Goal: Task Accomplishment & Management: Use online tool/utility

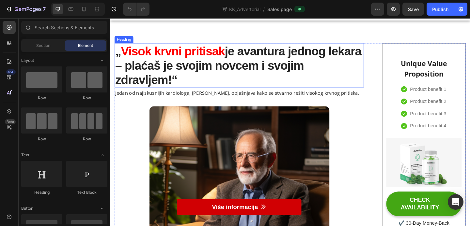
scroll to position [63, 0]
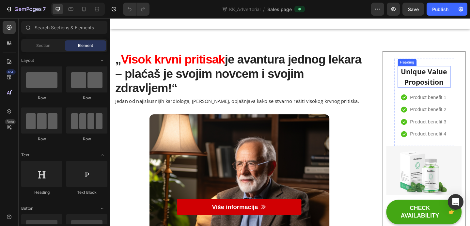
click at [466, 86] on p "Unique Value Proposition" at bounding box center [452, 82] width 56 height 23
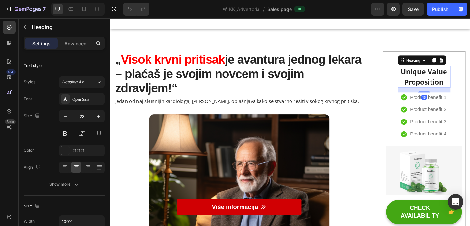
click at [470, 88] on p "Unique Value Proposition" at bounding box center [452, 82] width 56 height 23
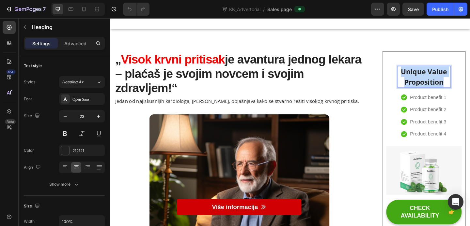
drag, startPoint x: 473, startPoint y: 88, endPoint x: 426, endPoint y: 78, distance: 48.1
click at [426, 78] on p "Unique Value Proposition" at bounding box center [452, 82] width 56 height 23
click at [458, 78] on p "Dodatne informacije:" at bounding box center [452, 82] width 56 height 23
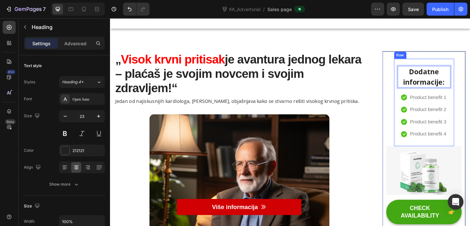
click at [470, 80] on div "Dodatne informacije: Heading 16 Icon Product benefit 1 Text block Icon Product …" at bounding box center [451, 109] width 65 height 95
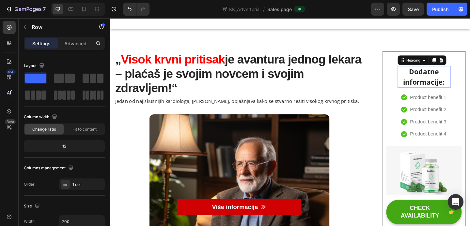
click at [470, 83] on p "Dodatne informacije:" at bounding box center [452, 82] width 56 height 23
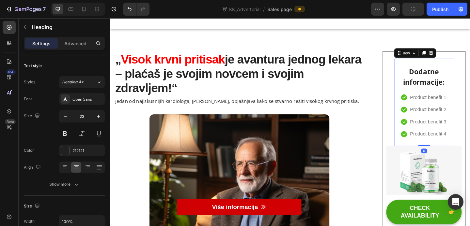
click at [470, 87] on div "Dodatne informacije: Heading Icon Product benefit 1 Text block Icon Product ben…" at bounding box center [451, 109] width 65 height 95
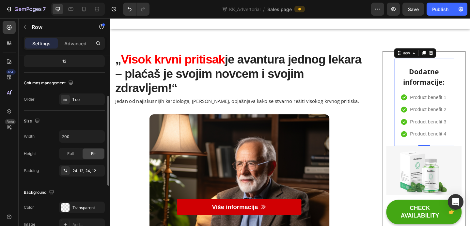
scroll to position [86, 0]
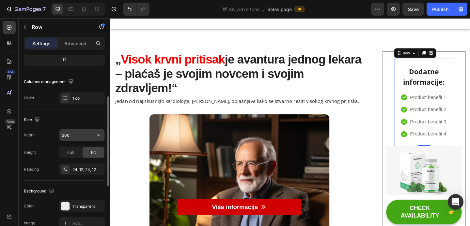
click at [72, 132] on input "200" at bounding box center [81, 136] width 45 height 12
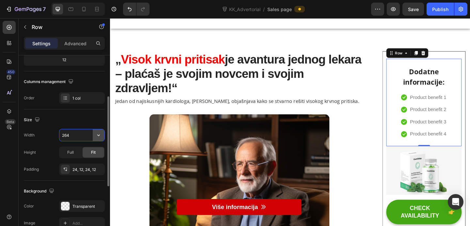
click at [98, 133] on icon "button" at bounding box center [98, 135] width 7 height 7
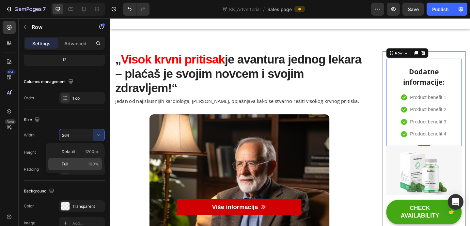
click at [83, 165] on p "Full 100%" at bounding box center [80, 165] width 37 height 6
type input "100%"
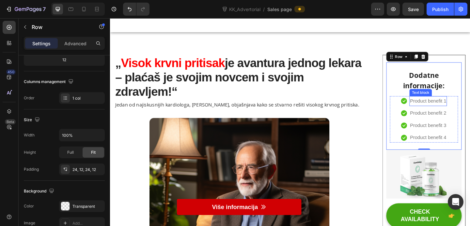
scroll to position [64, 0]
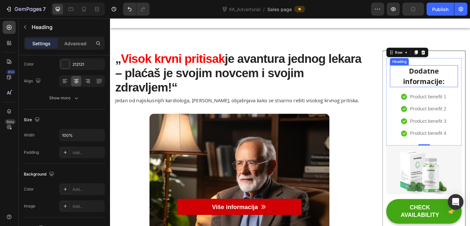
click at [469, 78] on p "Dodatne informacije:" at bounding box center [451, 81] width 73 height 23
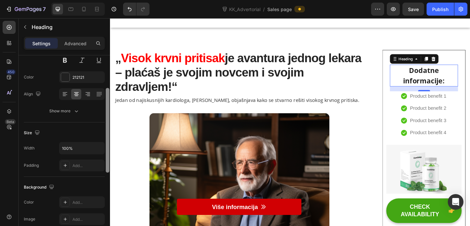
scroll to position [80, 0]
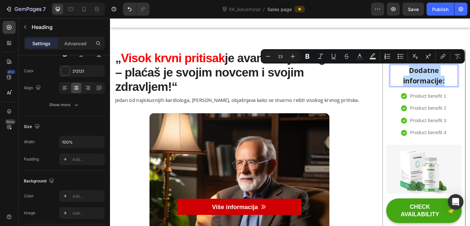
drag, startPoint x: 474, startPoint y: 88, endPoint x: 431, endPoint y: 74, distance: 45.7
click at [431, 74] on p "Dodatne informacije:" at bounding box center [451, 80] width 73 height 23
click at [267, 58] on icon "Editor contextual toolbar" at bounding box center [268, 56] width 7 height 7
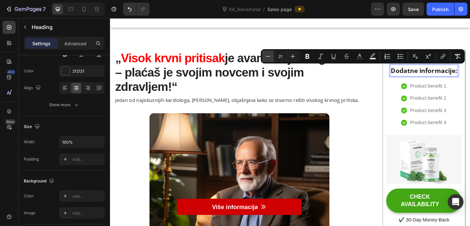
click at [267, 58] on icon "Editor contextual toolbar" at bounding box center [268, 56] width 7 height 7
type input "19"
click at [308, 55] on icon "Editor contextual toolbar" at bounding box center [307, 56] width 7 height 7
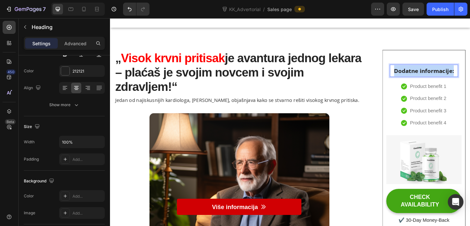
drag, startPoint x: 484, startPoint y: 74, endPoint x: 419, endPoint y: 74, distance: 64.9
click at [419, 74] on p "Dodatne informacije:" at bounding box center [451, 75] width 73 height 12
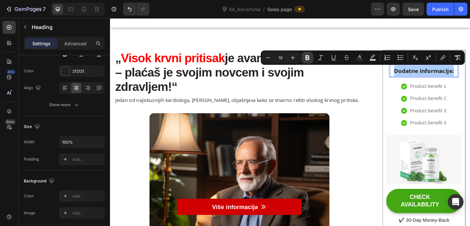
click at [309, 58] on icon "Editor contextual toolbar" at bounding box center [307, 57] width 7 height 7
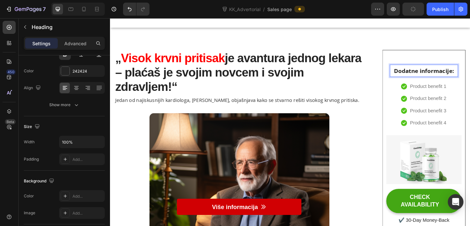
click at [327, 62] on strong "je avantura jednog lekara – plaćaš je svojim novcem i svojim zdravljem!“" at bounding box center [250, 77] width 268 height 46
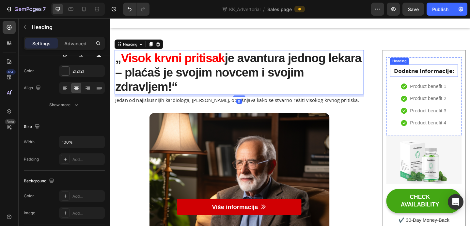
click at [461, 75] on span "Dodatne informacije:" at bounding box center [451, 75] width 65 height 8
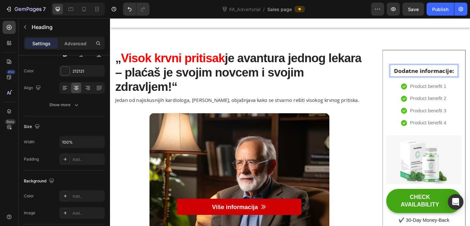
click at [470, 76] on p "Dodatne informacije:" at bounding box center [451, 75] width 73 height 12
drag, startPoint x: 486, startPoint y: 76, endPoint x: 419, endPoint y: 75, distance: 66.2
click at [419, 75] on p "Dodatne informacije:" at bounding box center [451, 75] width 73 height 12
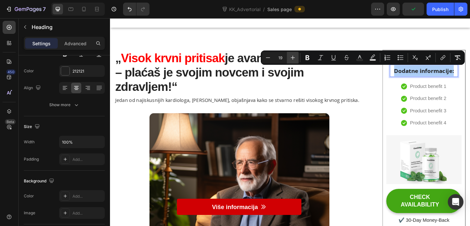
click at [292, 56] on icon "Editor contextual toolbar" at bounding box center [292, 57] width 7 height 7
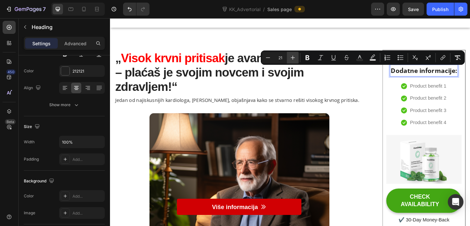
click at [292, 56] on icon "Editor contextual toolbar" at bounding box center [292, 57] width 7 height 7
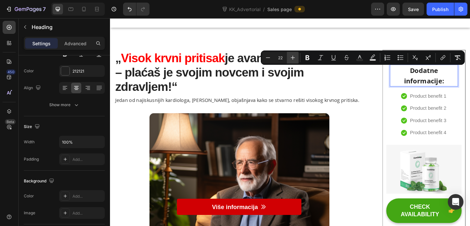
click at [292, 56] on icon "Editor contextual toolbar" at bounding box center [292, 57] width 7 height 7
type input "24"
click at [310, 59] on icon "Editor contextual toolbar" at bounding box center [307, 57] width 7 height 7
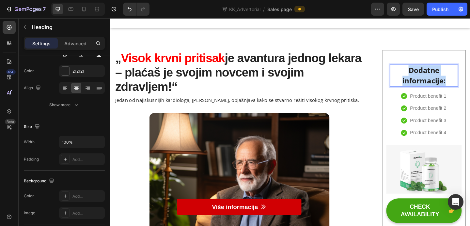
drag, startPoint x: 476, startPoint y: 88, endPoint x: 434, endPoint y: 80, distance: 43.2
click at [434, 80] on p "Dodatne informacije:" at bounding box center [451, 80] width 73 height 23
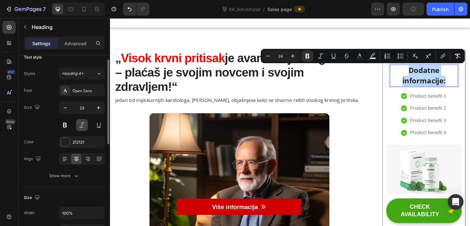
scroll to position [9, 0]
click at [69, 126] on button at bounding box center [65, 125] width 12 height 12
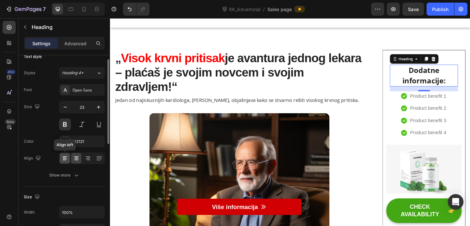
click at [66, 158] on icon at bounding box center [65, 158] width 7 height 7
click at [74, 159] on icon at bounding box center [76, 159] width 5 height 1
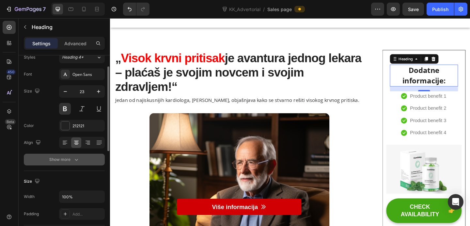
click at [79, 162] on icon "button" at bounding box center [76, 160] width 7 height 7
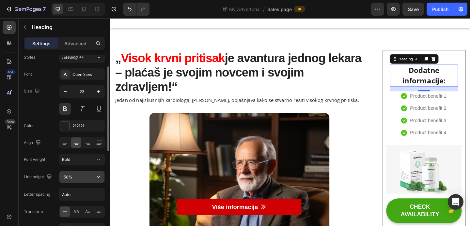
click at [89, 174] on input "150%" at bounding box center [81, 177] width 45 height 12
click at [99, 180] on icon "button" at bounding box center [98, 177] width 7 height 7
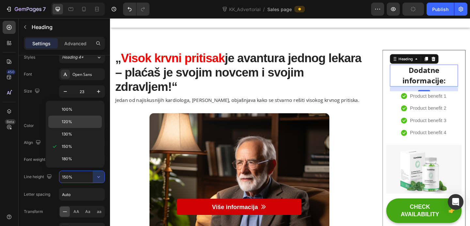
click at [76, 124] on p "120%" at bounding box center [80, 122] width 37 height 6
type input "120%"
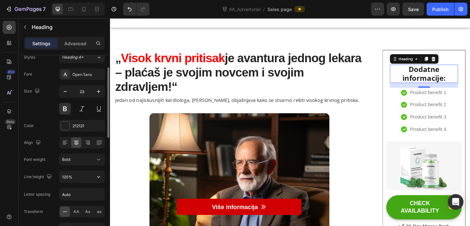
scroll to position [29, 0]
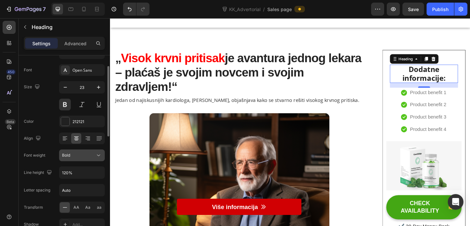
click at [88, 158] on div "Bold" at bounding box center [78, 156] width 33 height 6
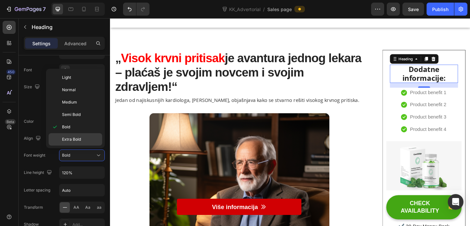
click at [77, 139] on span "Extra Bold" at bounding box center [71, 140] width 19 height 6
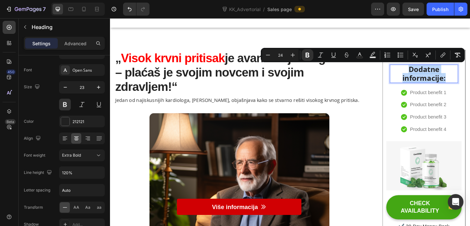
drag, startPoint x: 478, startPoint y: 84, endPoint x: 433, endPoint y: 76, distance: 46.3
click at [433, 76] on p "Dodatne informacije:" at bounding box center [451, 78] width 73 height 19
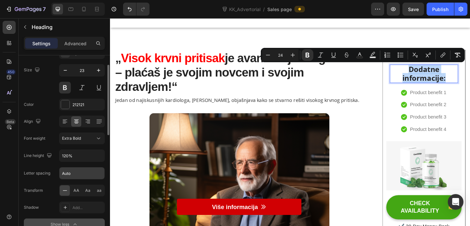
scroll to position [48, 0]
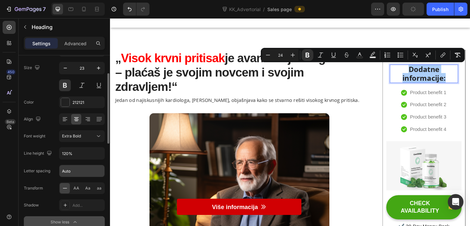
click at [86, 174] on input "Auto" at bounding box center [81, 171] width 45 height 12
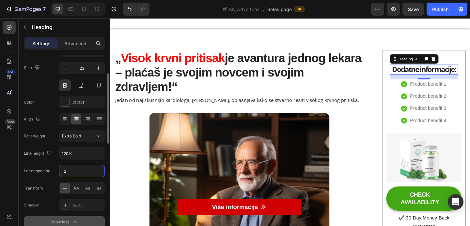
type input "-1"
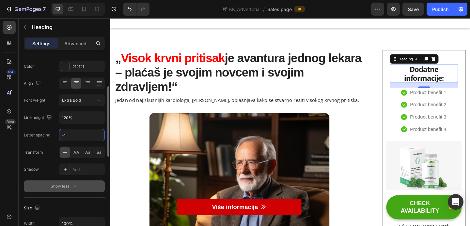
scroll to position [89, 0]
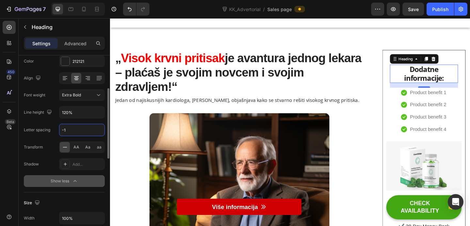
click at [78, 182] on button "Show less" at bounding box center [64, 182] width 81 height 12
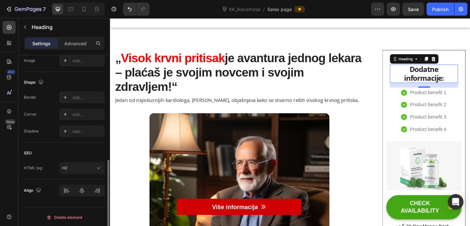
scroll to position [230, 0]
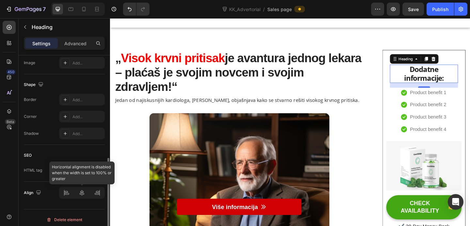
click at [81, 193] on div at bounding box center [82, 193] width 46 height 12
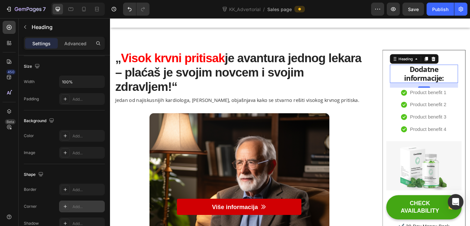
scroll to position [0, 0]
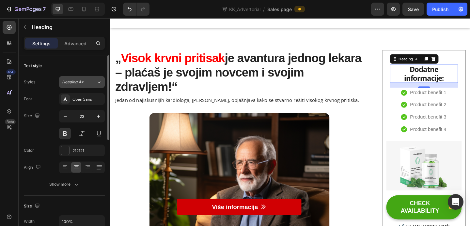
click at [92, 84] on div "Heading 4*" at bounding box center [79, 82] width 34 height 6
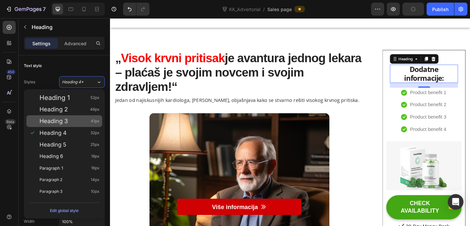
click at [79, 123] on div "Heading 3 41px" at bounding box center [69, 121] width 60 height 7
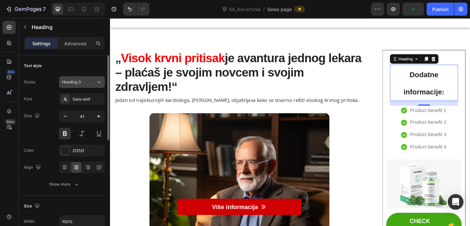
click at [93, 83] on div "Heading 3" at bounding box center [79, 82] width 34 height 6
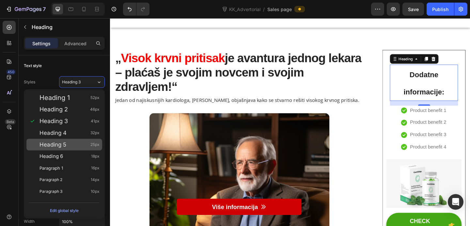
click at [74, 142] on div "Heading 5 25px" at bounding box center [69, 145] width 60 height 7
type input "25"
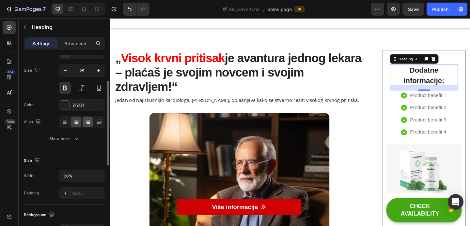
scroll to position [51, 0]
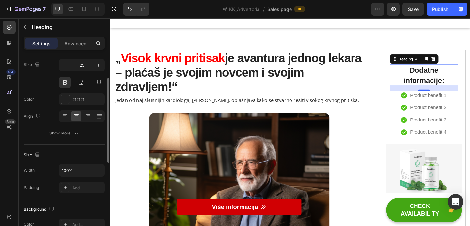
click at [76, 135] on icon "button" at bounding box center [76, 133] width 7 height 7
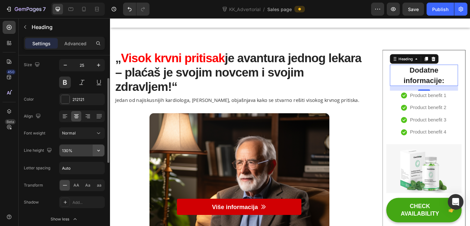
click at [100, 154] on button "button" at bounding box center [99, 151] width 12 height 12
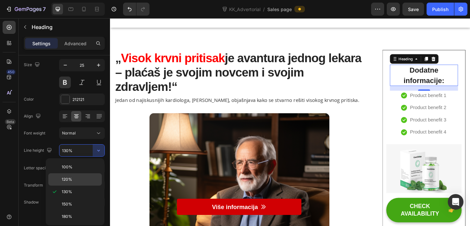
click at [82, 179] on p "120%" at bounding box center [80, 180] width 37 height 6
type input "120%"
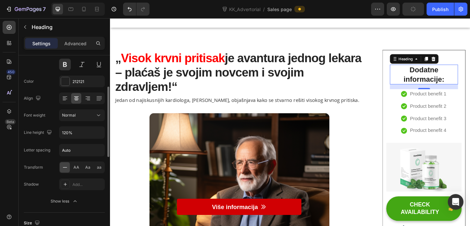
scroll to position [74, 0]
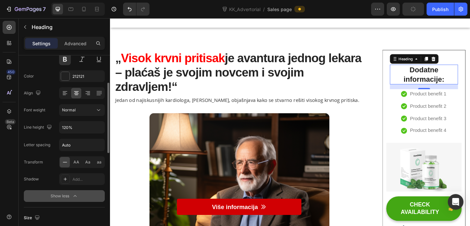
click at [86, 195] on button "Show less" at bounding box center [64, 197] width 81 height 12
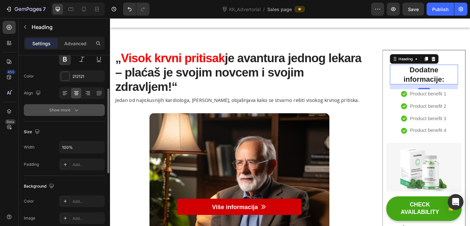
click at [89, 111] on button "Show more" at bounding box center [64, 110] width 81 height 12
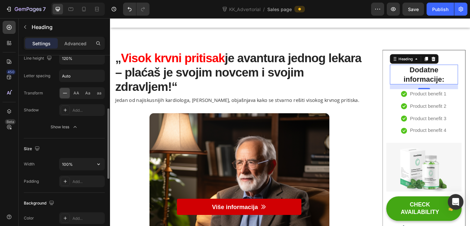
scroll to position [142, 0]
click at [72, 129] on icon "button" at bounding box center [75, 129] width 7 height 7
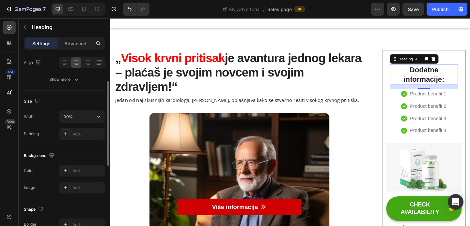
scroll to position [90, 0]
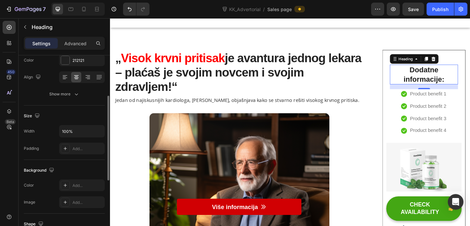
click at [77, 96] on icon "button" at bounding box center [76, 94] width 7 height 7
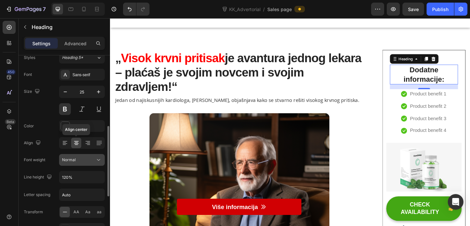
scroll to position [0, 0]
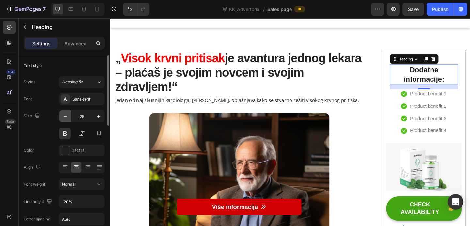
click at [66, 117] on icon "button" at bounding box center [65, 116] width 7 height 7
type input "24"
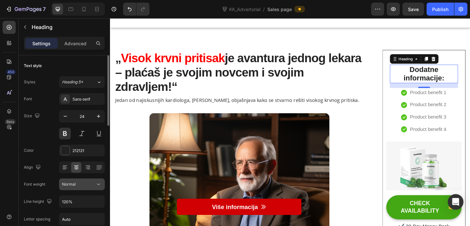
click at [91, 185] on div "Normal" at bounding box center [78, 185] width 33 height 6
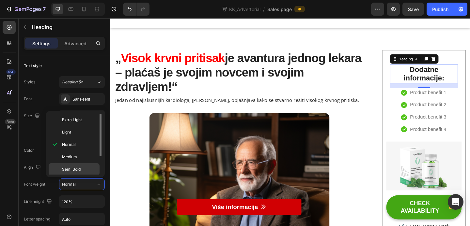
click at [80, 170] on span "Semi Bold" at bounding box center [71, 170] width 19 height 6
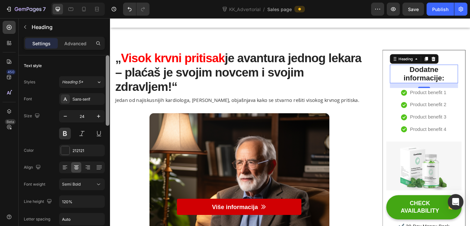
scroll to position [190, 0]
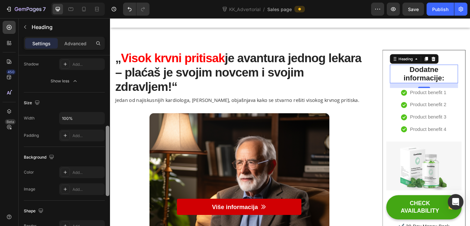
click at [107, 157] on div at bounding box center [107, 150] width 5 height 190
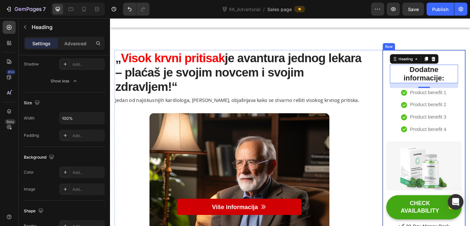
click at [409, 66] on div "⁠⁠⁠⁠⁠⁠⁠ Dodatne informacije: Heading 16 Icon Product benefit 1 Text block Icon …" at bounding box center [451, 161] width 90 height 216
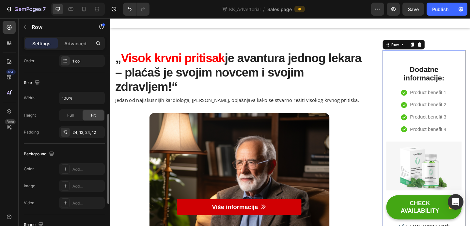
scroll to position [208, 0]
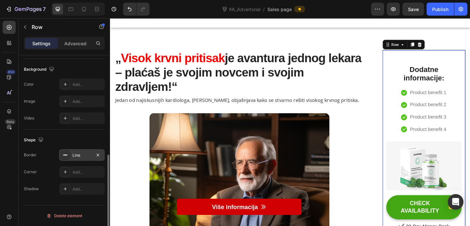
click at [84, 157] on div "Line" at bounding box center [81, 156] width 19 height 6
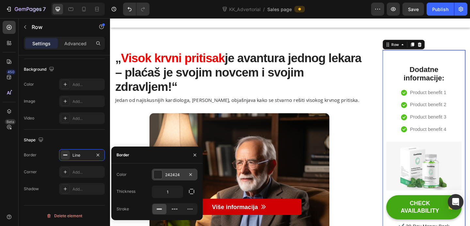
click at [158, 176] on div at bounding box center [158, 175] width 8 height 8
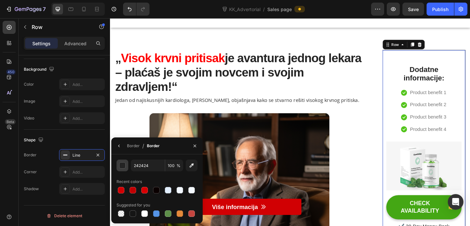
click at [125, 168] on div "button" at bounding box center [122, 165] width 7 height 7
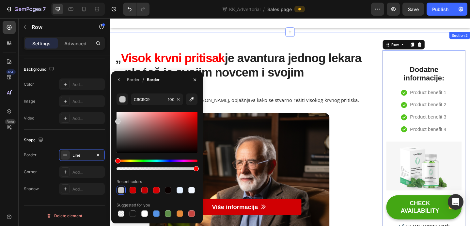
drag, startPoint x: 229, startPoint y: 151, endPoint x: 111, endPoint y: 124, distance: 121.8
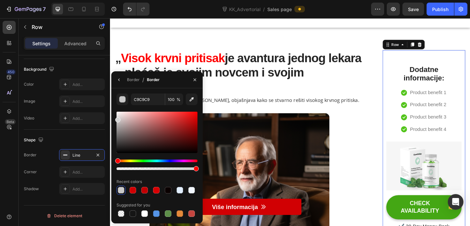
drag, startPoint x: 118, startPoint y: 122, endPoint x: 116, endPoint y: 119, distance: 4.3
click at [116, 119] on div at bounding box center [117, 119] width 5 height 5
type input "D3D3D3"
click at [181, 80] on div "Border / Border" at bounding box center [156, 79] width 91 height 17
click at [192, 80] on icon "button" at bounding box center [194, 79] width 5 height 5
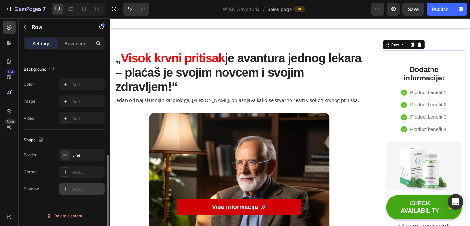
click at [68, 190] on div at bounding box center [65, 189] width 9 height 9
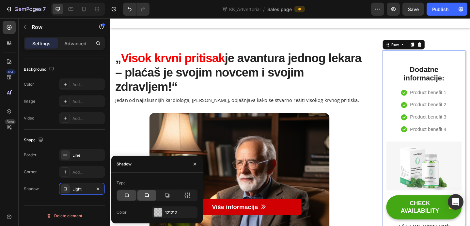
click at [147, 198] on icon at bounding box center [147, 196] width 7 height 7
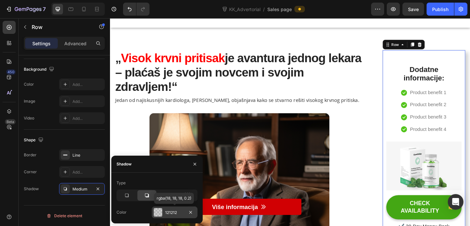
click at [171, 212] on div "121212" at bounding box center [174, 213] width 19 height 6
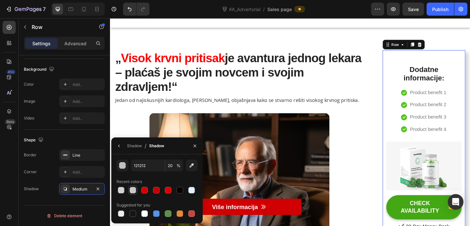
click at [134, 191] on div at bounding box center [133, 190] width 7 height 7
type input "C9C9C9"
type input "100"
click at [193, 147] on icon "button" at bounding box center [194, 146] width 5 height 5
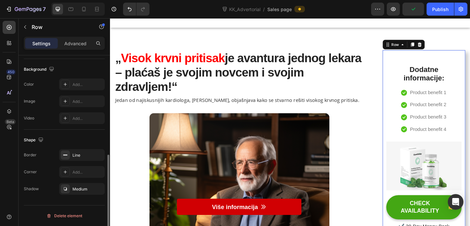
click at [79, 183] on div "Border Line Corner Add... Shadow Medium" at bounding box center [64, 172] width 81 height 46
click at [79, 188] on div "Medium" at bounding box center [81, 190] width 19 height 6
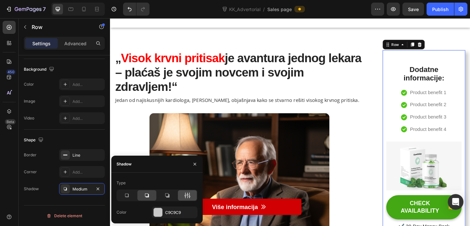
click at [193, 196] on div at bounding box center [187, 196] width 19 height 10
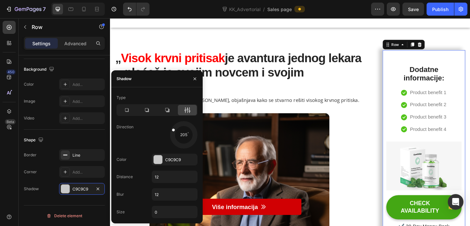
click at [174, 130] on div at bounding box center [183, 134] width 29 height 29
drag, startPoint x: 174, startPoint y: 130, endPoint x: 178, endPoint y: 126, distance: 5.6
click at [178, 126] on span at bounding box center [178, 125] width 4 height 4
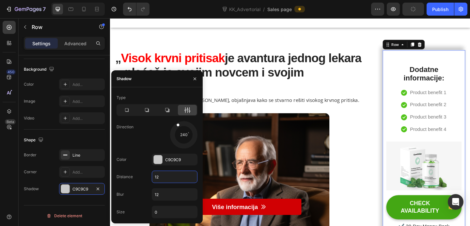
click at [167, 177] on input "12" at bounding box center [174, 177] width 45 height 12
type input "6"
click at [177, 193] on input "12" at bounding box center [174, 195] width 45 height 12
type input "10"
click at [175, 179] on input "6" at bounding box center [174, 177] width 45 height 12
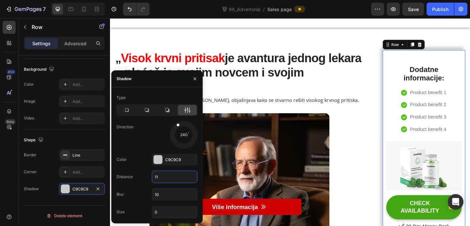
type input "12"
click at [170, 197] on input "10" at bounding box center [174, 195] width 45 height 12
type input "8"
click at [168, 179] on input "12" at bounding box center [174, 177] width 45 height 12
type input "5"
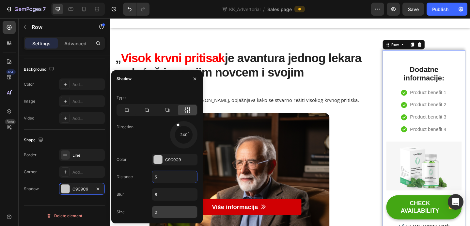
click at [166, 212] on input "0" at bounding box center [174, 213] width 45 height 12
type input "2"
click at [165, 179] on input "5" at bounding box center [174, 177] width 45 height 12
type input "4"
click at [162, 196] on input "8" at bounding box center [174, 195] width 45 height 12
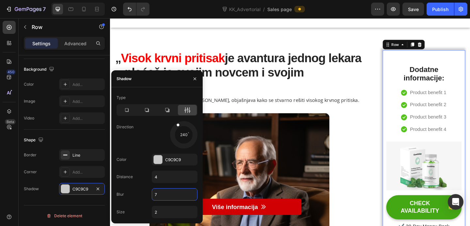
type input "8"
drag, startPoint x: 179, startPoint y: 125, endPoint x: 182, endPoint y: 151, distance: 26.3
click at [183, 150] on div "Type Direction 89 Color C9C9C9 Distance 4 Blur 8 Size 2" at bounding box center [156, 156] width 91 height 126
click at [183, 147] on span at bounding box center [183, 146] width 3 height 3
click at [160, 176] on input "4" at bounding box center [174, 177] width 45 height 12
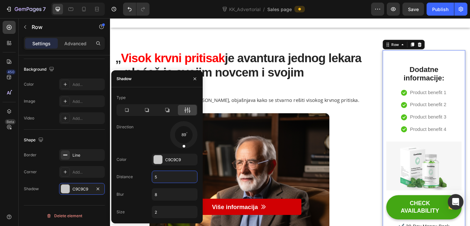
type input "4"
click at [160, 193] on input "8" at bounding box center [174, 195] width 45 height 12
type input "8"
click at [163, 208] on input "2" at bounding box center [174, 213] width 45 height 12
type input "4"
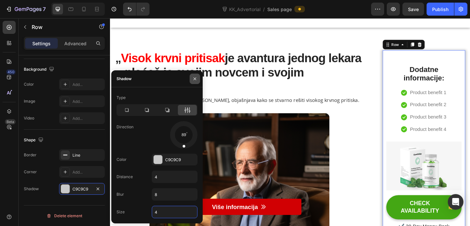
click at [194, 79] on icon "button" at bounding box center [194, 78] width 3 height 3
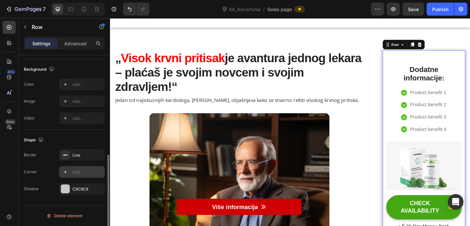
click at [63, 172] on icon at bounding box center [65, 172] width 5 height 5
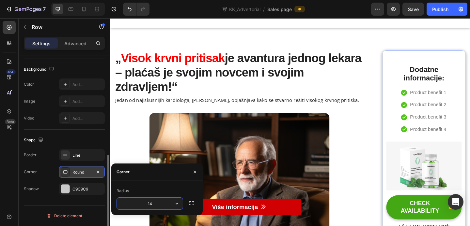
type input "15"
click at [197, 171] on icon "button" at bounding box center [194, 172] width 5 height 5
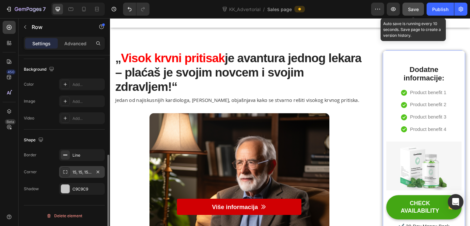
click at [416, 8] on span "Save" at bounding box center [413, 10] width 11 height 6
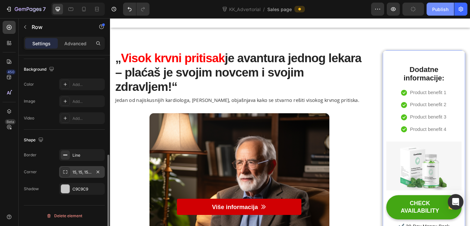
click at [446, 9] on div "Publish" at bounding box center [440, 9] width 16 height 7
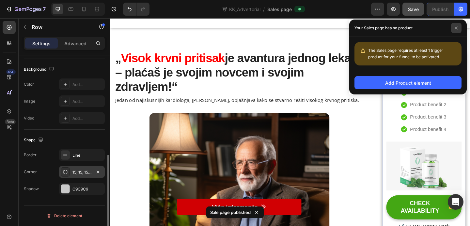
click at [456, 29] on icon at bounding box center [456, 27] width 3 height 3
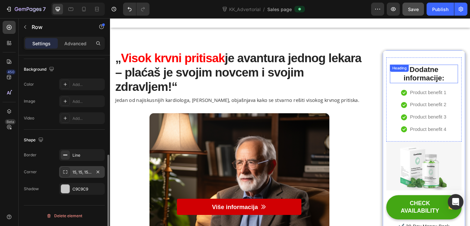
click at [464, 78] on strong "Dodatne informacije:" at bounding box center [451, 78] width 44 height 18
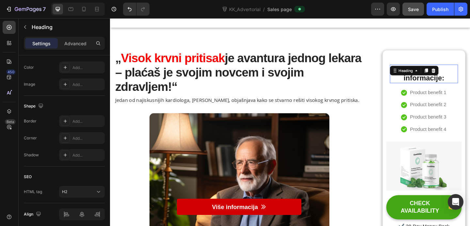
scroll to position [0, 0]
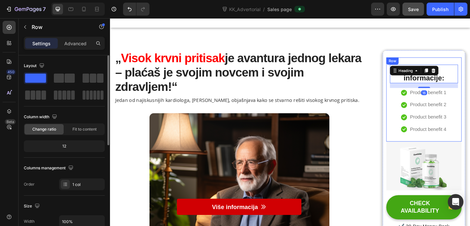
click at [470, 65] on div "⁠⁠⁠⁠⁠⁠⁠ Dodatne informacije: Heading 16 Icon Product benefit 1 Text block Icon …" at bounding box center [451, 107] width 82 height 92
click at [470, 75] on p "⁠⁠⁠⁠⁠⁠⁠ Dodatne informacije:" at bounding box center [451, 78] width 73 height 19
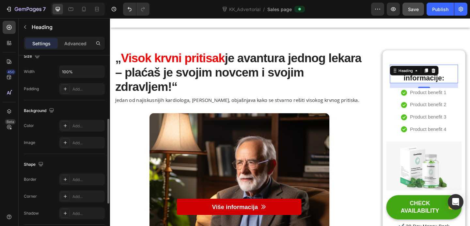
scroll to position [151, 0]
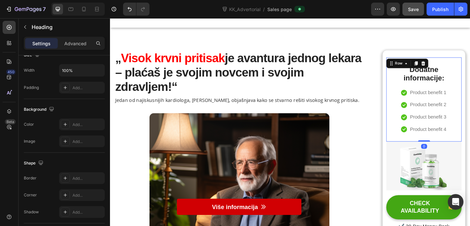
click at [457, 62] on div "⁠⁠⁠⁠⁠⁠⁠ Dodatne informacije: Heading Icon Product benefit 1 Text block Icon Pro…" at bounding box center [451, 107] width 82 height 92
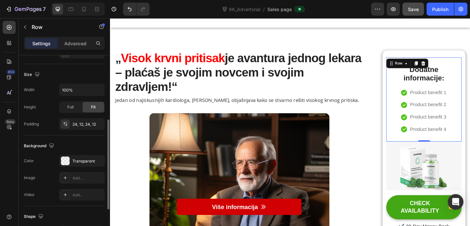
scroll to position [137, 0]
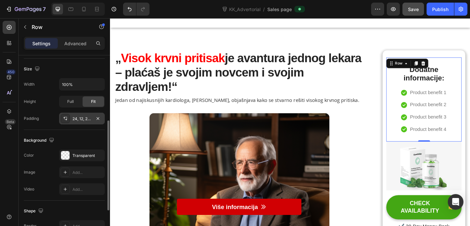
click at [83, 116] on div "24, 12, 24, 12" at bounding box center [81, 119] width 19 height 6
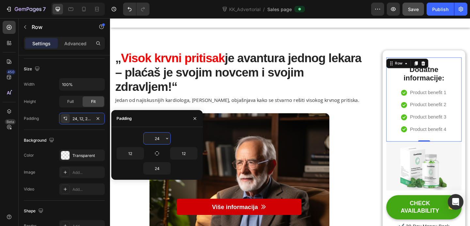
click at [159, 142] on input "24" at bounding box center [157, 139] width 27 height 12
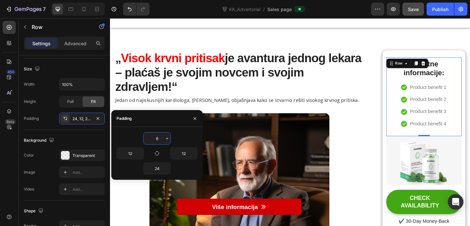
type input "5"
click at [190, 140] on div "5" at bounding box center [156, 138] width 81 height 12
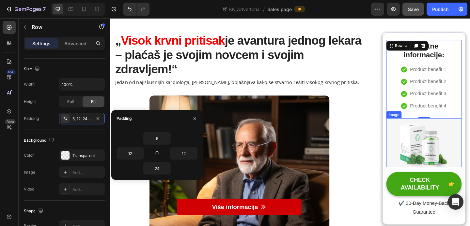
scroll to position [88, 0]
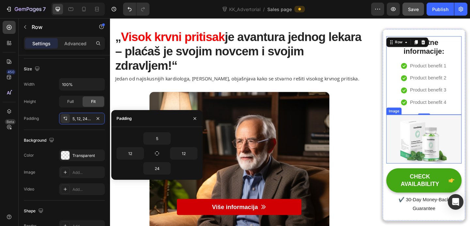
click at [456, 159] on img at bounding box center [451, 149] width 82 height 53
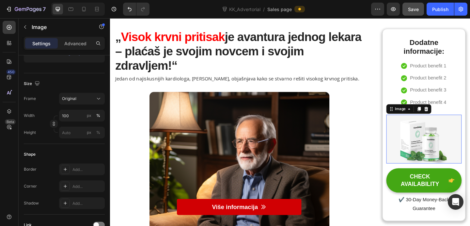
scroll to position [0, 0]
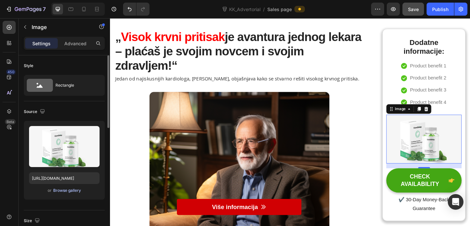
click at [58, 190] on div "Browse gallery" at bounding box center [67, 191] width 28 height 6
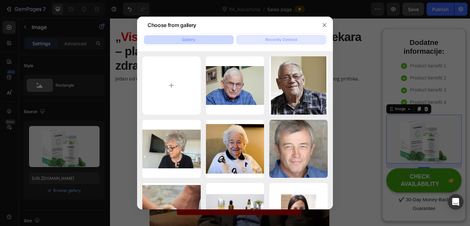
click at [265, 43] on button "Recently Deleted" at bounding box center [281, 39] width 90 height 9
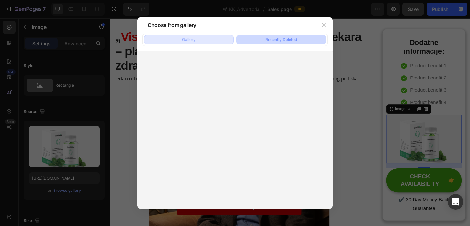
click at [197, 40] on button "Gallery" at bounding box center [189, 39] width 90 height 9
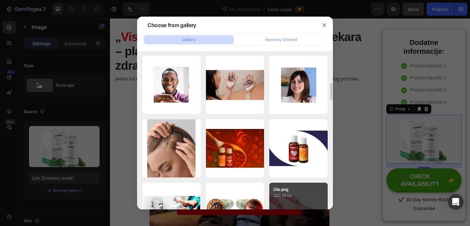
scroll to position [318, 0]
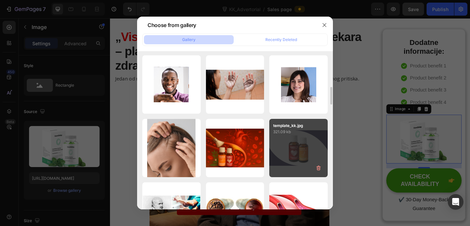
click at [304, 149] on div "template_kk.jpg 321.09 kb" at bounding box center [298, 148] width 58 height 58
type input "https://cdn.shopify.com/s/files/1/0930/9700/1255/files/gempages_563971902821893…"
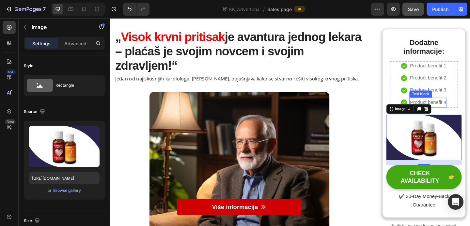
click at [470, 111] on p "Product benefit 4" at bounding box center [455, 109] width 39 height 9
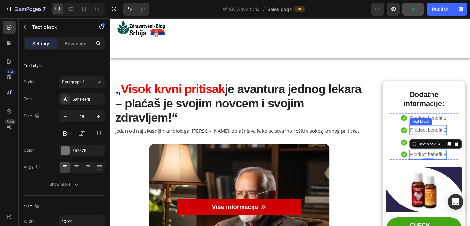
scroll to position [30, 0]
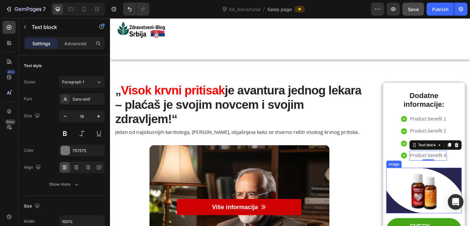
click at [470, 188] on img at bounding box center [451, 206] width 82 height 50
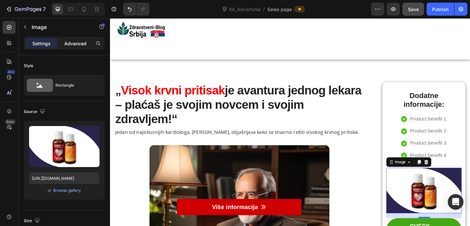
click at [71, 44] on p "Advanced" at bounding box center [75, 43] width 22 height 7
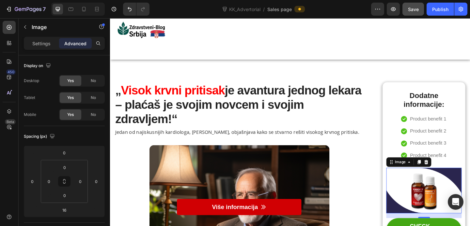
click at [46, 50] on div "Settings Advanced" at bounding box center [64, 46] width 91 height 19
click at [50, 41] on div "Settings" at bounding box center [41, 43] width 33 height 10
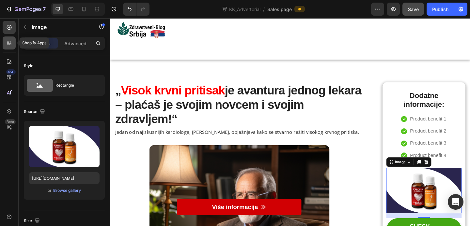
click at [10, 43] on icon at bounding box center [10, 44] width 2 height 2
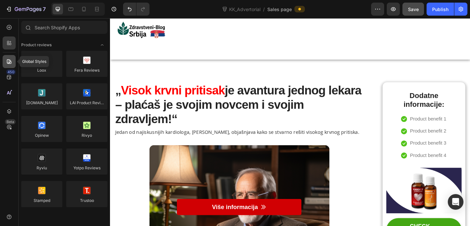
click at [11, 64] on icon at bounding box center [9, 61] width 7 height 7
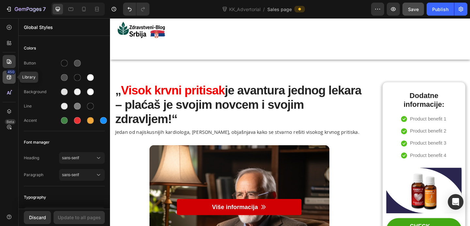
click at [8, 78] on icon at bounding box center [9, 77] width 7 height 7
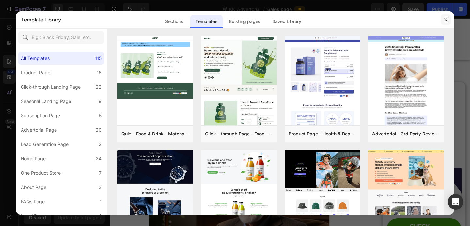
click at [445, 18] on icon "button" at bounding box center [445, 19] width 5 height 5
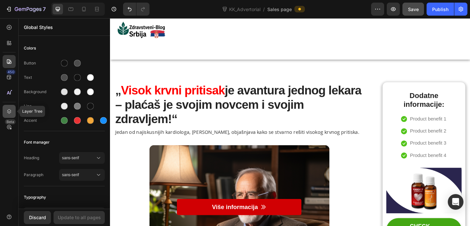
click at [11, 109] on icon at bounding box center [9, 111] width 7 height 7
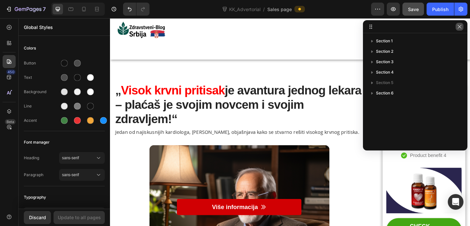
click at [459, 29] on button "button" at bounding box center [459, 27] width 8 height 8
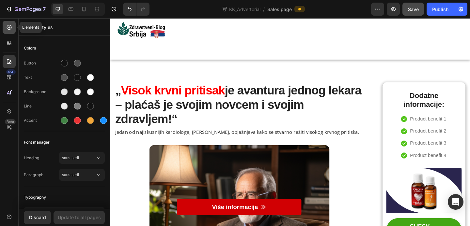
click at [10, 26] on icon at bounding box center [9, 27] width 7 height 7
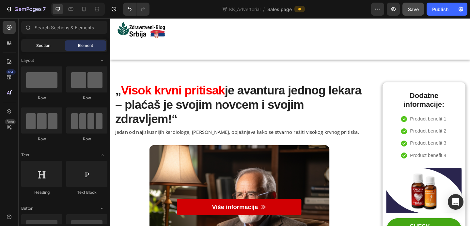
click at [48, 48] on span "Section" at bounding box center [43, 46] width 14 height 6
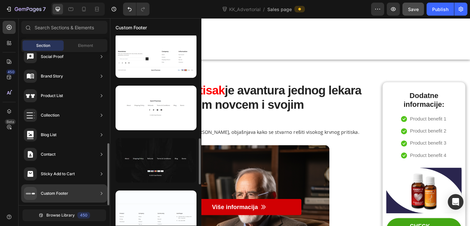
scroll to position [331, 0]
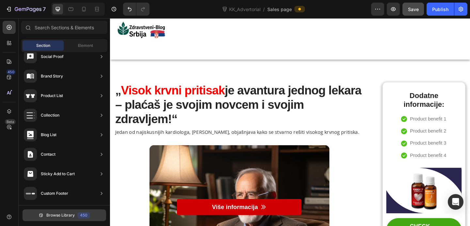
click at [65, 215] on span "Browse Library" at bounding box center [60, 216] width 28 height 6
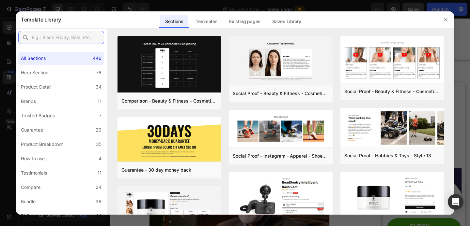
click at [40, 33] on input "text" at bounding box center [61, 37] width 86 height 13
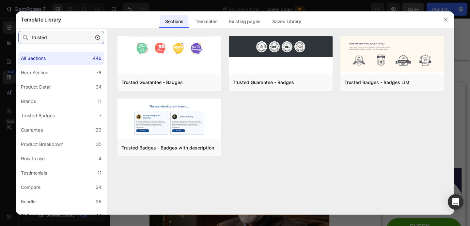
type input "trusted"
click at [99, 38] on icon "button" at bounding box center [97, 37] width 5 height 5
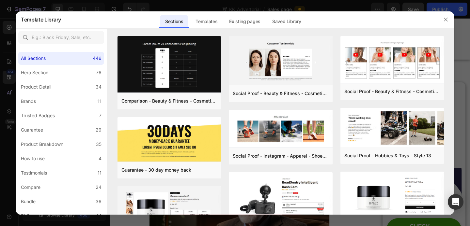
click at [451, 18] on div at bounding box center [445, 19] width 17 height 17
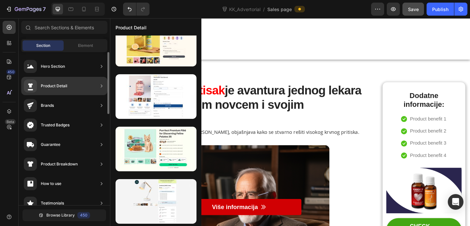
scroll to position [68, 0]
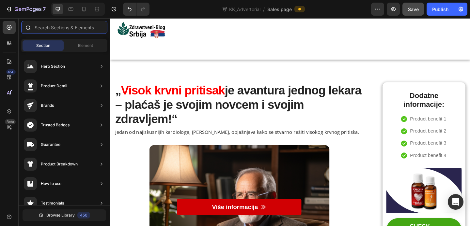
click at [57, 26] on input "text" at bounding box center [64, 27] width 86 height 13
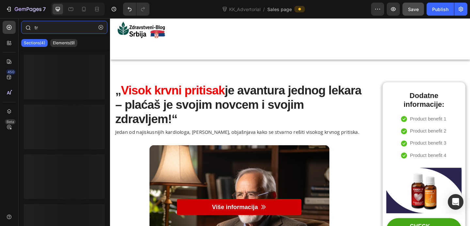
type input "t"
type input "r"
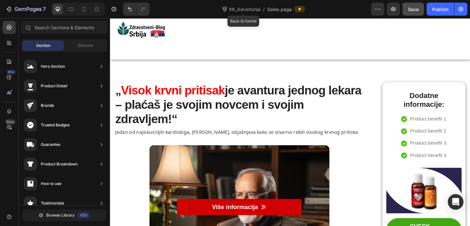
click at [224, 11] on icon at bounding box center [224, 9] width 7 height 7
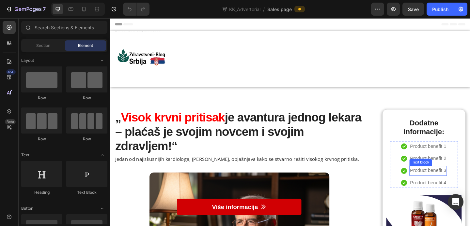
click at [454, 185] on p "Product benefit 3" at bounding box center [455, 184] width 39 height 9
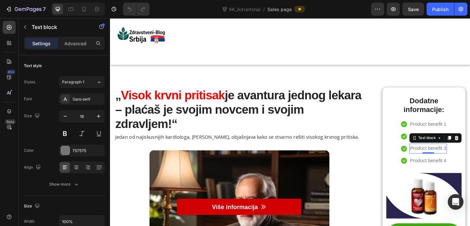
scroll to position [25, 0]
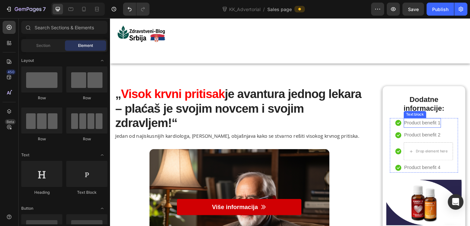
click at [443, 130] on p "Product benefit 1" at bounding box center [449, 132] width 39 height 9
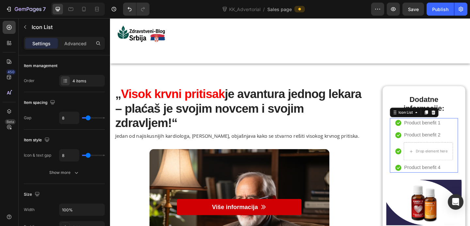
click at [470, 129] on li "Icon Product benefit 1 Text block" at bounding box center [451, 132] width 63 height 11
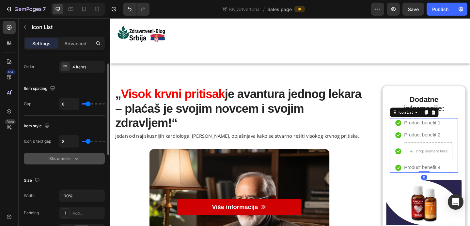
scroll to position [15, 0]
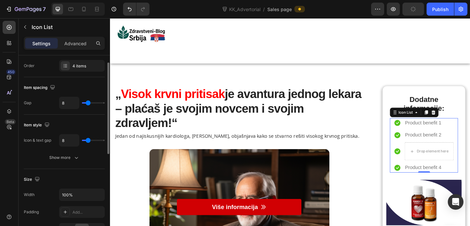
type input "14"
type input "15"
type input "16"
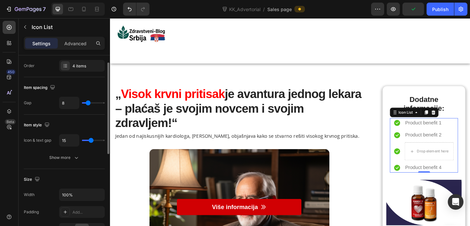
type input "16"
type input "18"
type input "19"
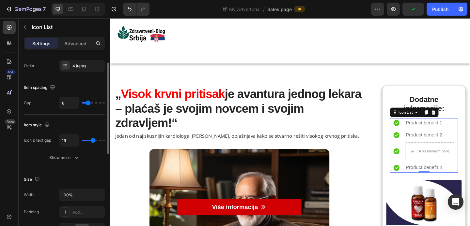
type input "20"
type input "22"
type input "24"
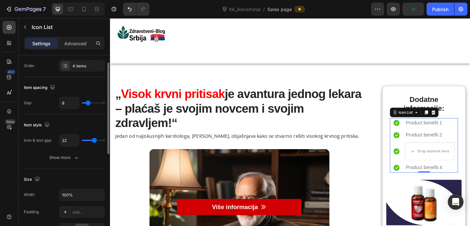
type input "24"
type input "25"
type input "23"
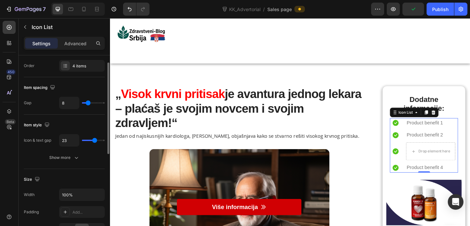
type input "18"
type input "17"
type input "16"
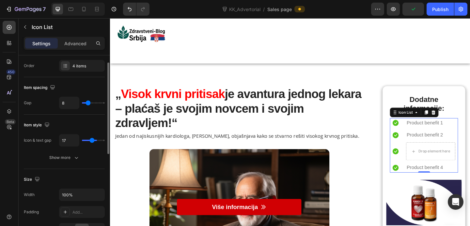
type input "16"
type input "15"
type input "14"
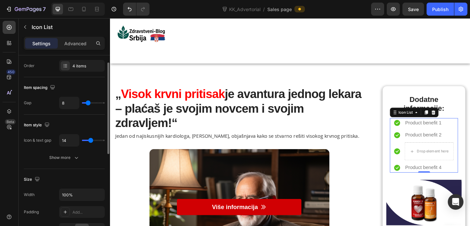
type input "13"
type input "12"
type input "11"
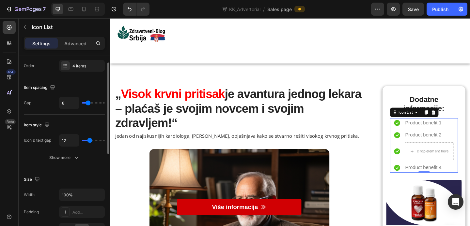
type input "11"
type input "10"
type input "9"
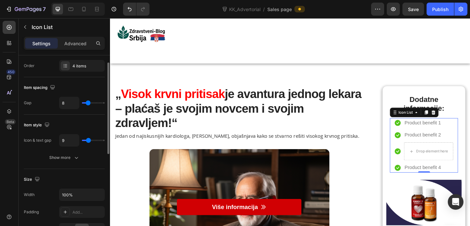
type input "8"
type input "7"
type input "5"
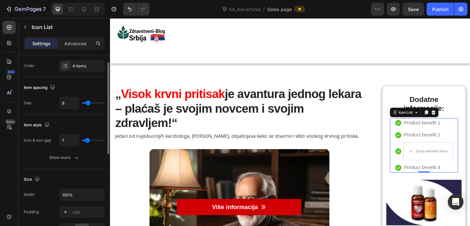
type input "5"
type input "6"
type input "8"
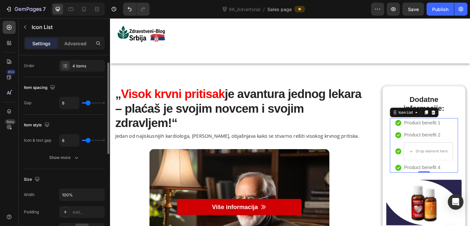
click at [88, 141] on input "range" at bounding box center [93, 140] width 23 height 1
click at [73, 166] on div "Item style Icon & text gap 8 Show more" at bounding box center [64, 142] width 81 height 54
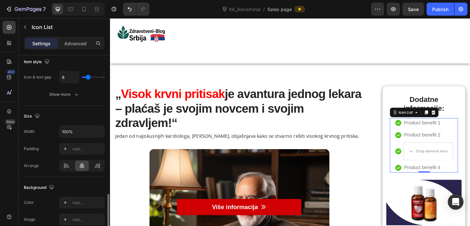
scroll to position [0, 0]
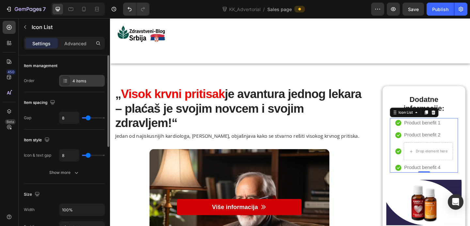
click at [83, 82] on div "4 items" at bounding box center [87, 81] width 31 height 6
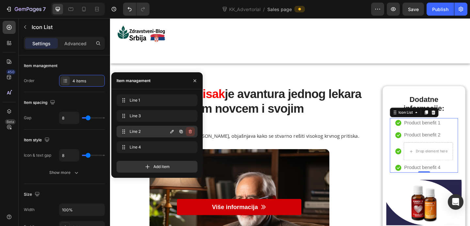
click at [191, 131] on icon "button" at bounding box center [190, 132] width 3 height 4
click at [187, 132] on div "Delete" at bounding box center [186, 132] width 12 height 6
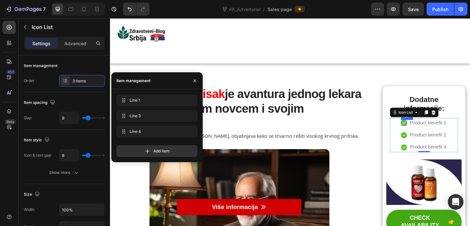
click at [429, 131] on icon at bounding box center [429, 132] width 7 height 7
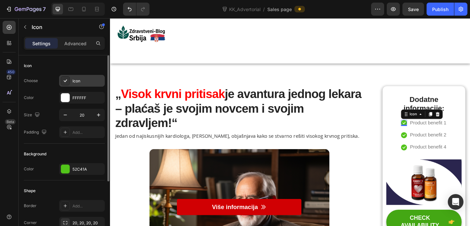
click at [77, 85] on div "Icon" at bounding box center [82, 81] width 46 height 12
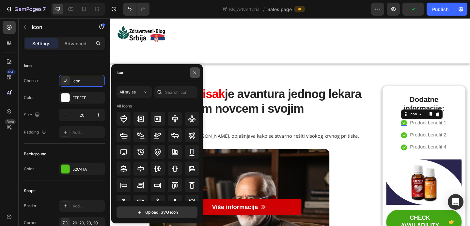
click at [197, 73] on icon "button" at bounding box center [194, 72] width 5 height 5
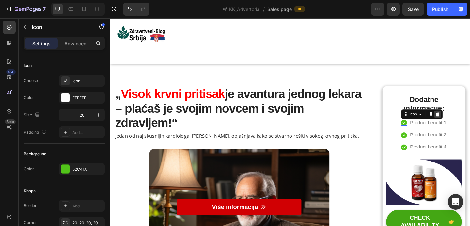
click at [465, 126] on div at bounding box center [466, 123] width 8 height 8
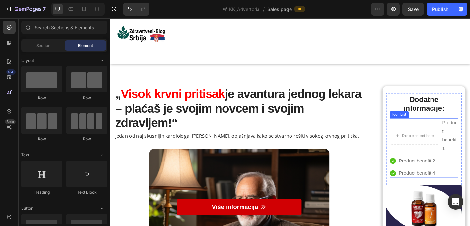
click at [452, 156] on div "Drop element here" at bounding box center [441, 147] width 54 height 20
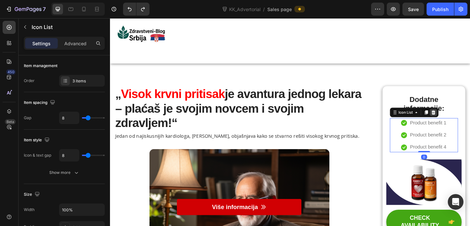
click at [464, 122] on icon at bounding box center [462, 120] width 4 height 5
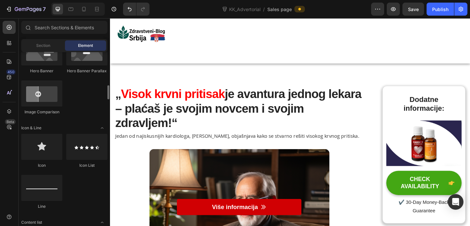
scroll to position [358, 0]
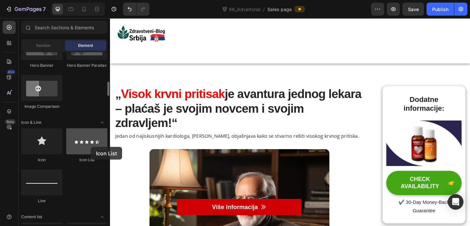
click at [91, 147] on div at bounding box center [86, 142] width 41 height 26
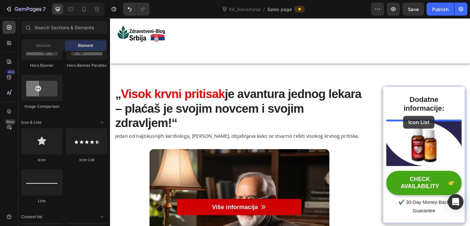
drag, startPoint x: 195, startPoint y: 165, endPoint x: 428, endPoint y: 125, distance: 235.8
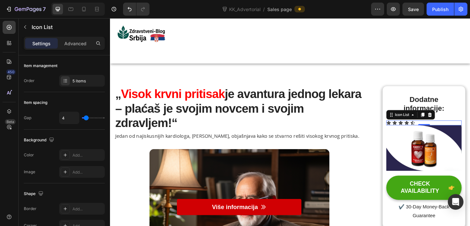
click at [453, 131] on div "Icon Icon Icon Icon Icon" at bounding box center [451, 132] width 82 height 5
type input "5"
type input "6"
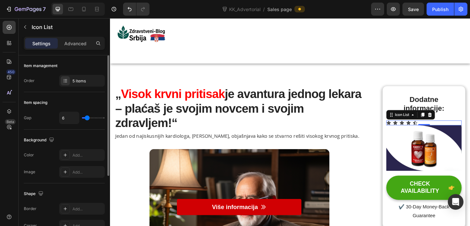
type input "7"
type input "8"
click at [88, 119] on input "range" at bounding box center [93, 117] width 23 height 1
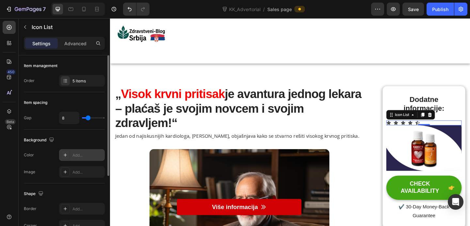
click at [65, 156] on icon at bounding box center [65, 155] width 3 height 3
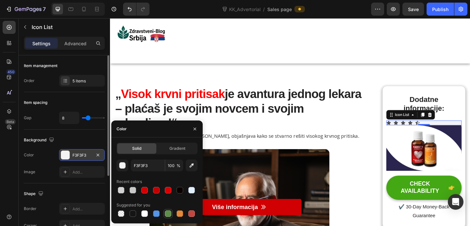
click at [168, 214] on div at bounding box center [168, 214] width 7 height 7
click at [124, 213] on div at bounding box center [121, 214] width 7 height 7
type input "000000"
type input "0"
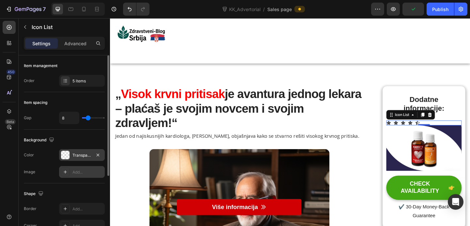
click at [68, 173] on div at bounding box center [65, 172] width 9 height 9
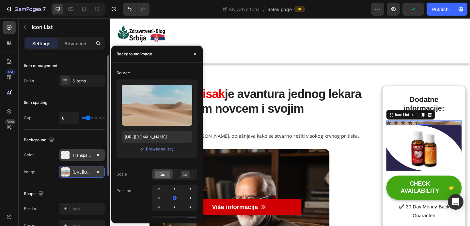
click at [68, 173] on div at bounding box center [65, 172] width 9 height 9
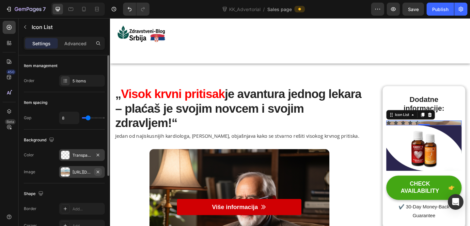
click at [100, 169] on button "button" at bounding box center [98, 172] width 8 height 8
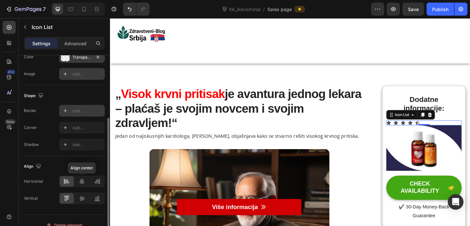
scroll to position [101, 0]
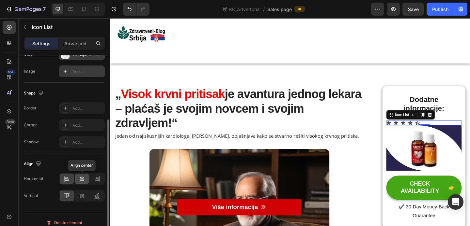
click at [82, 181] on icon at bounding box center [82, 179] width 5 height 6
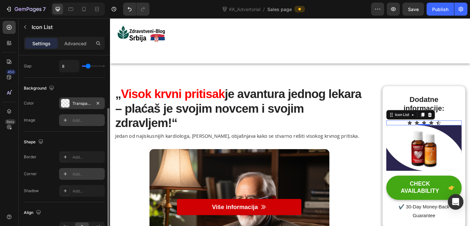
scroll to position [0, 0]
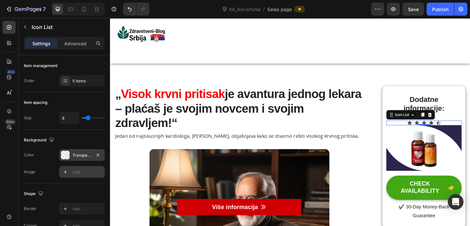
click at [470, 131] on div "Icon Icon Icon Icon Icon" at bounding box center [451, 132] width 82 height 5
click at [63, 171] on icon at bounding box center [65, 172] width 5 height 5
type input "https://cdn.shopify.com/s/files/1/2005/9307/files/background_settings.jpg"
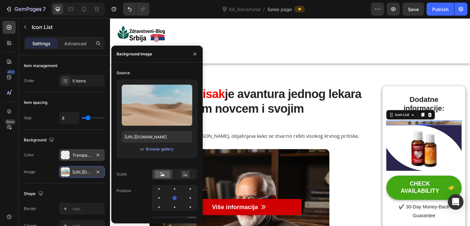
click at [93, 173] on div "https://cdn.shopify.com/s/files/1/2005/9307/files/background_settings.jpg" at bounding box center [82, 172] width 46 height 12
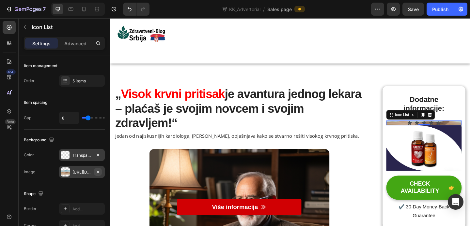
click at [99, 172] on icon "button" at bounding box center [97, 172] width 5 height 5
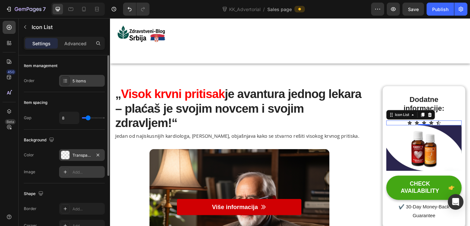
click at [67, 79] on icon at bounding box center [65, 80] width 5 height 5
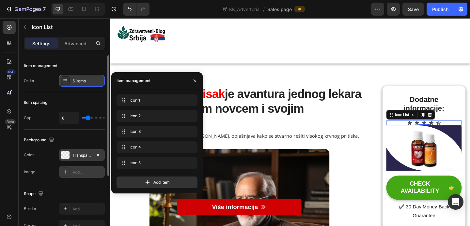
click at [67, 79] on icon at bounding box center [65, 80] width 5 height 5
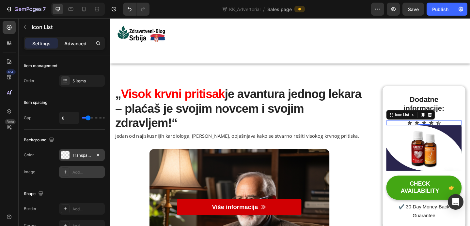
click at [71, 47] on p "Advanced" at bounding box center [75, 43] width 22 height 7
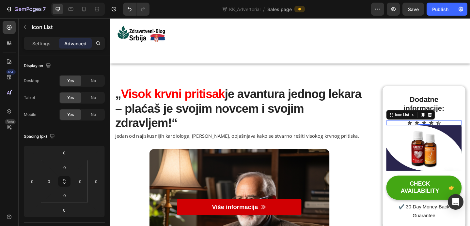
click at [44, 49] on div "Settings Advanced" at bounding box center [64, 43] width 81 height 13
click at [46, 47] on div "Settings" at bounding box center [41, 43] width 33 height 10
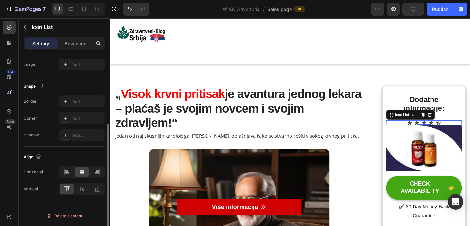
scroll to position [106, 0]
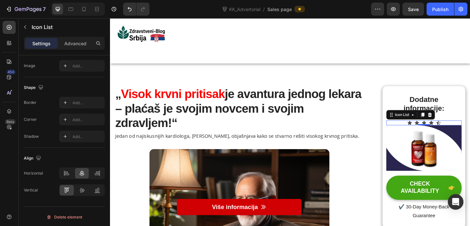
click at [470, 130] on div "Icon Icon Icon Icon Icon" at bounding box center [451, 132] width 82 height 5
click at [470, 157] on img at bounding box center [451, 160] width 82 height 50
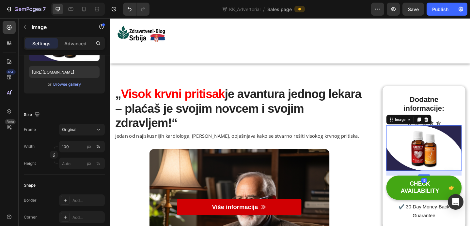
scroll to position [0, 0]
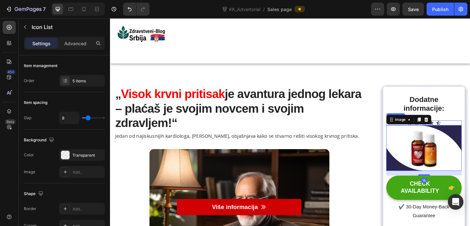
click at [470, 132] on div "Icon Icon Icon Icon Icon" at bounding box center [451, 132] width 82 height 5
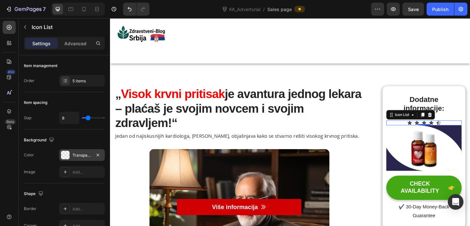
click at [87, 156] on div "Transparent" at bounding box center [81, 156] width 19 height 6
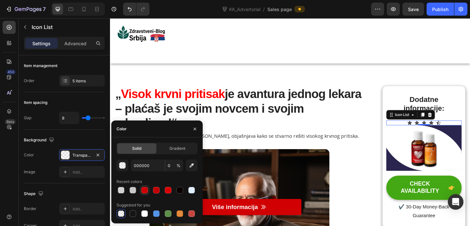
click at [142, 189] on div at bounding box center [144, 190] width 7 height 7
type input "D10003"
type input "100"
type input "000000"
type input "0"
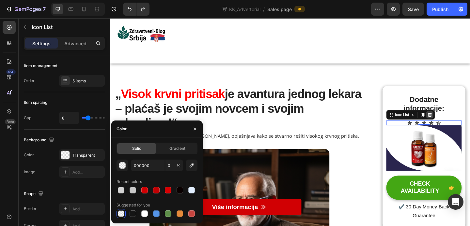
click at [459, 123] on icon at bounding box center [458, 123] width 4 height 5
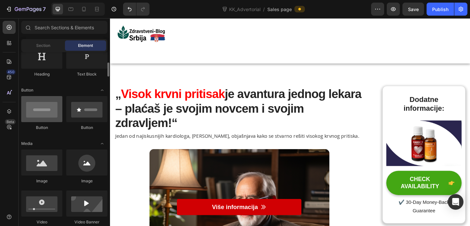
scroll to position [119, 0]
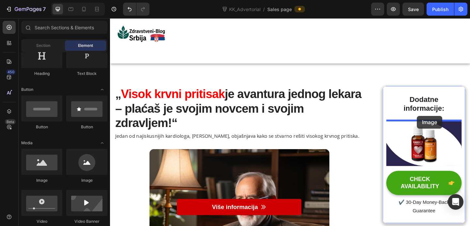
drag, startPoint x: 160, startPoint y: 189, endPoint x: 442, endPoint y: 123, distance: 290.1
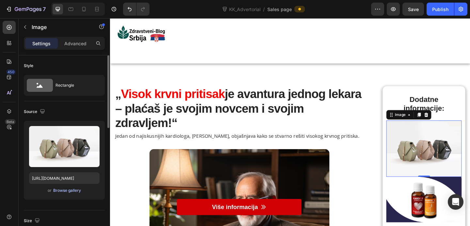
click at [76, 190] on div "Browse gallery" at bounding box center [67, 191] width 28 height 6
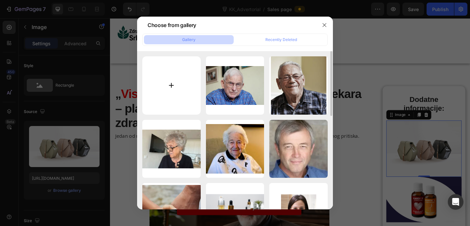
click at [186, 84] on input "file" at bounding box center [171, 85] width 58 height 58
type input "C:\fakepath\1733564317-LOGOS (48).webp"
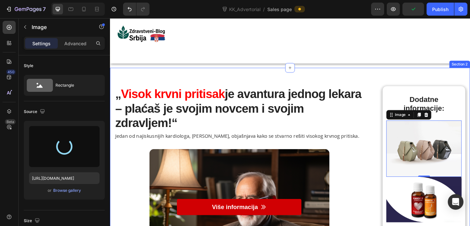
type input "https://cdn.shopify.com/s/files/1/0930/9700/1255/files/gempages_563971902821893…"
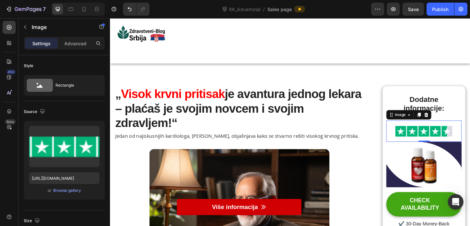
click at [457, 141] on img at bounding box center [451, 141] width 82 height 23
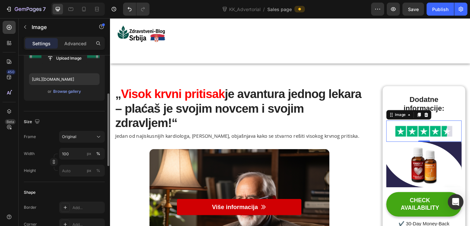
scroll to position [100, 0]
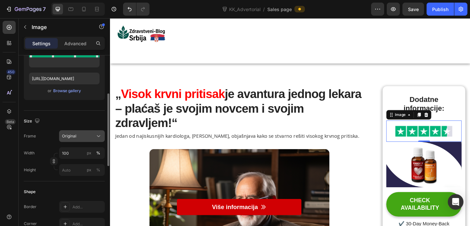
click at [82, 140] on button "Original" at bounding box center [82, 137] width 46 height 12
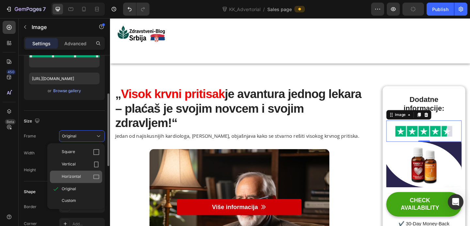
click at [81, 176] on div "Horizontal" at bounding box center [81, 177] width 38 height 7
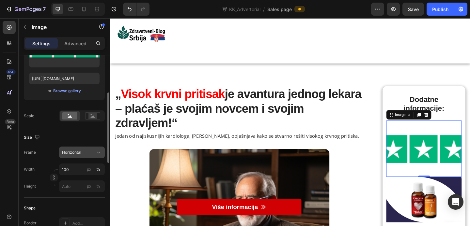
click at [80, 150] on span "Horizontal" at bounding box center [71, 153] width 19 height 6
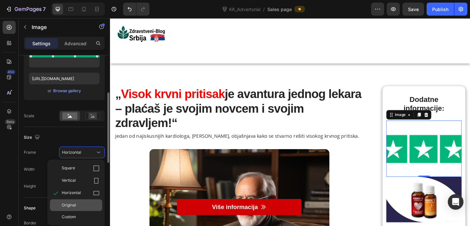
click at [77, 203] on div "Original" at bounding box center [81, 206] width 38 height 6
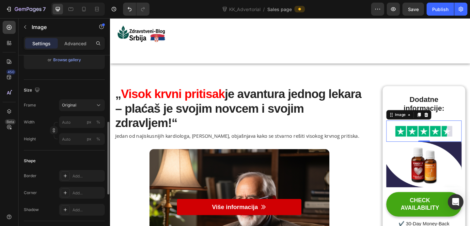
scroll to position [149, 0]
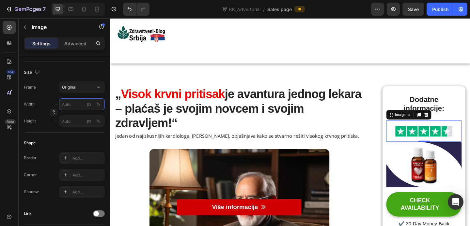
click at [75, 107] on input "px %" at bounding box center [82, 105] width 46 height 12
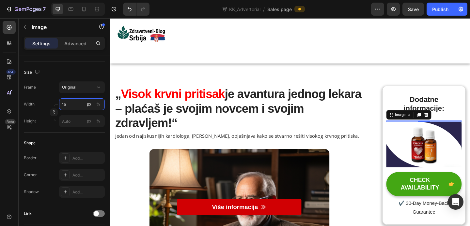
type input "1"
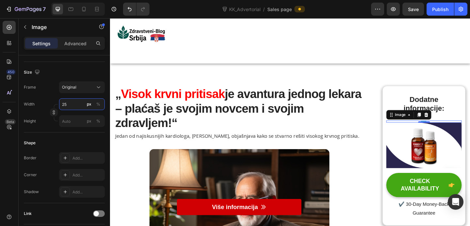
type input "2"
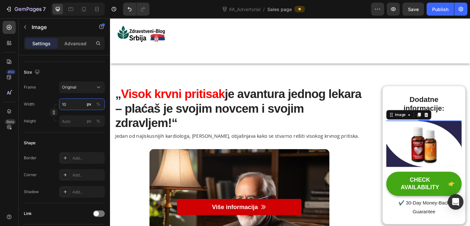
type input "1"
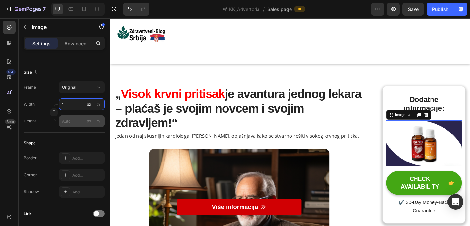
type input "1"
click at [75, 121] on input "px %" at bounding box center [82, 122] width 46 height 12
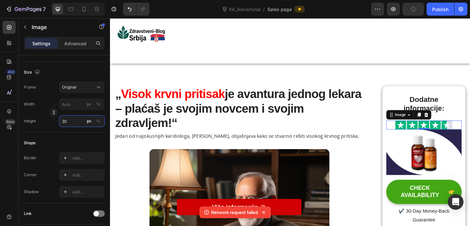
drag, startPoint x: 70, startPoint y: 121, endPoint x: 58, endPoint y: 121, distance: 12.1
click at [58, 121] on div "Height 30 px %" at bounding box center [64, 122] width 81 height 12
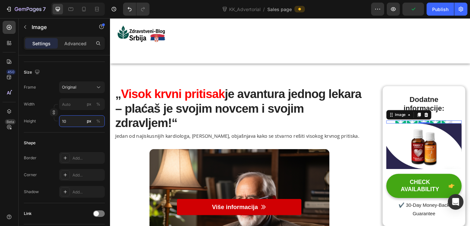
type input "1"
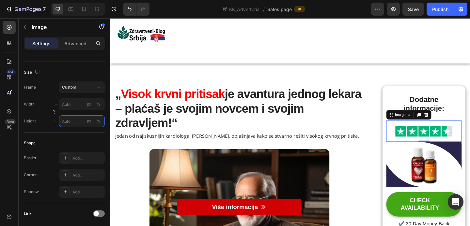
type input "1"
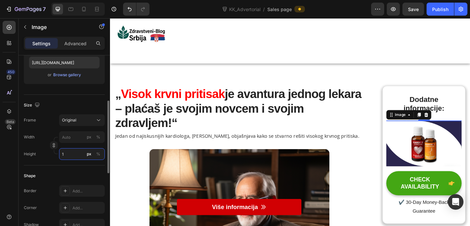
scroll to position [116, 0]
click at [76, 151] on input "1" at bounding box center [82, 154] width 46 height 12
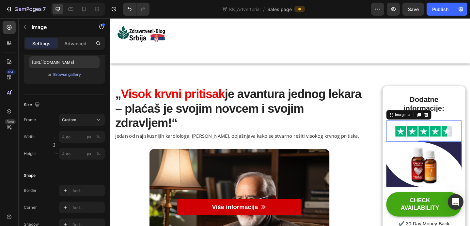
click at [434, 137] on img at bounding box center [451, 141] width 82 height 23
click at [74, 42] on p "Advanced" at bounding box center [75, 43] width 22 height 7
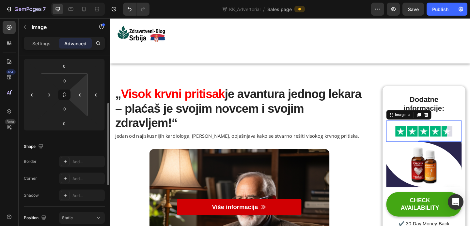
scroll to position [83, 0]
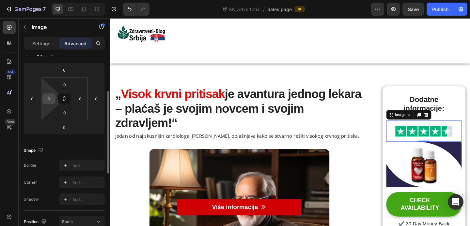
click at [51, 99] on input "0" at bounding box center [49, 99] width 10 height 10
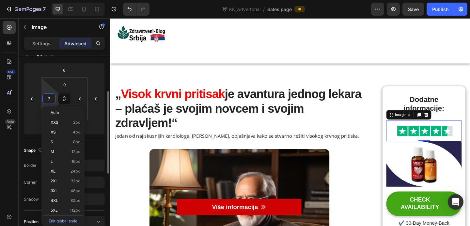
type input "8"
click at [83, 100] on input "0" at bounding box center [80, 99] width 10 height 10
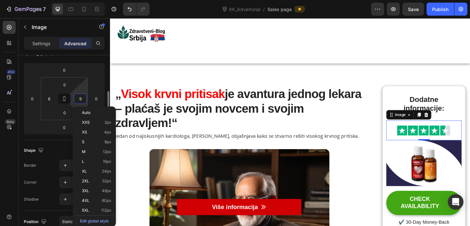
type input "10"
click at [50, 99] on input "8" at bounding box center [49, 99] width 10 height 10
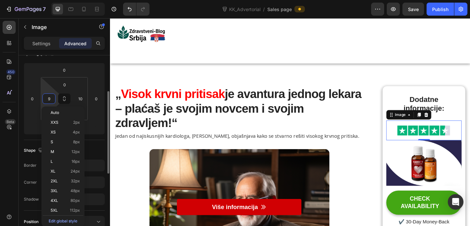
type input "10"
click at [63, 86] on input "0" at bounding box center [64, 85] width 13 height 10
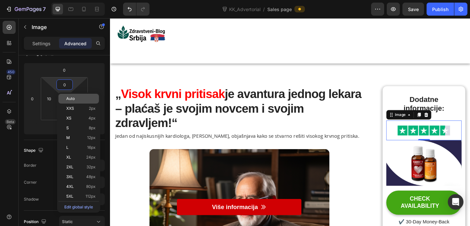
click at [64, 98] on div "Auto" at bounding box center [78, 99] width 40 height 10
type input "Auto"
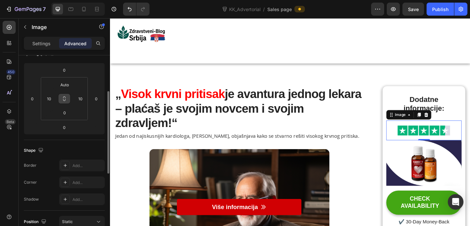
click at [66, 103] on button at bounding box center [64, 99] width 12 height 10
click at [67, 88] on input "Auto" at bounding box center [64, 85] width 13 height 10
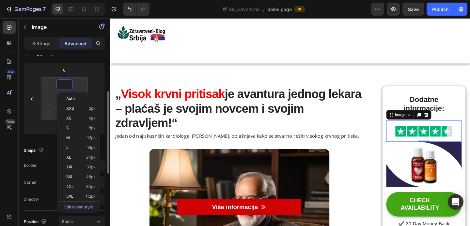
type input "1"
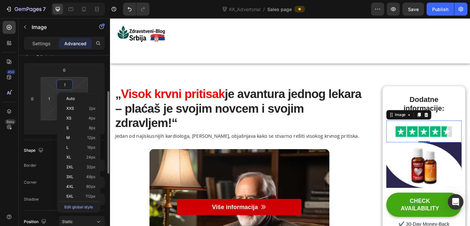
type input "2"
type input "3"
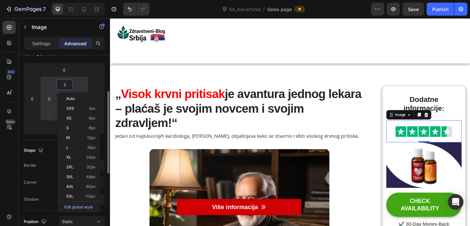
type input "3"
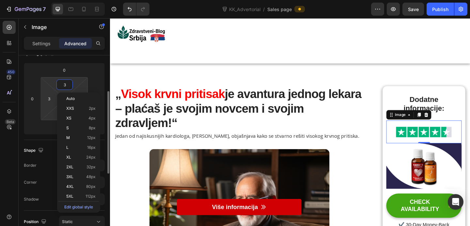
type input "4"
type input "5"
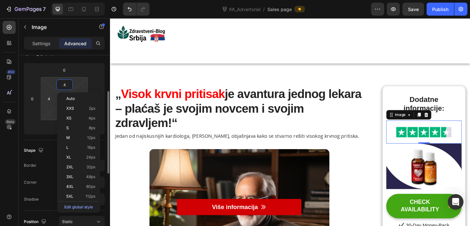
type input "5"
type input "6"
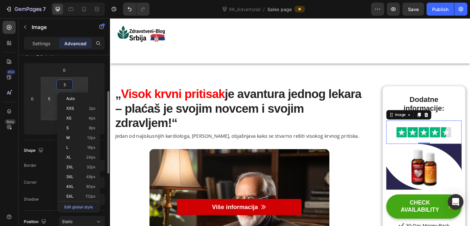
type input "6"
type input "7"
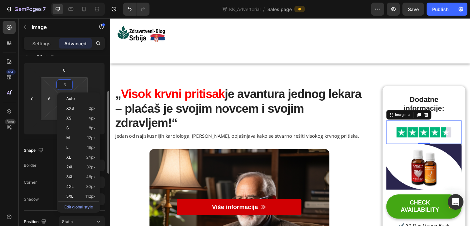
type input "7"
type input "8"
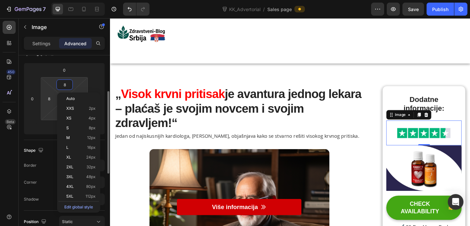
type input "9"
type input "10"
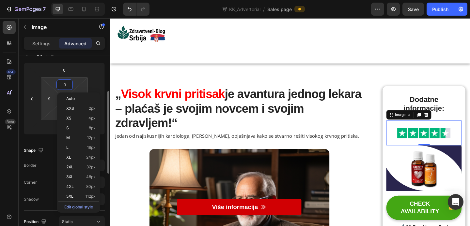
type input "10"
type input "11"
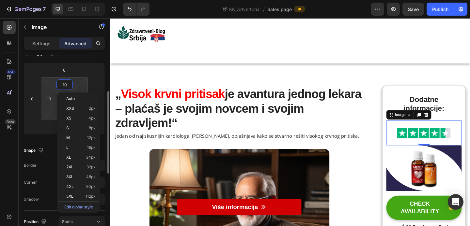
type input "11"
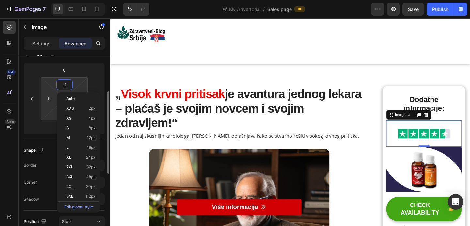
type input "12"
type input "13"
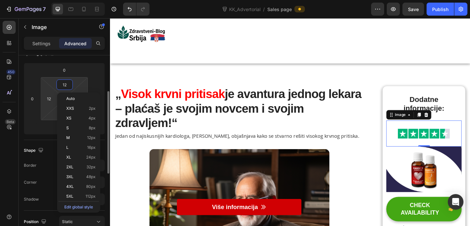
type input "13"
type input "14"
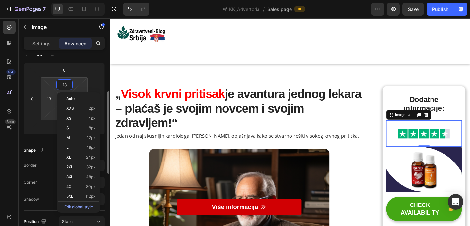
type input "14"
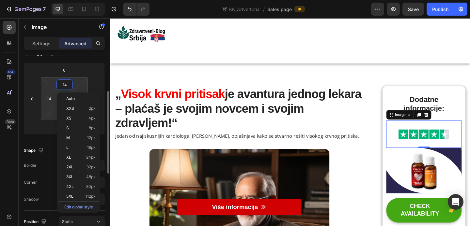
type input "15"
type input "16"
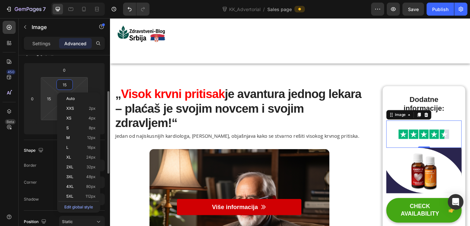
type input "16"
type input "17"
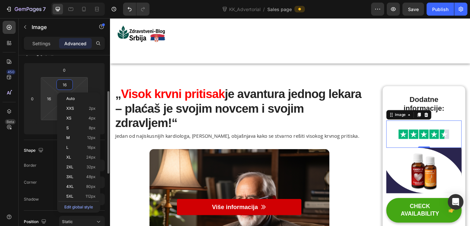
type input "17"
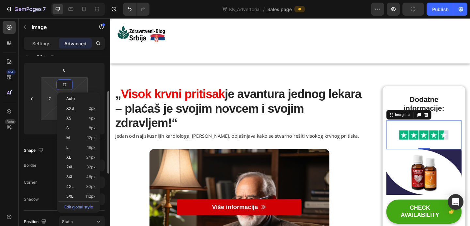
type input "16"
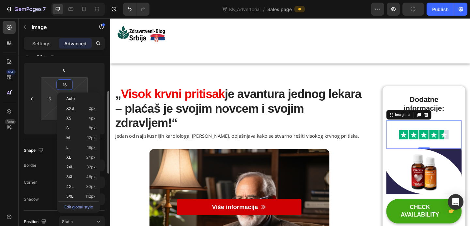
type input "15"
type input "14"
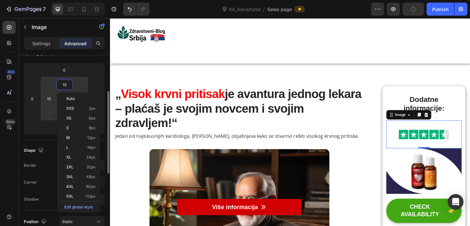
type input "14"
type input "13"
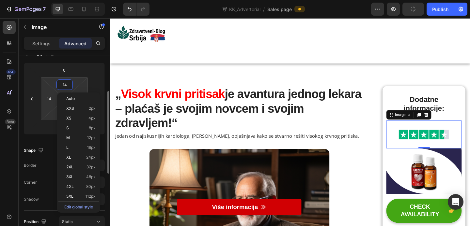
type input "13"
type input "12"
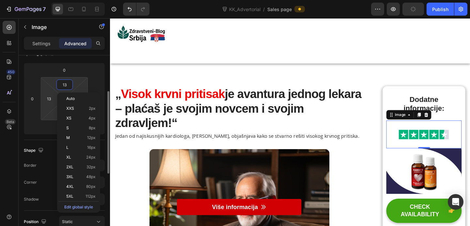
type input "12"
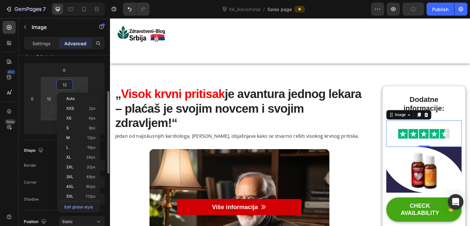
type input "11"
type input "10"
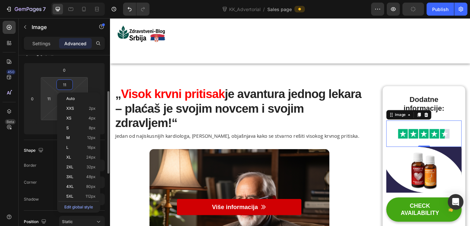
type input "10"
type input "9"
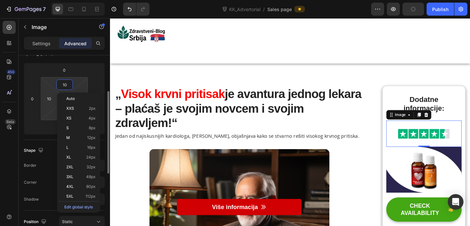
type input "9"
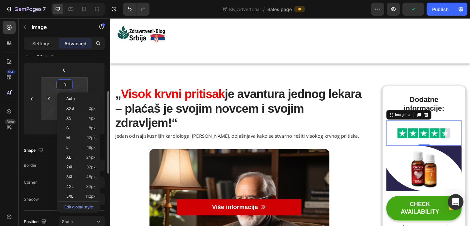
type input "8"
type input "7"
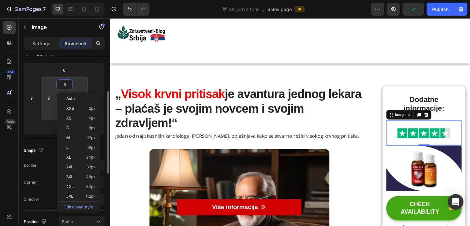
type input "7"
type input "6"
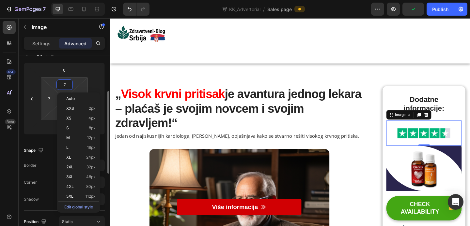
type input "6"
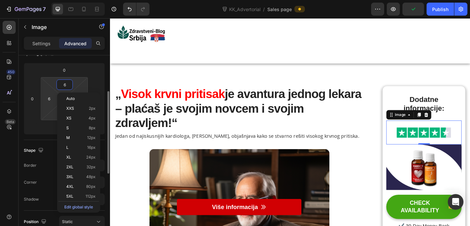
type input "5"
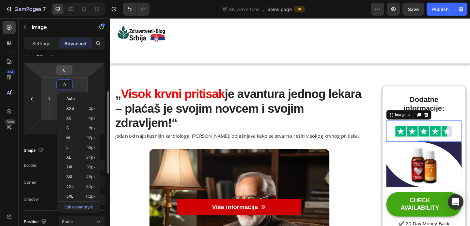
click at [67, 71] on input "0" at bounding box center [64, 70] width 13 height 10
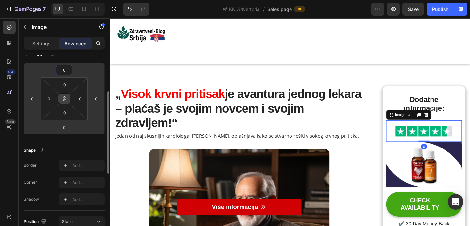
click at [64, 100] on icon at bounding box center [64, 98] width 5 height 5
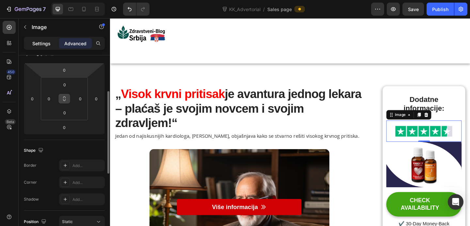
click at [42, 45] on p "Settings" at bounding box center [41, 43] width 18 height 7
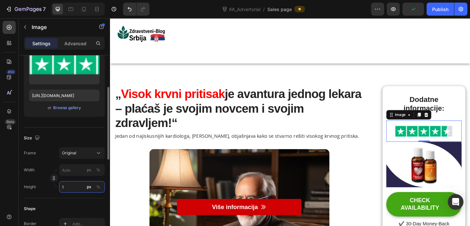
click at [77, 188] on input "1" at bounding box center [82, 187] width 46 height 12
click at [74, 166] on input "px %" at bounding box center [82, 170] width 46 height 12
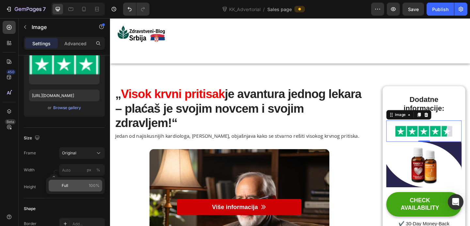
click at [75, 186] on p "Full 100%" at bounding box center [81, 186] width 38 height 6
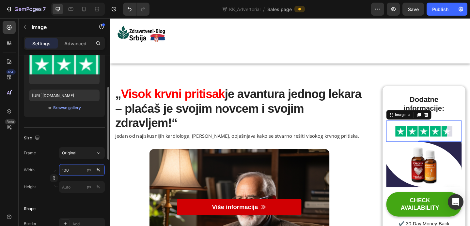
click at [74, 174] on input "100" at bounding box center [82, 170] width 46 height 12
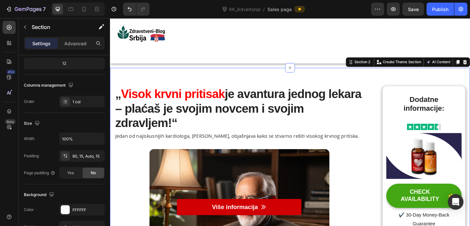
scroll to position [0, 0]
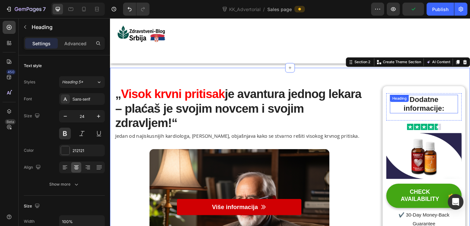
click at [460, 121] on h2 "Dodatne informacije:" at bounding box center [451, 112] width 74 height 20
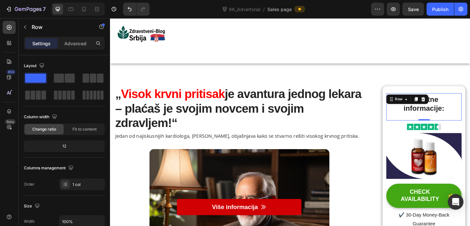
click at [462, 126] on div "Dodatne informacije: Heading Row 0" at bounding box center [451, 115] width 82 height 30
drag, startPoint x: 453, startPoint y: 129, endPoint x: 453, endPoint y: 125, distance: 3.9
click at [453, 125] on div "Dodatne informacije: Heading Row 0" at bounding box center [451, 115] width 82 height 30
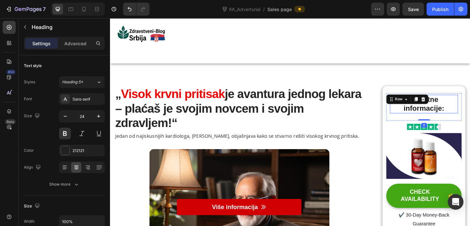
click at [454, 120] on strong "Dodatne informacije:" at bounding box center [451, 111] width 44 height 18
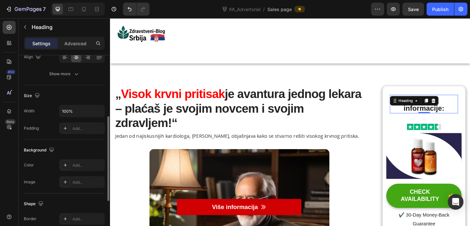
scroll to position [234, 0]
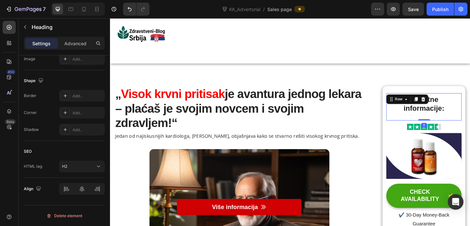
click at [470, 126] on div "Dodatne informacije: Heading Row 0" at bounding box center [451, 115] width 82 height 30
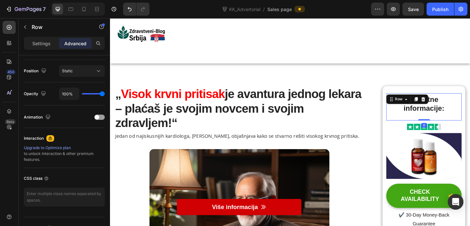
scroll to position [0, 0]
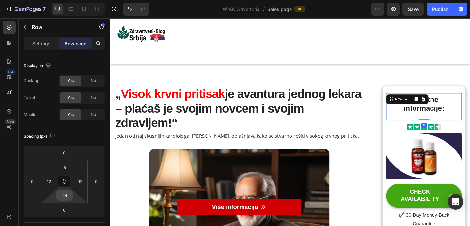
click at [68, 194] on input "24" at bounding box center [64, 196] width 13 height 10
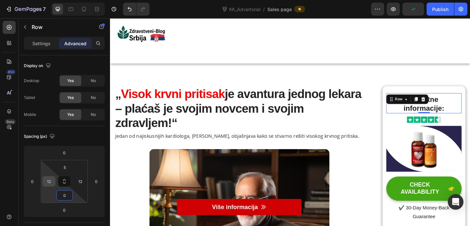
click at [51, 184] on input "12" at bounding box center [49, 182] width 10 height 10
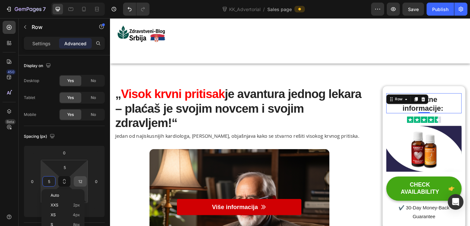
click at [85, 181] on div "12" at bounding box center [80, 182] width 13 height 10
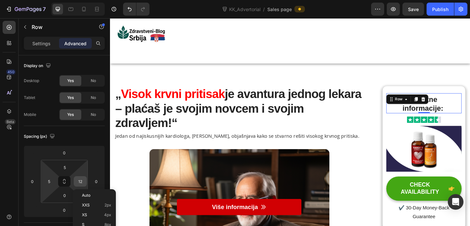
click at [83, 181] on input "12" at bounding box center [80, 182] width 10 height 10
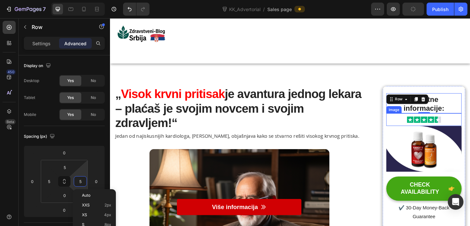
click at [470, 128] on img at bounding box center [451, 129] width 49 height 14
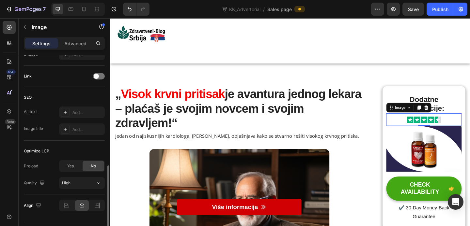
scroll to position [303, 0]
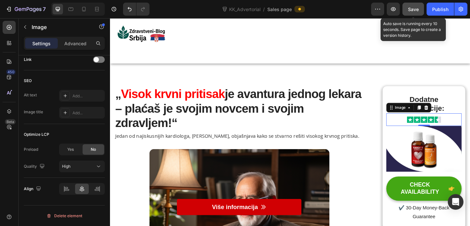
click at [419, 11] on button "Save" at bounding box center [413, 9] width 22 height 13
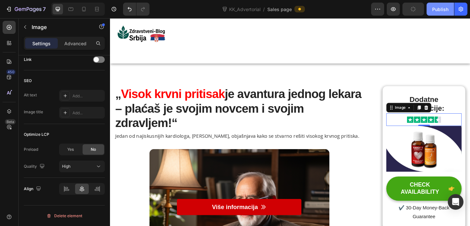
click at [440, 10] on div "Publish" at bounding box center [440, 9] width 16 height 7
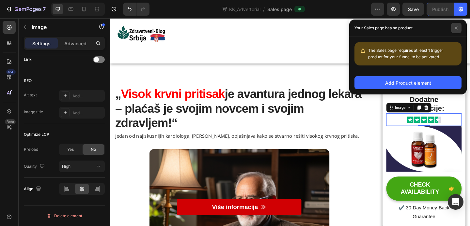
click at [457, 28] on icon at bounding box center [456, 27] width 3 height 3
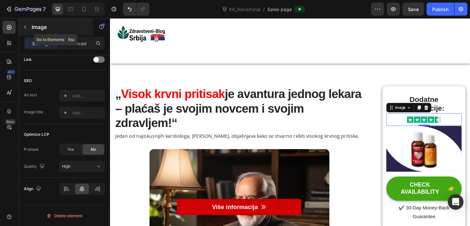
click at [24, 31] on button "button" at bounding box center [25, 27] width 10 height 10
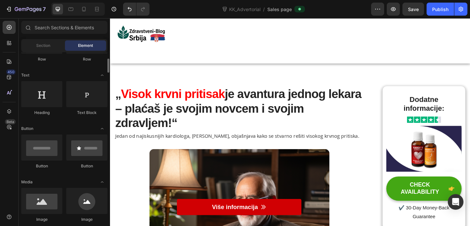
scroll to position [72, 0]
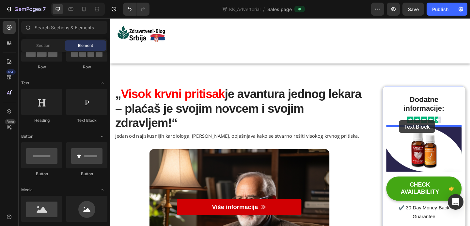
drag, startPoint x: 197, startPoint y: 125, endPoint x: 424, endPoint y: 130, distance: 227.1
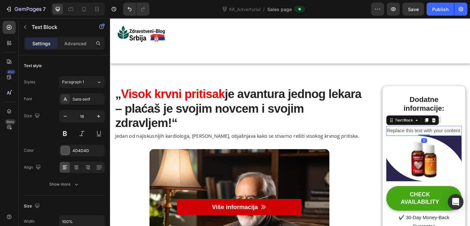
click at [449, 139] on div "Replace this text with your content" at bounding box center [451, 141] width 82 height 11
click at [440, 141] on p "Replace this text with your content" at bounding box center [451, 140] width 81 height 9
click at [470, 142] on p "4,8 | 21.438 ocena ✅" at bounding box center [451, 140] width 81 height 9
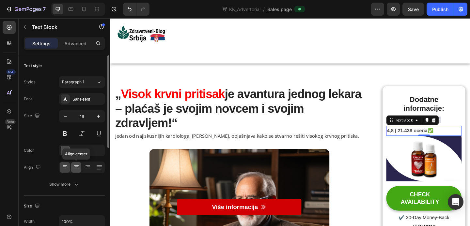
click at [78, 170] on icon at bounding box center [76, 167] width 7 height 7
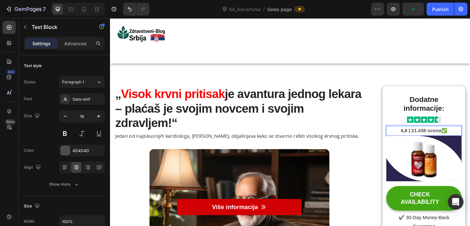
click at [470, 139] on p "4,8 | 21.438 ocena ✅" at bounding box center [451, 140] width 81 height 9
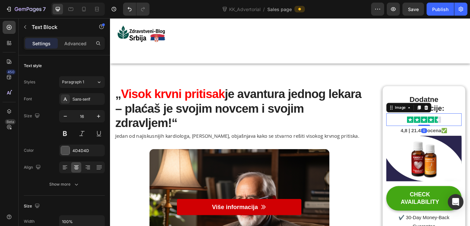
click at [470, 134] on div at bounding box center [451, 129] width 82 height 14
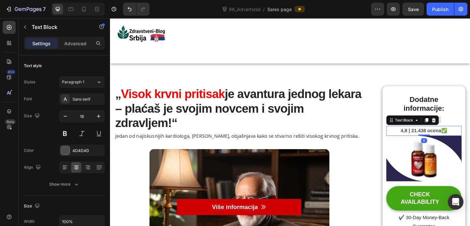
click at [470, 138] on p "4,8 | 21.438 ocena ✅" at bounding box center [451, 140] width 81 height 9
click at [470, 131] on div at bounding box center [451, 129] width 82 height 14
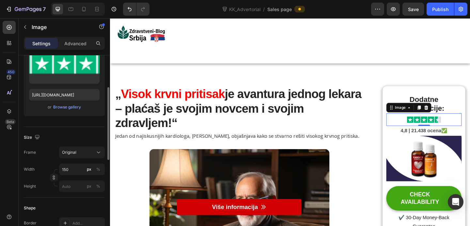
scroll to position [32, 0]
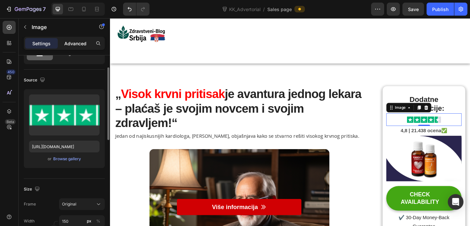
click at [73, 48] on div "Advanced" at bounding box center [75, 43] width 33 height 10
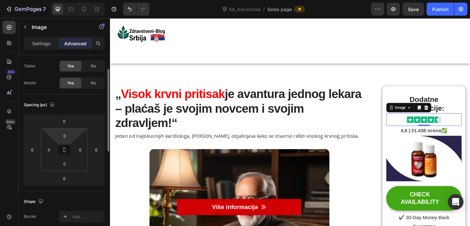
click at [65, 0] on html "7 Version history KK_Advertorial / Sales page Preview Save Publish 450 Beta Sec…" at bounding box center [235, 0] width 470 height 0
click at [69, 0] on html "7 Version history KK_Advertorial / Sales page Preview Save Publish 450 Beta Sec…" at bounding box center [235, 0] width 470 height 0
click at [67, 178] on input "0" at bounding box center [64, 179] width 13 height 10
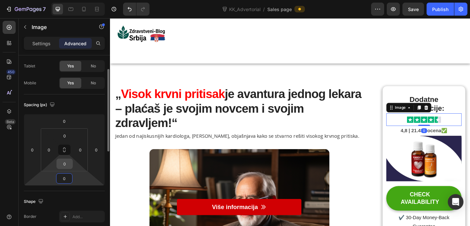
click at [66, 160] on input "0" at bounding box center [64, 164] width 13 height 10
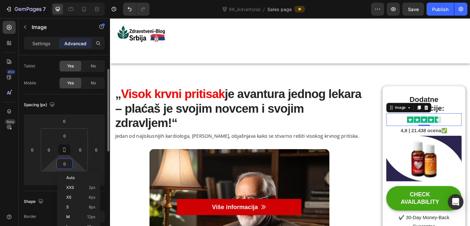
click at [91, 111] on div "Spacing (px) 0 0 0 0 0 0 0 0" at bounding box center [64, 143] width 81 height 97
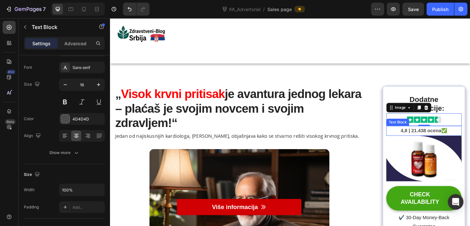
click at [470, 139] on p "4,8 | 21.438 ocena ✅" at bounding box center [451, 140] width 81 height 9
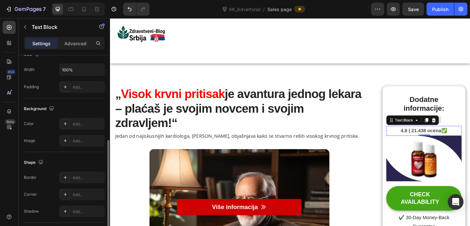
scroll to position [197, 0]
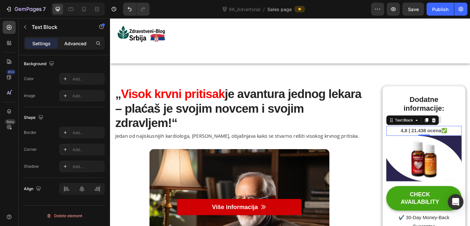
click at [79, 40] on p "Advanced" at bounding box center [75, 43] width 22 height 7
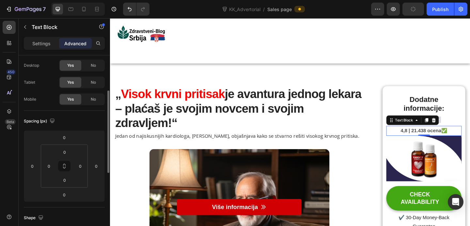
scroll to position [0, 0]
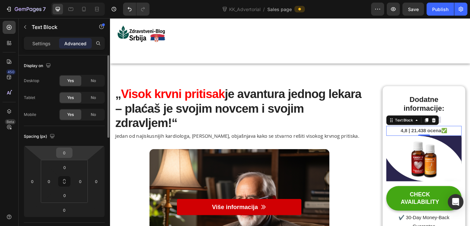
click at [68, 154] on input "0" at bounding box center [64, 153] width 13 height 10
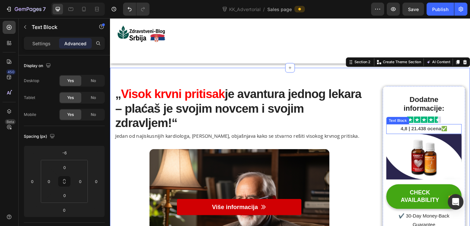
click at [470, 139] on p "4,8 | 21.438 ocena ✅" at bounding box center [451, 138] width 81 height 9
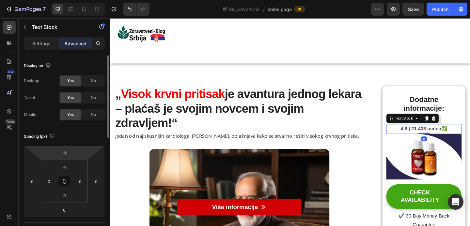
click at [75, 0] on html "7 Version history KK_Advertorial / Sales page Preview Save Publish 450 Beta Sec…" at bounding box center [235, 0] width 470 height 0
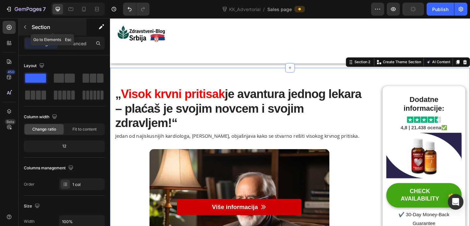
click at [26, 29] on icon "button" at bounding box center [25, 26] width 5 height 5
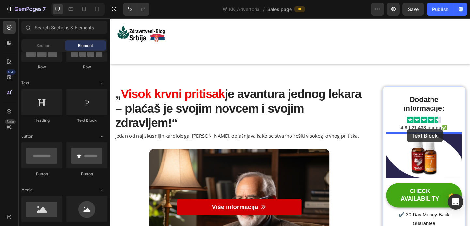
drag, startPoint x: 191, startPoint y: 126, endPoint x: 433, endPoint y: 139, distance: 242.5
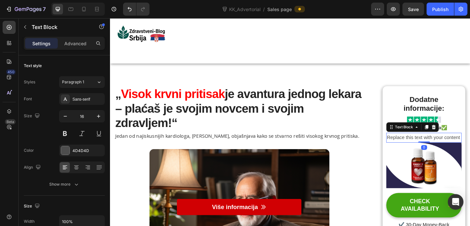
click at [436, 148] on div "Replace this text with your content" at bounding box center [451, 148] width 82 height 11
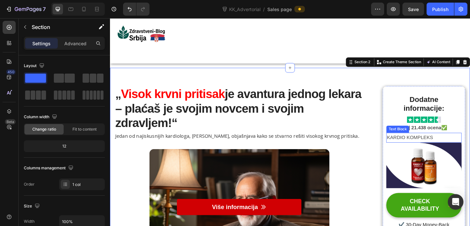
click at [467, 147] on p "KARDIO KOMPLEKS" at bounding box center [451, 148] width 81 height 9
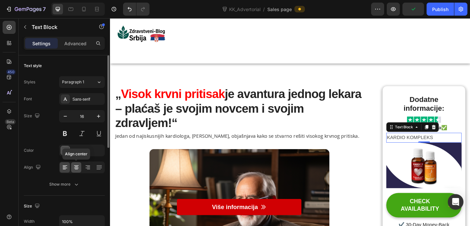
click at [77, 167] on icon at bounding box center [76, 167] width 7 height 7
click at [61, 132] on button at bounding box center [65, 134] width 12 height 12
click at [96, 116] on icon "button" at bounding box center [98, 116] width 7 height 7
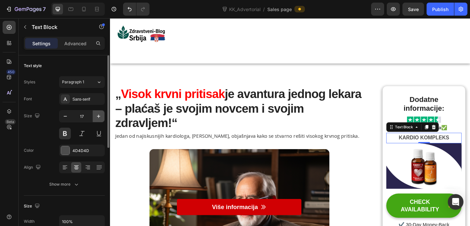
click at [96, 116] on icon "button" at bounding box center [98, 116] width 7 height 7
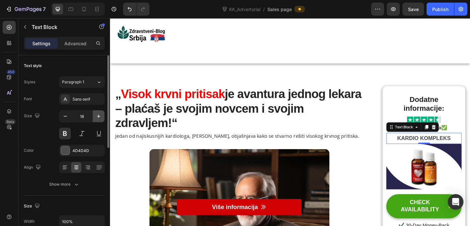
click at [96, 116] on icon "button" at bounding box center [98, 116] width 7 height 7
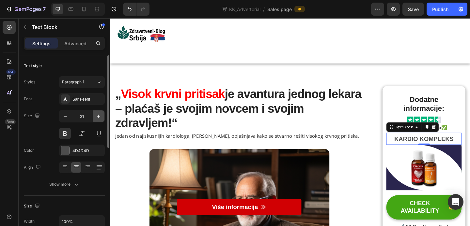
click at [96, 116] on icon "button" at bounding box center [98, 116] width 7 height 7
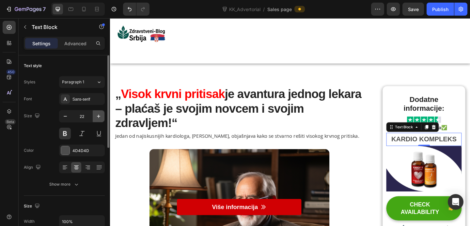
click at [96, 116] on icon "button" at bounding box center [98, 116] width 7 height 7
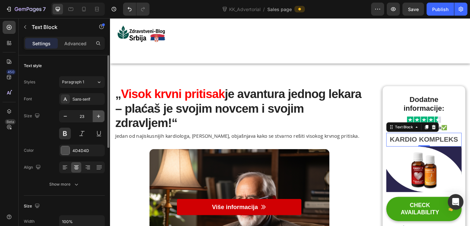
click at [96, 116] on icon "button" at bounding box center [98, 116] width 7 height 7
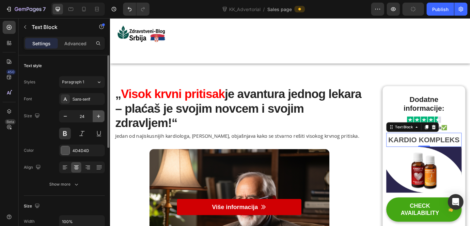
click at [96, 116] on icon "button" at bounding box center [98, 116] width 7 height 7
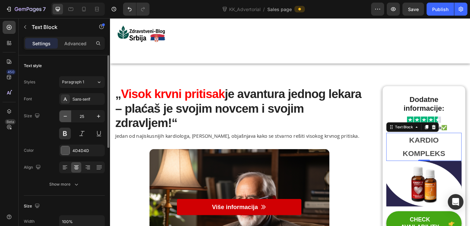
click at [61, 114] on button "button" at bounding box center [65, 117] width 12 height 12
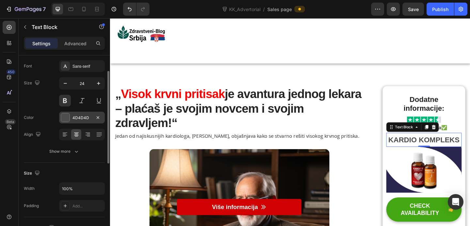
scroll to position [33, 0]
click at [67, 120] on div at bounding box center [65, 118] width 8 height 8
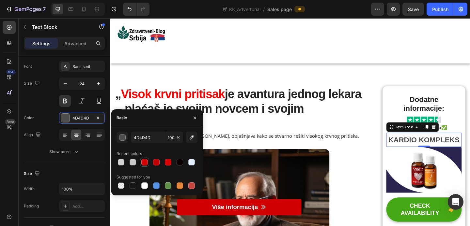
click at [143, 162] on div at bounding box center [144, 162] width 7 height 7
click at [154, 162] on div at bounding box center [156, 162] width 7 height 7
click at [146, 163] on div at bounding box center [144, 162] width 7 height 7
click at [197, 118] on icon "button" at bounding box center [194, 118] width 5 height 5
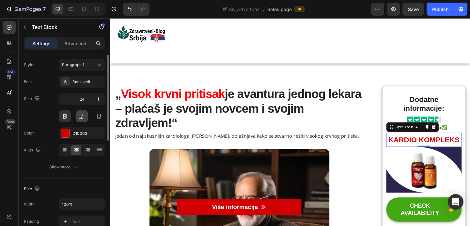
scroll to position [0, 0]
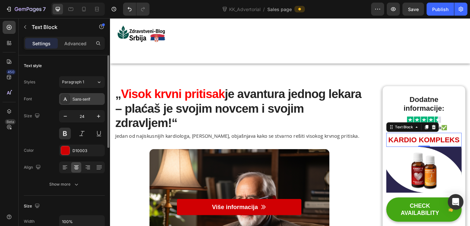
click at [86, 97] on div "Sans-serif" at bounding box center [87, 100] width 31 height 6
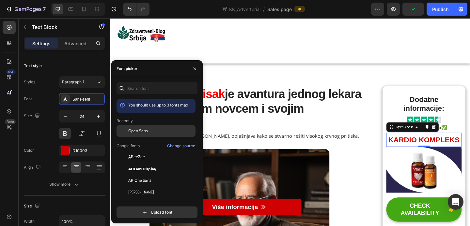
click at [147, 132] on span "Open Sans" at bounding box center [138, 131] width 20 height 6
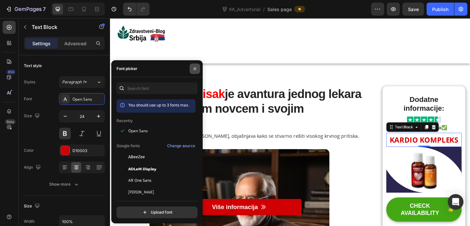
click at [194, 70] on icon "button" at bounding box center [194, 68] width 5 height 5
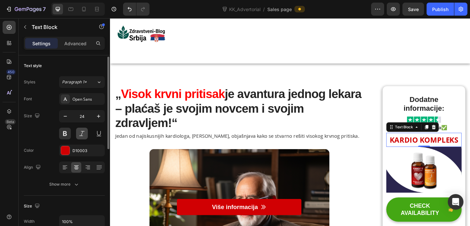
scroll to position [3, 0]
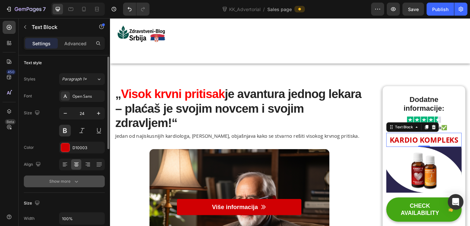
click at [71, 179] on div "Show more" at bounding box center [64, 181] width 30 height 7
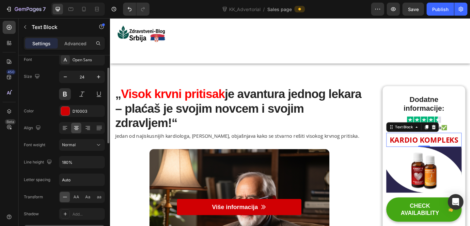
scroll to position [41, 0]
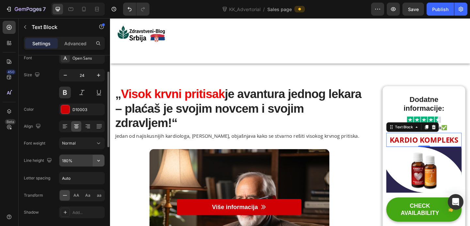
click at [100, 162] on icon "button" at bounding box center [98, 161] width 7 height 7
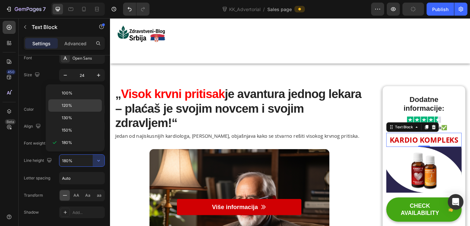
click at [77, 103] on p "120%" at bounding box center [80, 106] width 37 height 6
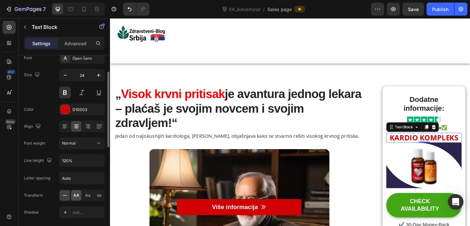
click at [74, 195] on span "AA" at bounding box center [76, 196] width 6 height 6
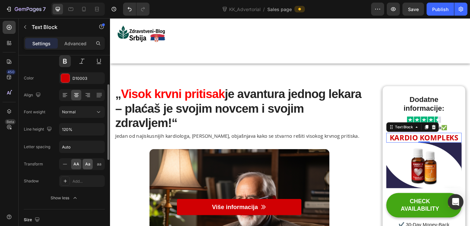
scroll to position [73, 0]
click at [84, 115] on button "Normal" at bounding box center [82, 111] width 46 height 12
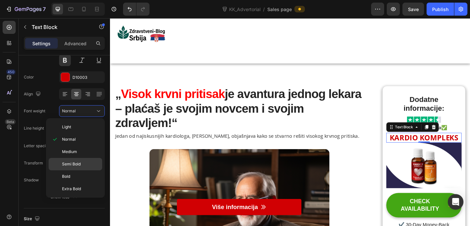
click at [77, 161] on div "Semi Bold" at bounding box center [76, 164] width 54 height 12
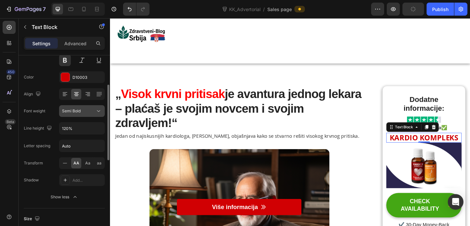
click at [82, 115] on button "Semi Bold" at bounding box center [82, 111] width 46 height 12
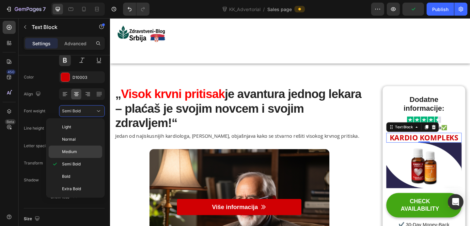
click at [80, 150] on p "Medium" at bounding box center [80, 152] width 37 height 6
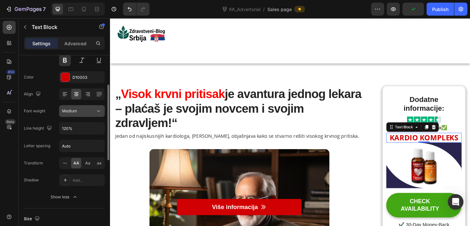
click at [81, 112] on div "Medium" at bounding box center [78, 111] width 33 height 6
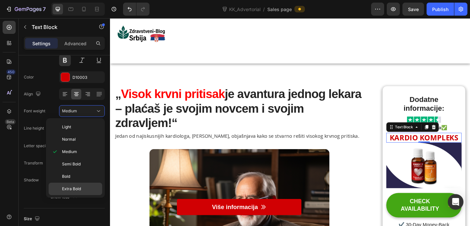
click at [76, 188] on span "Extra Bold" at bounding box center [71, 189] width 19 height 6
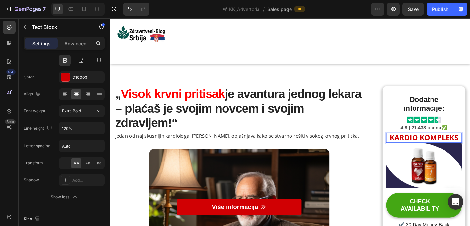
click at [470, 150] on p "KARDIO KOMPLEKS" at bounding box center [451, 148] width 81 height 9
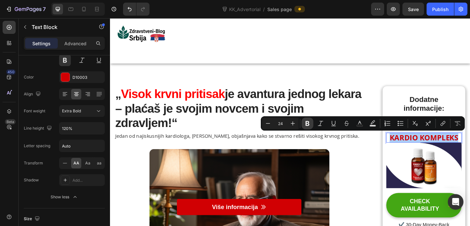
click at [307, 122] on icon "Editor contextual toolbar" at bounding box center [307, 123] width 7 height 7
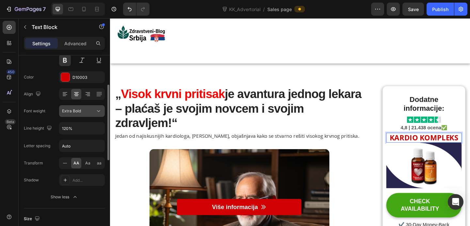
scroll to position [0, 0]
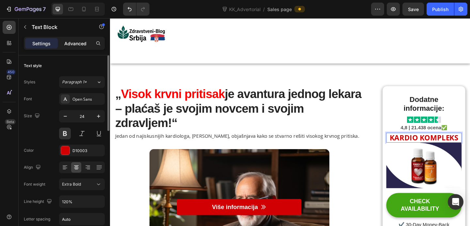
click at [84, 42] on p "Advanced" at bounding box center [75, 43] width 22 height 7
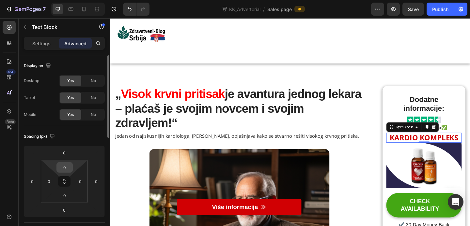
click at [67, 169] on input "0" at bounding box center [64, 168] width 13 height 10
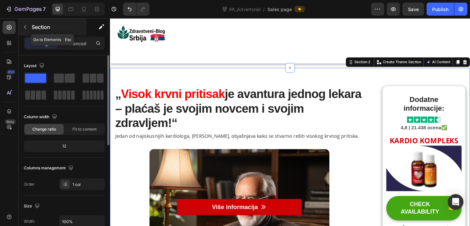
click at [26, 29] on icon "button" at bounding box center [25, 26] width 5 height 5
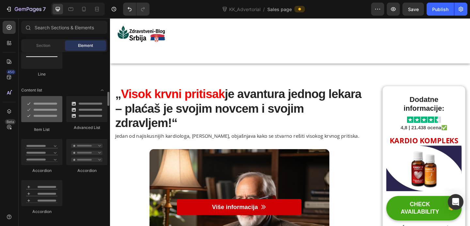
scroll to position [486, 0]
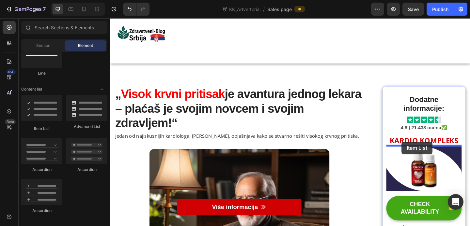
drag, startPoint x: 157, startPoint y: 126, endPoint x: 427, endPoint y: 153, distance: 271.2
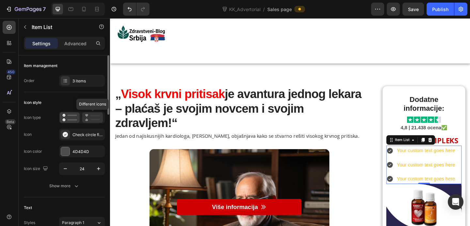
click at [98, 118] on icon at bounding box center [92, 118] width 15 height 8
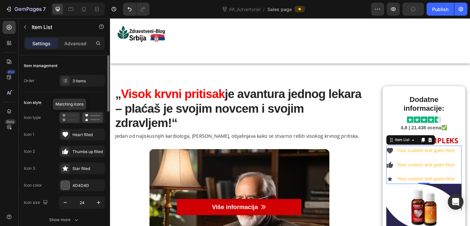
click at [72, 119] on rect at bounding box center [72, 119] width 10 height 1
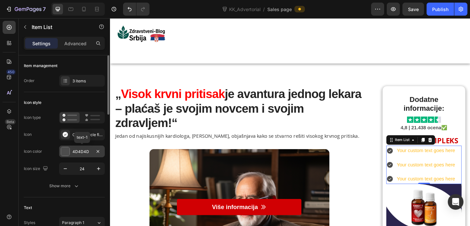
click at [66, 148] on div at bounding box center [65, 151] width 8 height 8
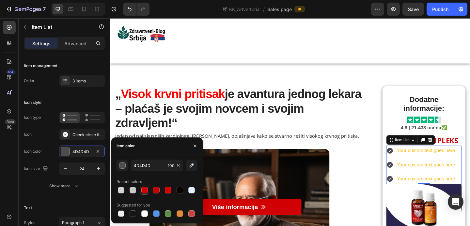
click at [145, 193] on div at bounding box center [144, 190] width 7 height 7
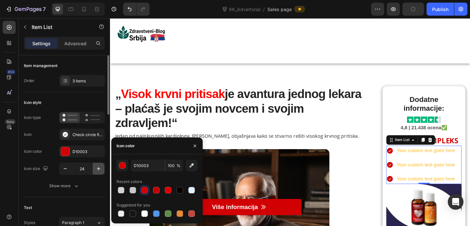
click at [99, 168] on icon "button" at bounding box center [98, 168] width 3 height 3
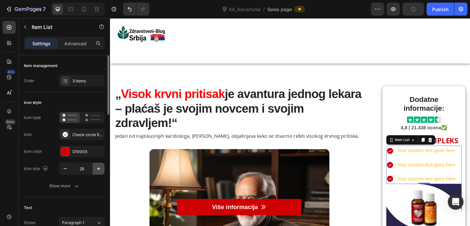
click at [99, 168] on icon "button" at bounding box center [98, 168] width 3 height 3
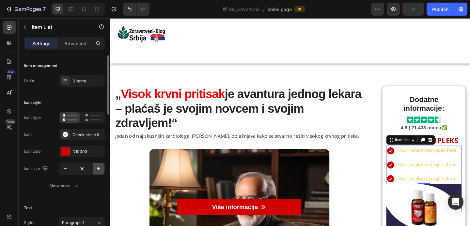
click at [99, 168] on icon "button" at bounding box center [98, 168] width 3 height 3
click at [68, 171] on icon "button" at bounding box center [65, 169] width 7 height 7
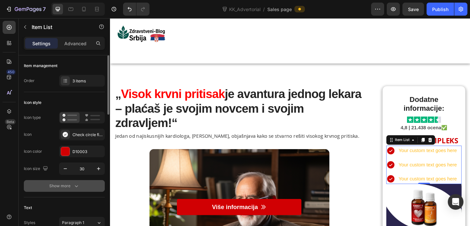
click at [76, 187] on icon "button" at bounding box center [76, 187] width 3 height 2
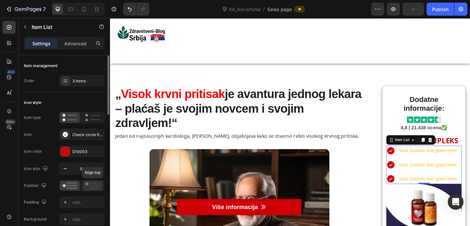
click at [93, 188] on rect at bounding box center [94, 189] width 11 height 2
click at [67, 190] on div at bounding box center [70, 186] width 20 height 10
click at [74, 42] on p "Advanced" at bounding box center [75, 43] width 22 height 7
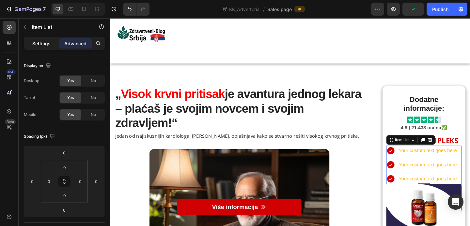
click at [45, 43] on p "Settings" at bounding box center [41, 43] width 18 height 7
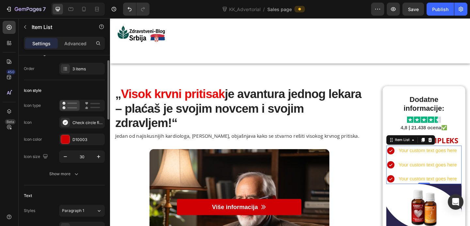
scroll to position [14, 0]
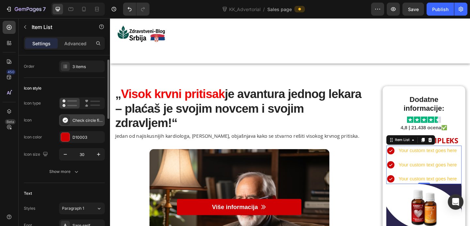
click at [82, 124] on div "Check circle filled" at bounding box center [82, 121] width 46 height 12
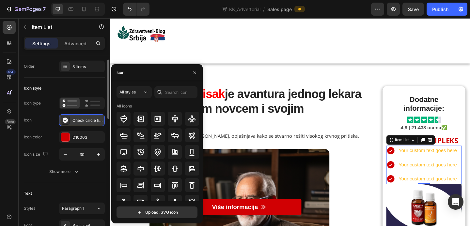
click at [82, 124] on div "Check circle filled" at bounding box center [82, 121] width 46 height 12
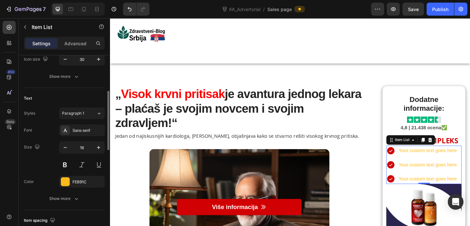
scroll to position [111, 0]
click at [66, 181] on div at bounding box center [65, 181] width 8 height 8
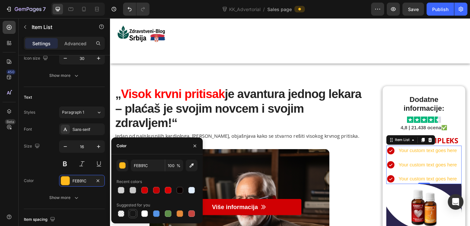
click at [134, 215] on div at bounding box center [133, 214] width 7 height 7
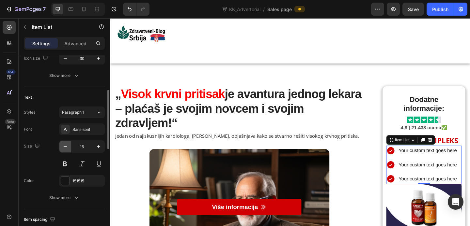
click at [65, 145] on icon "button" at bounding box center [65, 147] width 7 height 7
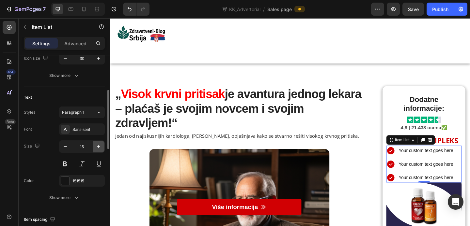
click at [100, 145] on icon "button" at bounding box center [98, 147] width 7 height 7
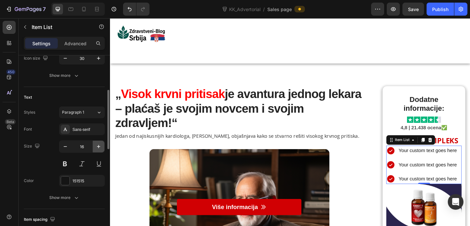
click at [99, 145] on icon "button" at bounding box center [98, 147] width 7 height 7
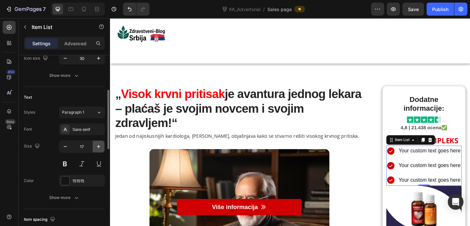
click at [99, 145] on icon "button" at bounding box center [98, 147] width 7 height 7
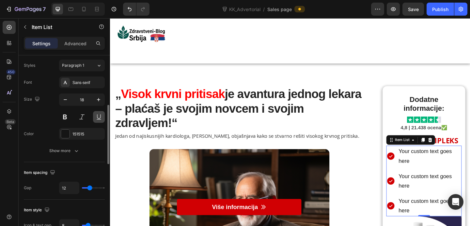
scroll to position [162, 0]
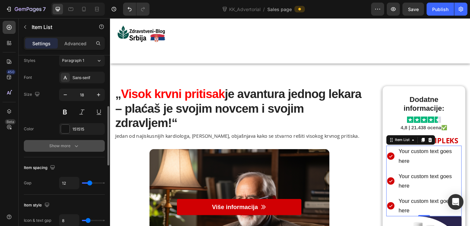
click at [65, 147] on div "Show more" at bounding box center [64, 146] width 30 height 7
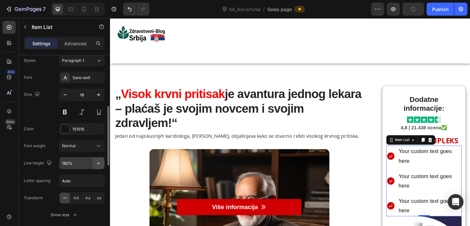
click at [98, 164] on icon "button" at bounding box center [98, 163] width 7 height 7
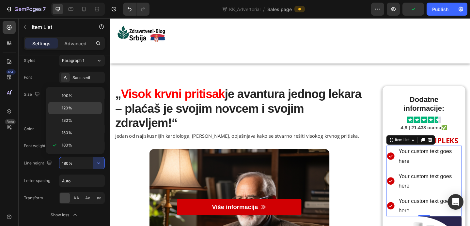
click at [69, 108] on span "120%" at bounding box center [67, 108] width 10 height 6
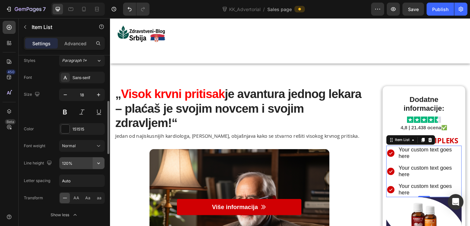
click at [98, 163] on icon "button" at bounding box center [98, 164] width 3 height 2
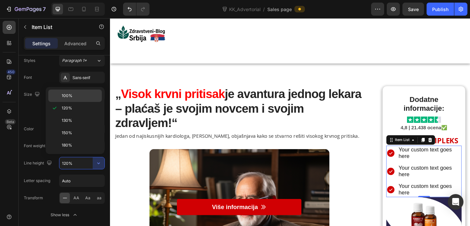
click at [69, 97] on span "100%" at bounding box center [67, 96] width 11 height 6
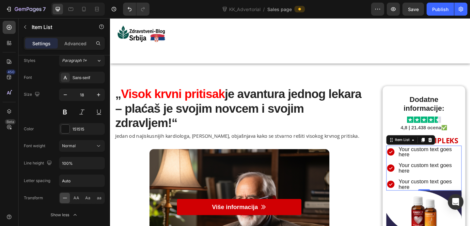
click at [445, 160] on div "Your custom text goes here" at bounding box center [457, 164] width 69 height 14
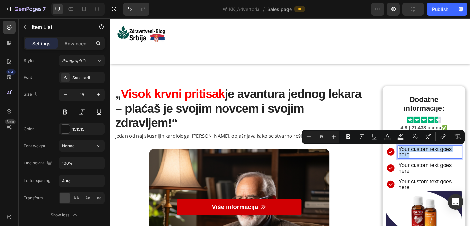
drag, startPoint x: 437, startPoint y: 167, endPoint x: 424, endPoint y: 161, distance: 13.7
click at [424, 161] on p "Your custom text goes here" at bounding box center [458, 164] width 68 height 12
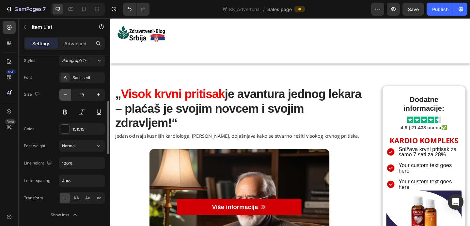
click at [69, 97] on button "button" at bounding box center [65, 95] width 12 height 12
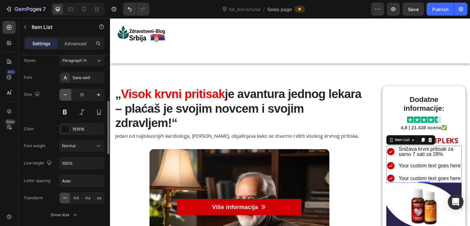
click at [69, 97] on button "button" at bounding box center [65, 95] width 12 height 12
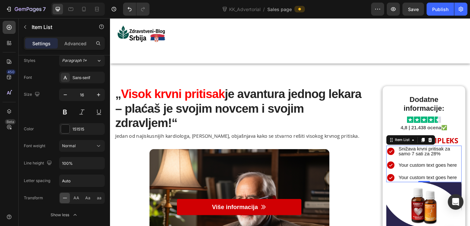
click at [435, 178] on p "Your custom text goes here" at bounding box center [458, 178] width 68 height 5
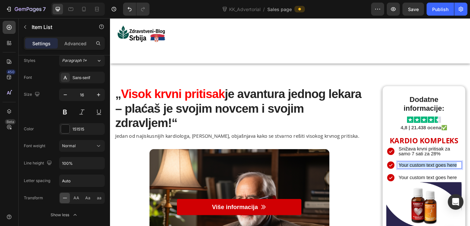
drag, startPoint x: 425, startPoint y: 178, endPoint x: 487, endPoint y: 179, distance: 61.7
click at [470, 179] on p "Your custom text goes here" at bounding box center [458, 178] width 68 height 5
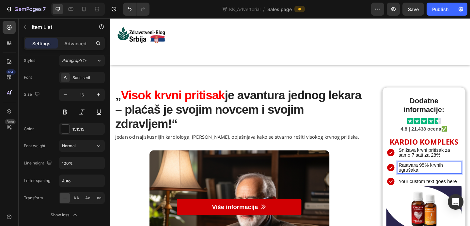
click at [440, 194] on p "Your custom text goes here" at bounding box center [458, 195] width 68 height 5
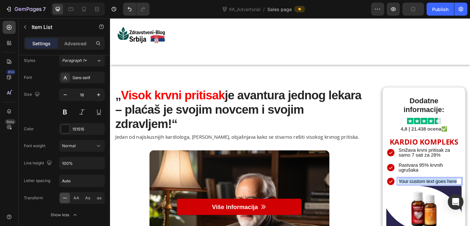
drag, startPoint x: 424, startPoint y: 195, endPoint x: 486, endPoint y: 196, distance: 62.7
click at [470, 196] on p "Your custom text goes here" at bounding box center [458, 195] width 68 height 5
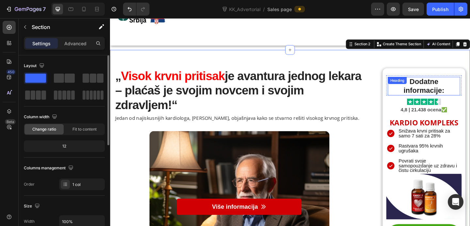
scroll to position [56, 0]
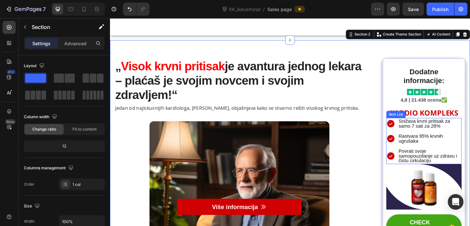
click at [456, 129] on p "Snižava krvni pritisak za samo 7 sati za 28%" at bounding box center [458, 133] width 68 height 10
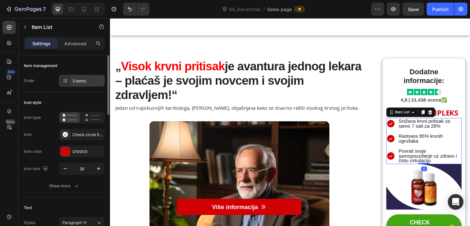
click at [71, 76] on div "3 items" at bounding box center [82, 81] width 46 height 12
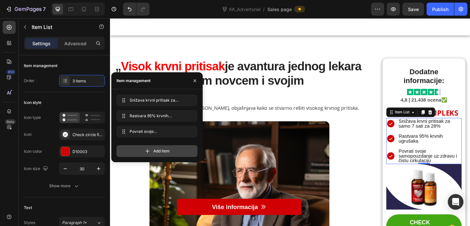
click at [157, 153] on span "Add item" at bounding box center [161, 151] width 16 height 6
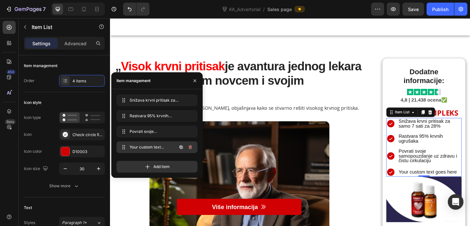
click at [165, 149] on span "Your custom text goes here" at bounding box center [148, 148] width 37 height 6
click at [464, 182] on div "Your custom text goes here" at bounding box center [451, 186] width 82 height 10
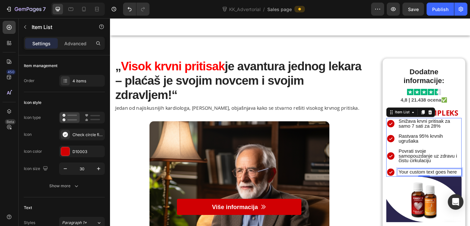
click at [461, 185] on div "Your custom text goes here" at bounding box center [457, 185] width 69 height 7
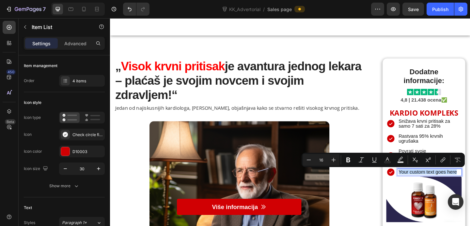
drag, startPoint x: 425, startPoint y: 186, endPoint x: 486, endPoint y: 188, distance: 61.4
click at [470, 188] on p "Your custom text goes here" at bounding box center [458, 185] width 68 height 5
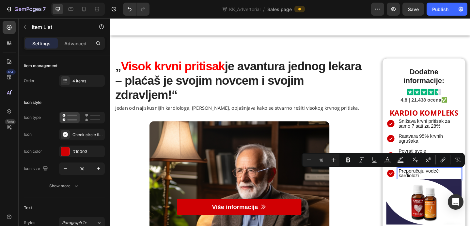
scroll to position [54, 0]
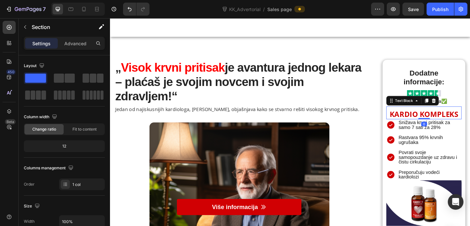
click at [470, 125] on strong "KARDIO KOMPLEKS" at bounding box center [451, 122] width 75 height 11
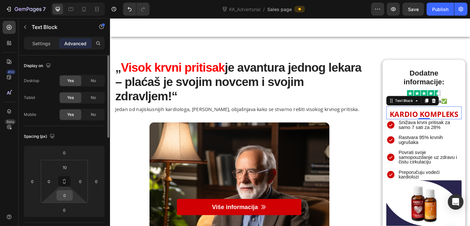
click at [65, 194] on input "0" at bounding box center [64, 196] width 13 height 10
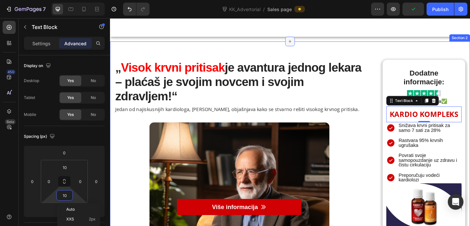
click at [304, 47] on div at bounding box center [306, 43] width 10 height 10
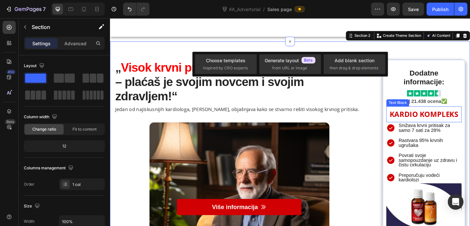
click at [470, 118] on strong "KARDIO KOMPLEKS" at bounding box center [451, 122] width 75 height 11
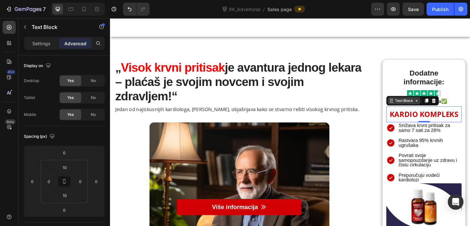
click at [444, 109] on icon at bounding box center [443, 107] width 5 height 5
click at [443, 108] on icon at bounding box center [443, 107] width 5 height 5
click at [443, 108] on icon at bounding box center [443, 107] width 2 height 1
click at [48, 47] on div "Settings" at bounding box center [41, 43] width 33 height 10
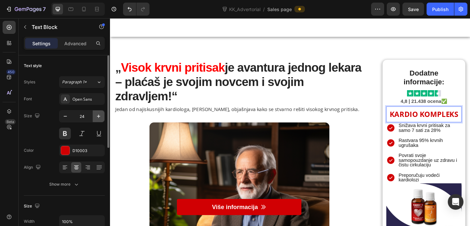
click at [98, 117] on icon "button" at bounding box center [98, 116] width 7 height 7
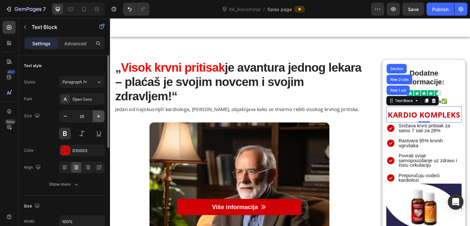
click at [98, 117] on icon "button" at bounding box center [98, 116] width 7 height 7
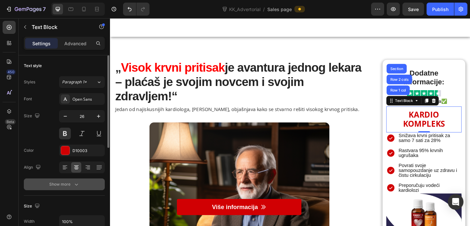
click at [77, 187] on icon "button" at bounding box center [76, 184] width 7 height 7
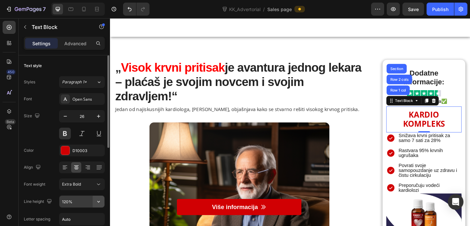
click at [93, 200] on button "button" at bounding box center [99, 202] width 12 height 12
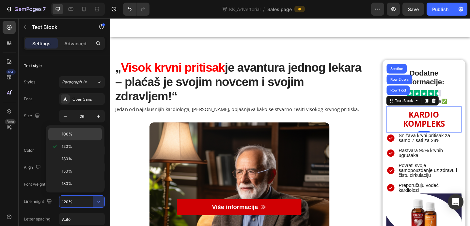
click at [73, 133] on p "100%" at bounding box center [80, 134] width 37 height 6
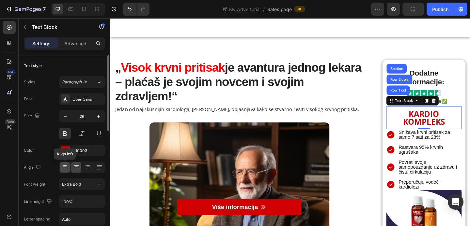
click at [68, 169] on div at bounding box center [65, 167] width 10 height 10
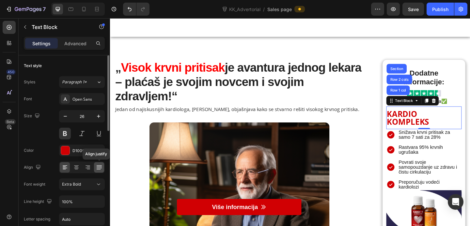
click at [98, 166] on icon at bounding box center [99, 167] width 7 height 7
click at [74, 168] on icon at bounding box center [76, 168] width 5 height 1
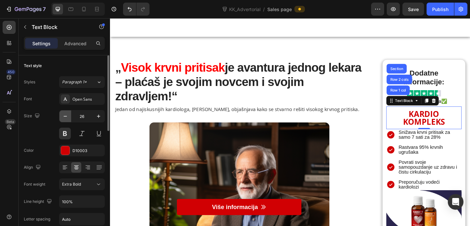
click at [67, 115] on icon "button" at bounding box center [65, 116] width 7 height 7
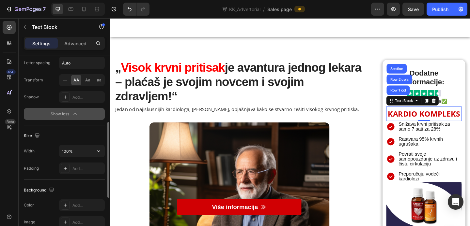
scroll to position [160, 0]
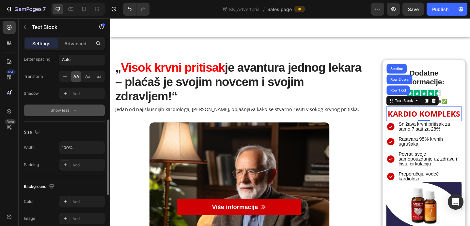
click at [78, 74] on span "AA" at bounding box center [76, 77] width 6 height 6
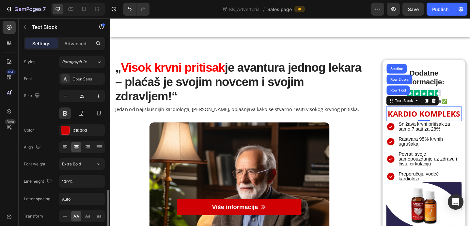
scroll to position [0, 0]
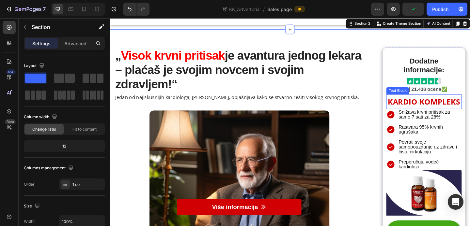
scroll to position [69, 0]
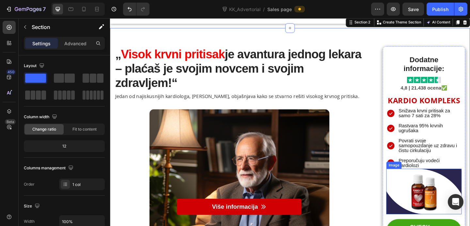
click at [467, 193] on img at bounding box center [451, 207] width 82 height 50
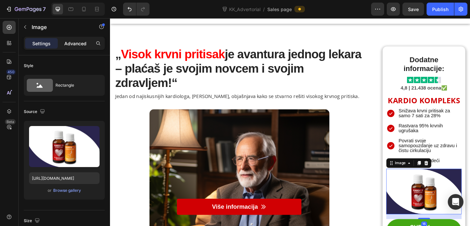
click at [75, 42] on p "Advanced" at bounding box center [75, 43] width 22 height 7
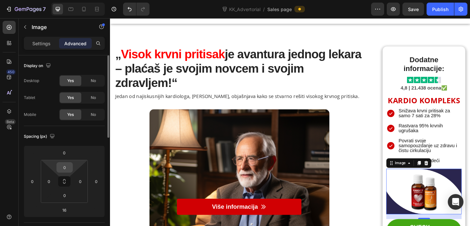
click at [69, 169] on input "0" at bounding box center [64, 168] width 13 height 10
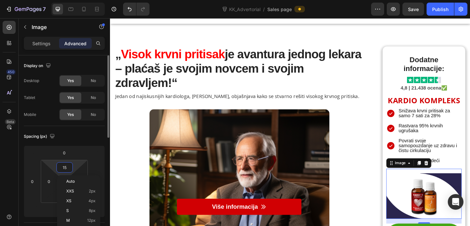
click at [95, 130] on div "Spacing (px) 0 0 16 0 15 0 0 0" at bounding box center [64, 174] width 81 height 97
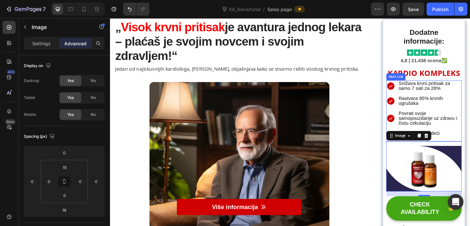
scroll to position [100, 0]
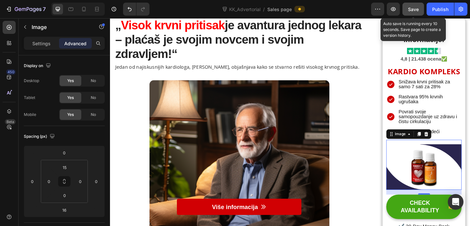
click at [411, 7] on span "Save" at bounding box center [413, 10] width 11 height 6
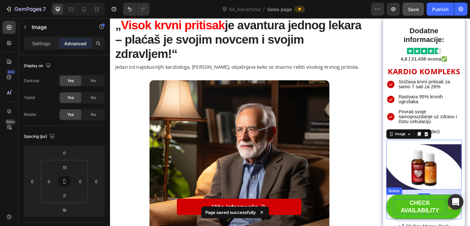
click at [445, 218] on div "CHECK AVAILABILITY" at bounding box center [446, 224] width 57 height 16
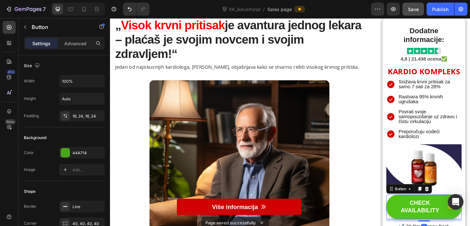
click at [450, 212] on link "CHECK AVAILABILITY" at bounding box center [451, 223] width 82 height 26
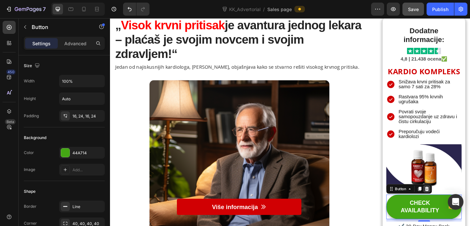
click at [455, 203] on icon at bounding box center [455, 204] width 4 height 5
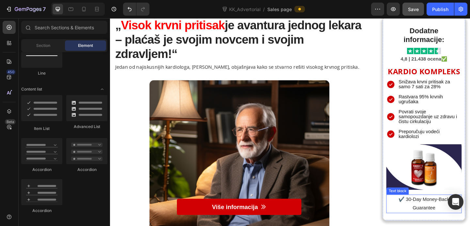
click at [447, 217] on p "✔️ 30-Day Money-Back Guarantee" at bounding box center [451, 220] width 81 height 19
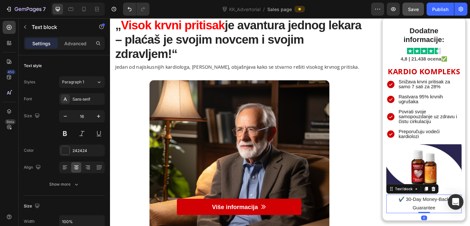
click at [442, 217] on p "✔️ 30-Day Money-Back Guarantee" at bounding box center [451, 220] width 81 height 19
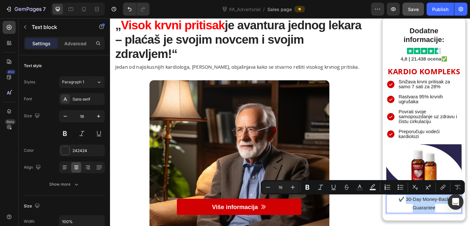
drag, startPoint x: 419, startPoint y: 218, endPoint x: 491, endPoint y: 217, distance: 72.4
click at [470, 217] on p "✔️ 30-Day Money-Back Guarantee" at bounding box center [451, 220] width 81 height 19
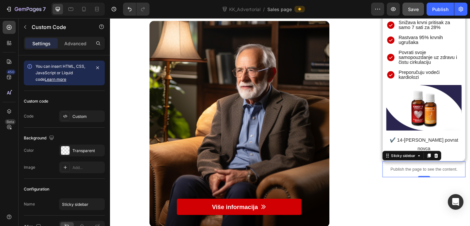
scroll to position [192, 0]
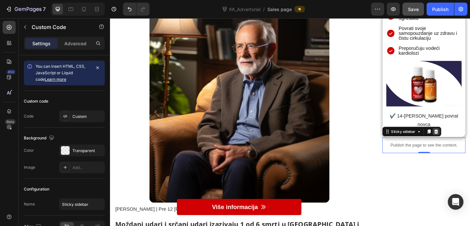
click at [467, 139] on icon at bounding box center [464, 141] width 5 height 5
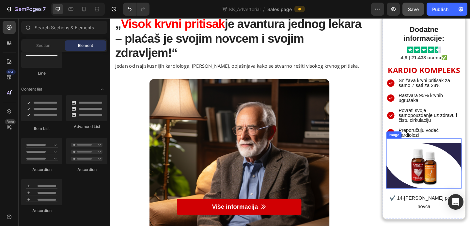
scroll to position [103, 0]
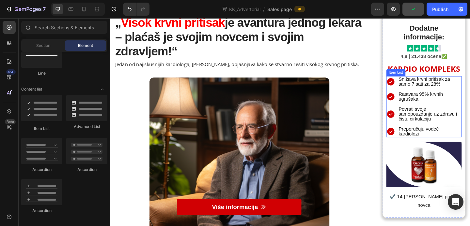
click at [440, 91] on p "Snižava krvni pritisak za samo 7 sati za 28%" at bounding box center [458, 87] width 68 height 10
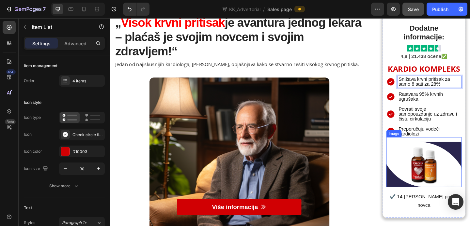
click at [470, 172] on img at bounding box center [451, 178] width 82 height 50
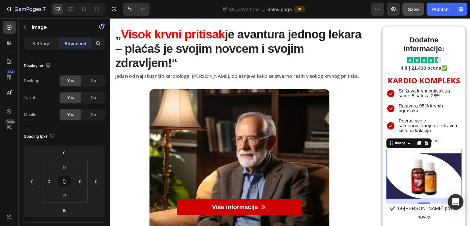
scroll to position [85, 0]
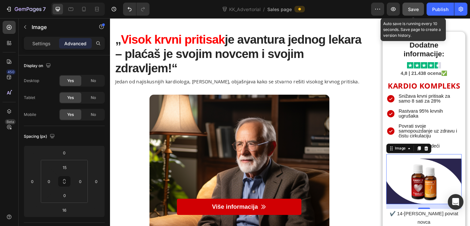
click at [415, 13] on button "Save" at bounding box center [413, 9] width 22 height 13
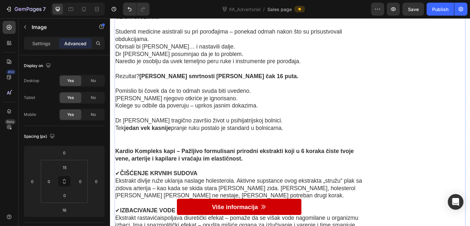
scroll to position [3670, 0]
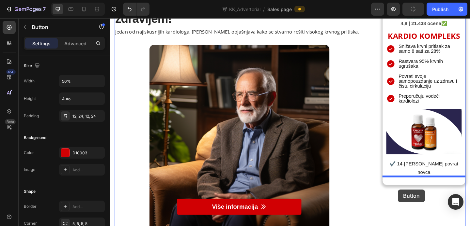
scroll to position [152, 0]
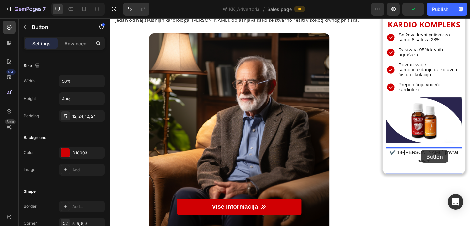
drag, startPoint x: 119, startPoint y: 75, endPoint x: 448, endPoint y: 162, distance: 340.3
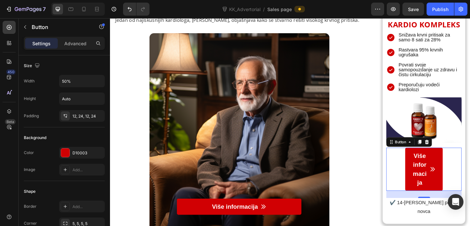
click at [464, 178] on link "Više informacija" at bounding box center [451, 182] width 41 height 47
click at [76, 117] on div "12, 24, 12, 24" at bounding box center [81, 117] width 19 height 6
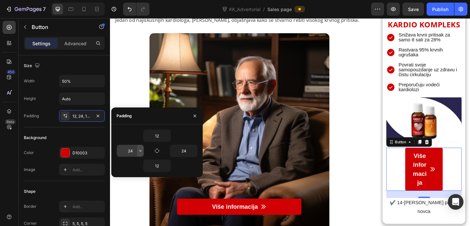
click at [138, 152] on icon "button" at bounding box center [140, 150] width 5 height 5
click at [158, 152] on icon "button" at bounding box center [156, 150] width 5 height 5
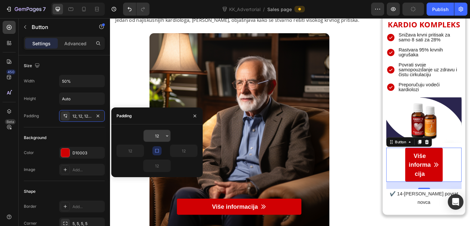
click at [162, 140] on input "12" at bounding box center [157, 136] width 27 height 12
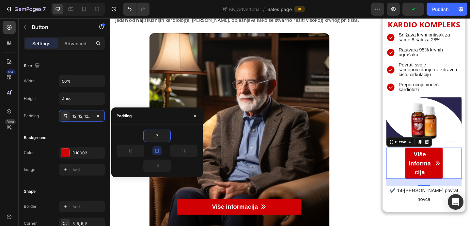
click at [160, 155] on button "button" at bounding box center [156, 151] width 9 height 9
click at [161, 139] on input "7" at bounding box center [157, 136] width 27 height 12
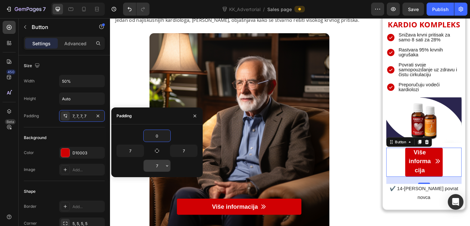
click at [162, 163] on input "7" at bounding box center [157, 166] width 27 height 12
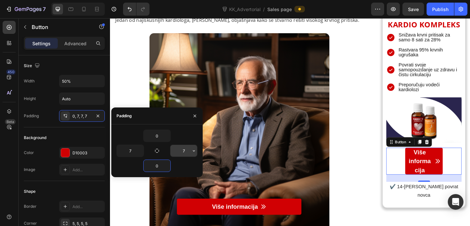
click at [180, 150] on input "7" at bounding box center [183, 151] width 27 height 12
drag, startPoint x: 186, startPoint y: 151, endPoint x: 180, endPoint y: 151, distance: 5.5
click at [180, 151] on input "7" at bounding box center [183, 151] width 27 height 12
click at [135, 150] on input "7" at bounding box center [130, 151] width 27 height 12
click at [183, 151] on input "7" at bounding box center [183, 151] width 27 height 12
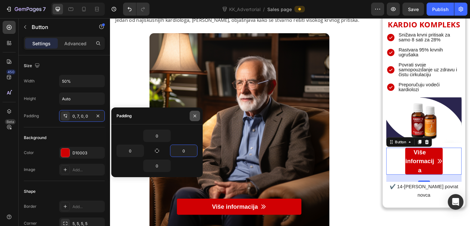
click at [196, 114] on icon "button" at bounding box center [194, 116] width 5 height 5
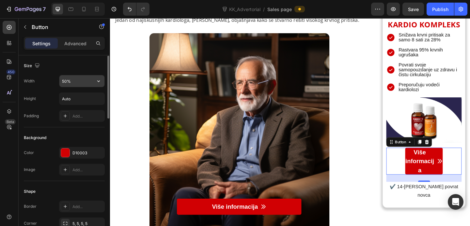
scroll to position [0, 0]
click at [83, 84] on input "50%" at bounding box center [81, 81] width 45 height 12
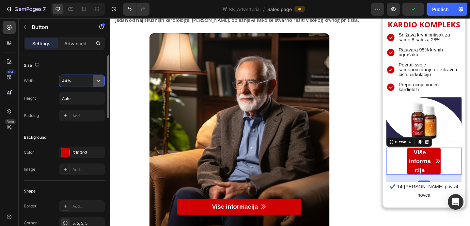
click at [98, 83] on icon "button" at bounding box center [98, 81] width 7 height 7
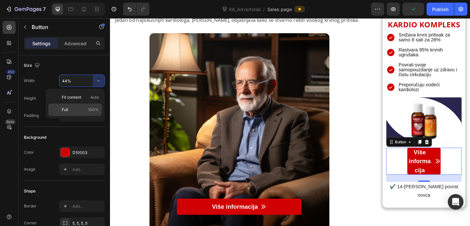
click at [75, 109] on p "Full 100%" at bounding box center [80, 110] width 37 height 6
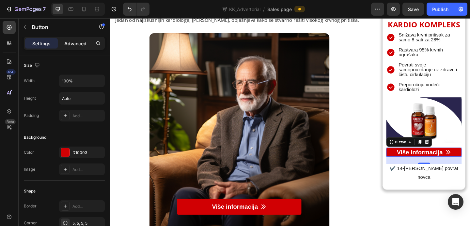
click at [68, 42] on p "Advanced" at bounding box center [75, 43] width 22 height 7
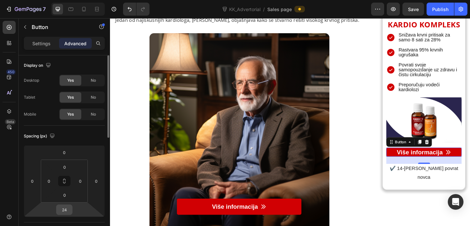
click at [72, 213] on div "24" at bounding box center [64, 210] width 16 height 10
click at [69, 209] on input "24" at bounding box center [64, 210] width 13 height 10
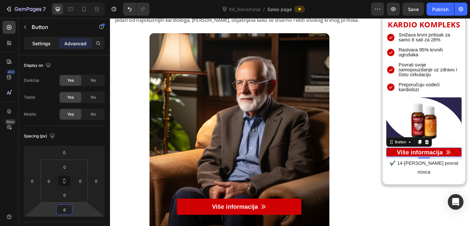
click at [41, 43] on p "Settings" at bounding box center [41, 43] width 18 height 7
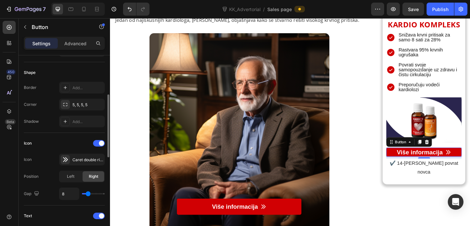
scroll to position [119, 0]
click at [86, 106] on div "5, 5, 5, 5" at bounding box center [81, 105] width 19 height 6
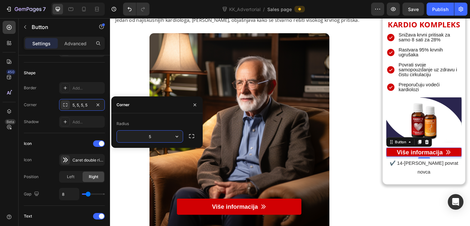
click at [161, 136] on input "5" at bounding box center [150, 137] width 66 height 12
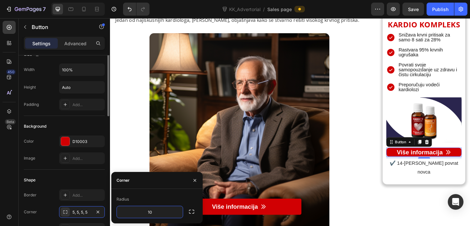
scroll to position [0, 0]
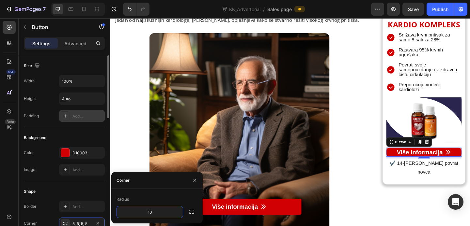
click at [66, 116] on icon at bounding box center [65, 116] width 5 height 5
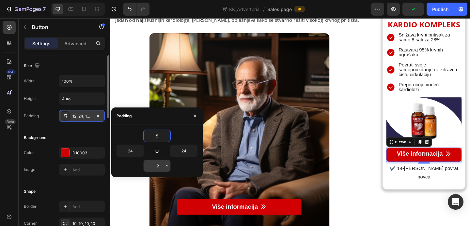
click at [158, 165] on input "12" at bounding box center [157, 166] width 27 height 12
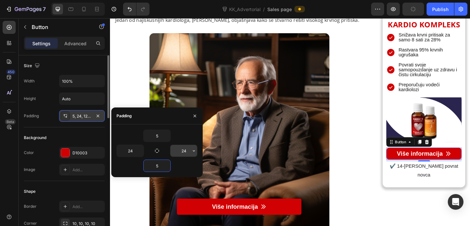
click at [184, 153] on input "24" at bounding box center [183, 151] width 27 height 12
click at [135, 150] on input "24" at bounding box center [130, 151] width 27 height 12
click at [180, 162] on div "5" at bounding box center [156, 166] width 81 height 12
click at [197, 114] on icon "button" at bounding box center [194, 116] width 5 height 5
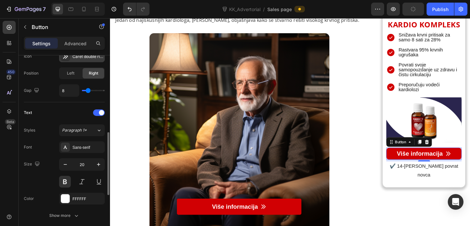
scroll to position [222, 0]
click at [86, 92] on input "range" at bounding box center [93, 91] width 23 height 1
click at [66, 166] on icon "button" at bounding box center [65, 165] width 7 height 7
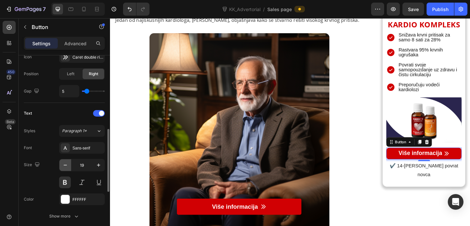
click at [66, 166] on icon "button" at bounding box center [65, 165] width 7 height 7
click at [65, 183] on button at bounding box center [65, 183] width 12 height 12
click at [65, 182] on button at bounding box center [65, 183] width 12 height 12
click at [80, 144] on div "Sans-serif" at bounding box center [82, 148] width 46 height 12
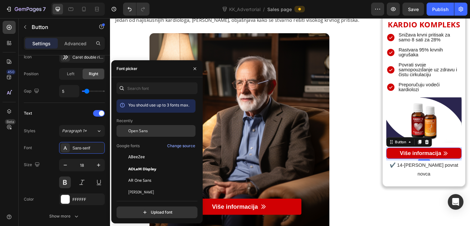
click at [137, 128] on div "Open Sans" at bounding box center [155, 131] width 79 height 12
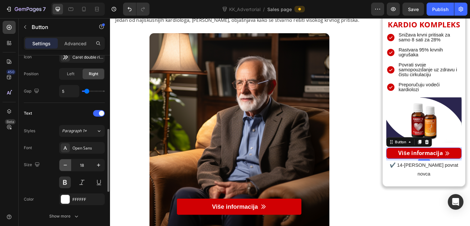
click at [66, 165] on icon "button" at bounding box center [65, 165] width 7 height 7
click at [98, 166] on icon "button" at bounding box center [98, 165] width 7 height 7
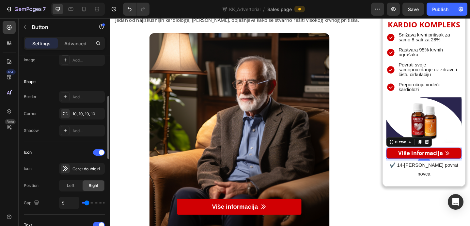
scroll to position [77, 0]
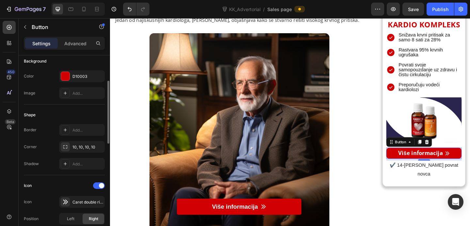
click at [83, 146] on div "10, 10, 10, 10" at bounding box center [87, 148] width 31 height 6
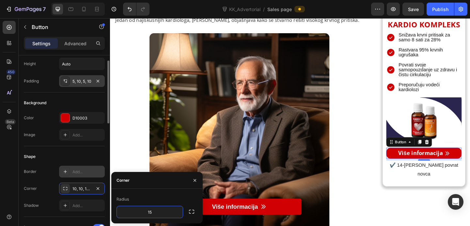
scroll to position [15, 0]
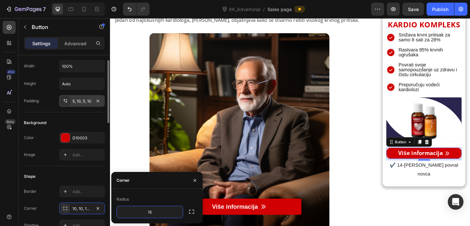
click at [83, 103] on div "5, 10, 5, 10" at bounding box center [81, 102] width 19 height 6
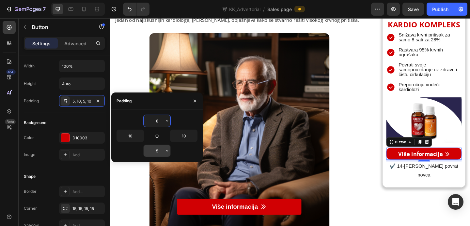
click at [161, 150] on input "5" at bounding box center [157, 151] width 27 height 12
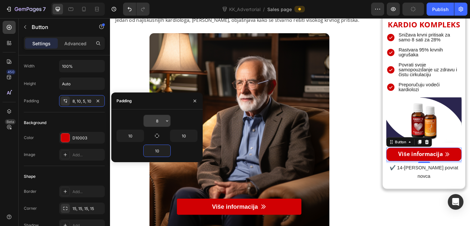
click at [161, 120] on input "8" at bounding box center [157, 121] width 27 height 12
click at [197, 100] on icon "button" at bounding box center [194, 101] width 5 height 5
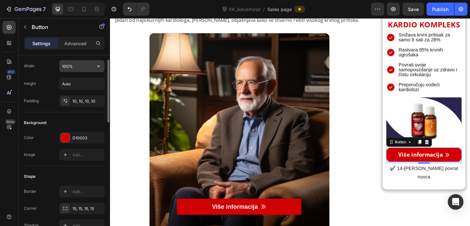
scroll to position [0, 0]
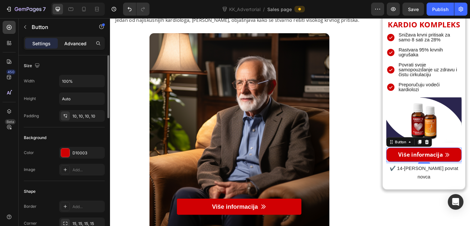
click at [78, 45] on p "Advanced" at bounding box center [75, 43] width 22 height 7
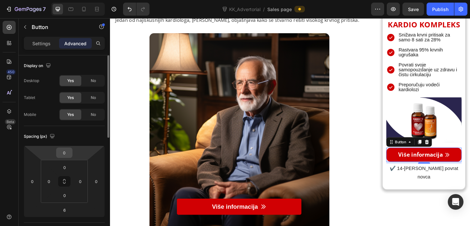
click at [64, 158] on input "0" at bounding box center [64, 153] width 13 height 10
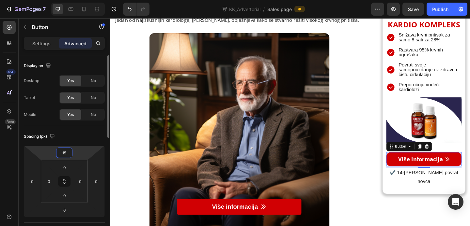
click at [98, 135] on div "Spacing (px)" at bounding box center [64, 136] width 81 height 10
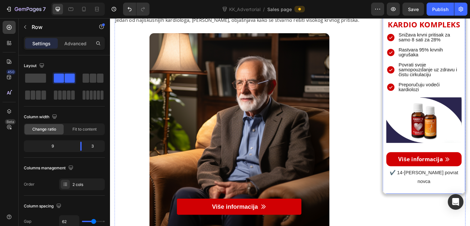
click at [441, 161] on div "Više informacija Button" at bounding box center [451, 170] width 82 height 22
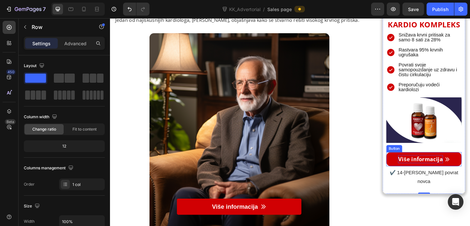
click at [425, 170] on p "Više informacija" at bounding box center [447, 171] width 49 height 9
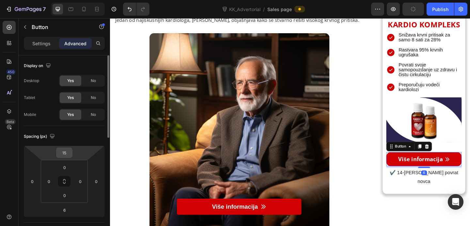
click at [71, 153] on div "15" at bounding box center [64, 153] width 16 height 10
click at [68, 153] on input "15" at bounding box center [64, 153] width 13 height 10
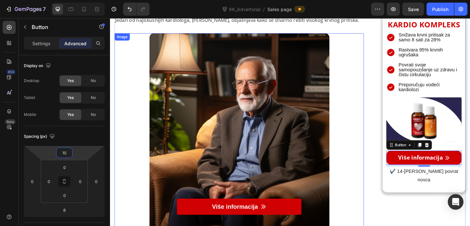
click at [365, 174] on div at bounding box center [250, 147] width 271 height 224
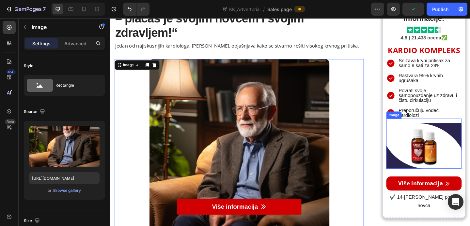
scroll to position [121, 0]
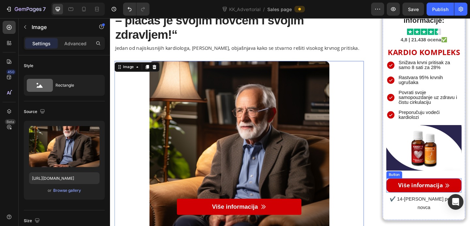
click at [470, 200] on link "Više informacija" at bounding box center [451, 200] width 82 height 15
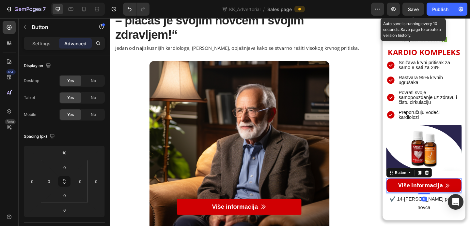
click at [413, 11] on span "Save" at bounding box center [413, 10] width 11 height 6
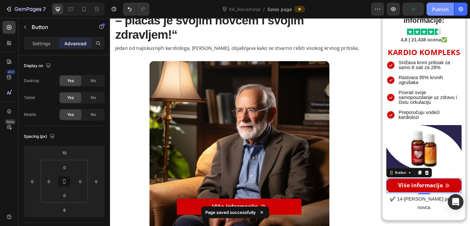
click at [440, 11] on div "Publish" at bounding box center [440, 9] width 16 height 7
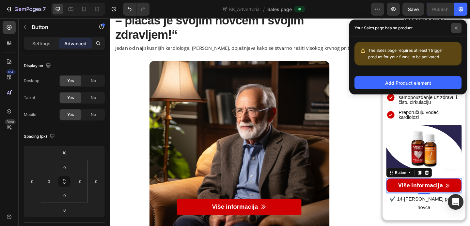
click at [456, 32] on span at bounding box center [456, 28] width 10 height 10
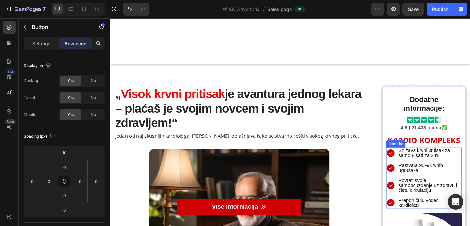
scroll to position [0, 0]
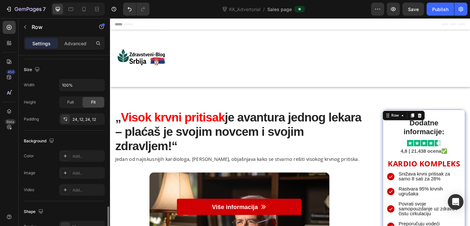
scroll to position [208, 0]
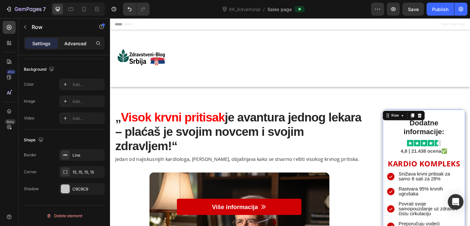
click at [75, 42] on p "Advanced" at bounding box center [75, 43] width 22 height 7
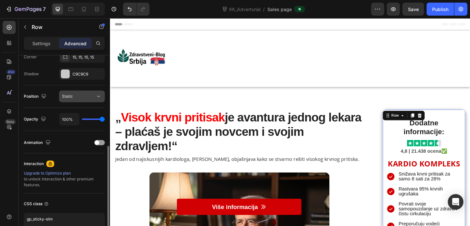
click at [88, 100] on button "Static" at bounding box center [82, 97] width 46 height 12
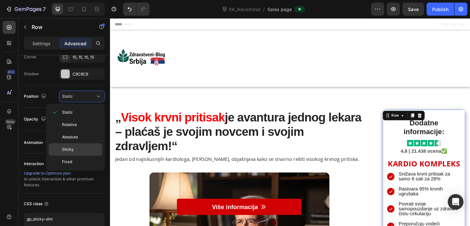
click at [87, 147] on p "Sticky" at bounding box center [80, 150] width 37 height 6
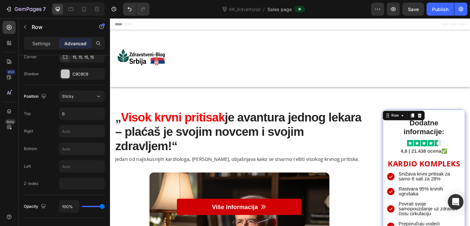
click at [418, 10] on span "Save" at bounding box center [413, 10] width 11 height 6
click at [445, 11] on div "Publish" at bounding box center [440, 9] width 16 height 7
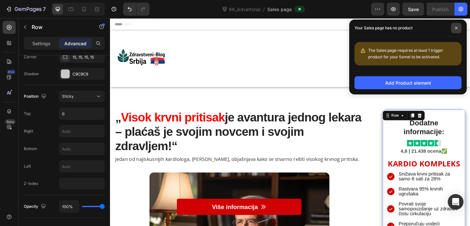
click at [453, 23] on span at bounding box center [456, 28] width 10 height 10
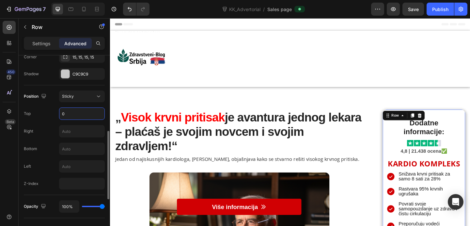
click at [69, 111] on input "0" at bounding box center [81, 114] width 45 height 12
click at [106, 91] on div at bounding box center [107, 150] width 5 height 190
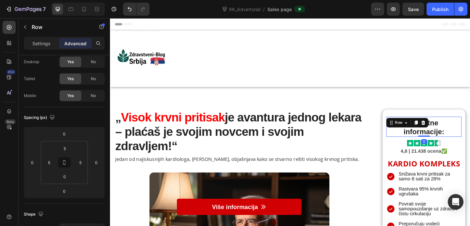
click at [410, 142] on div "Dodatne informacije: Heading Row 0" at bounding box center [451, 137] width 82 height 22
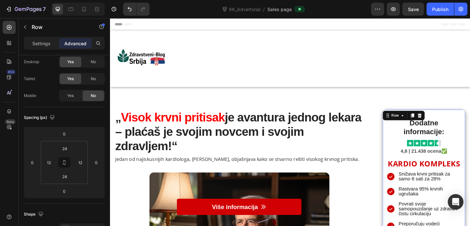
click at [40, 47] on div "Settings" at bounding box center [41, 43] width 33 height 10
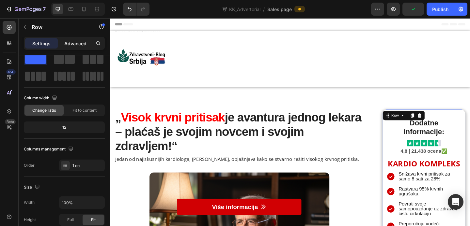
click at [77, 43] on p "Advanced" at bounding box center [75, 43] width 22 height 7
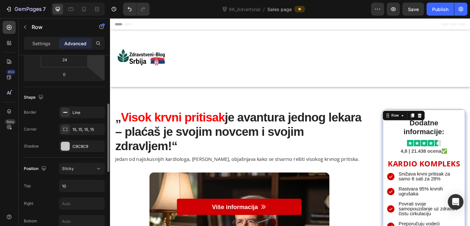
scroll to position [137, 0]
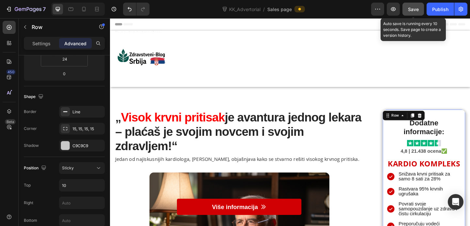
click at [419, 10] on button "Save" at bounding box center [413, 9] width 22 height 13
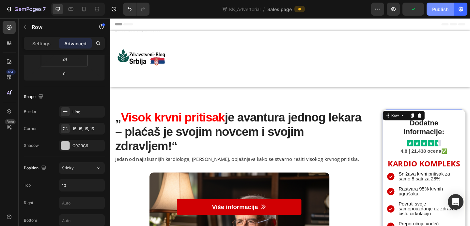
click at [443, 11] on div "Publish" at bounding box center [440, 9] width 16 height 7
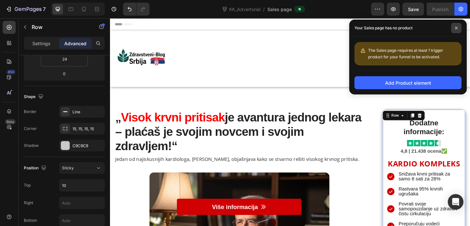
click at [455, 28] on icon at bounding box center [456, 28] width 3 height 3
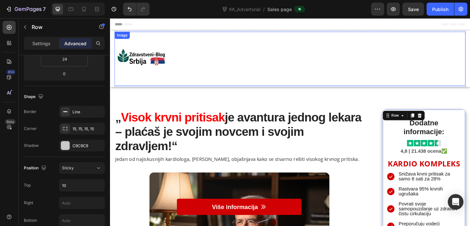
click at [165, 66] on img at bounding box center [144, 62] width 59 height 59
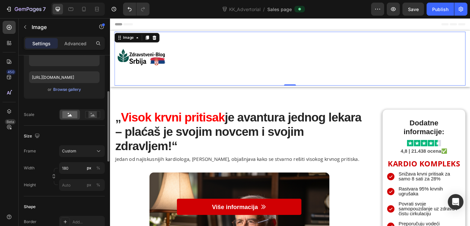
scroll to position [102, 0]
click at [97, 166] on div "%" at bounding box center [98, 167] width 4 height 6
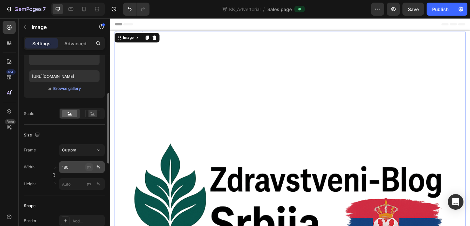
click at [89, 169] on div "px" at bounding box center [89, 167] width 5 height 6
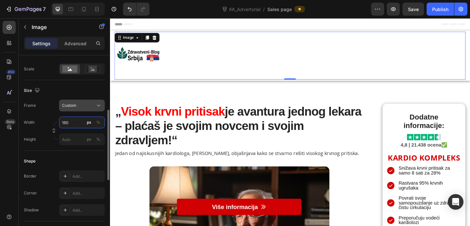
scroll to position [149, 0]
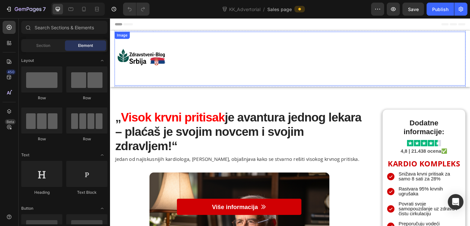
click at [174, 63] on div at bounding box center [306, 62] width 382 height 59
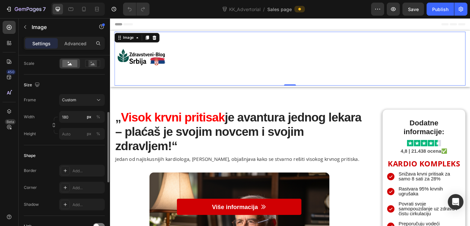
scroll to position [153, 0]
click at [70, 117] on input "180" at bounding box center [82, 117] width 46 height 12
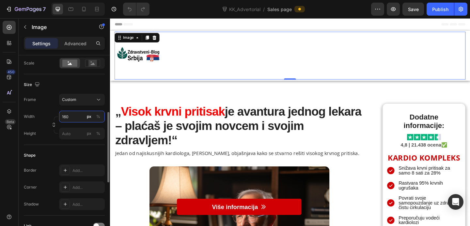
type input "160"
click at [69, 89] on div "Size" at bounding box center [64, 85] width 81 height 10
click at [72, 43] on p "Advanced" at bounding box center [75, 43] width 22 height 7
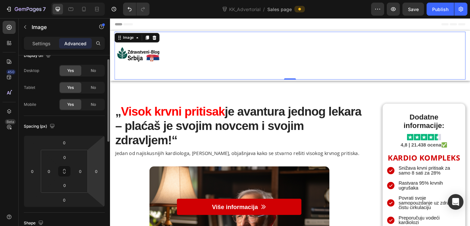
scroll to position [0, 0]
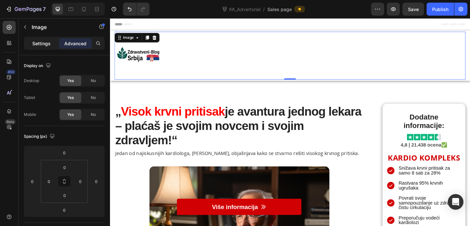
click at [41, 47] on div "Settings" at bounding box center [41, 43] width 33 height 10
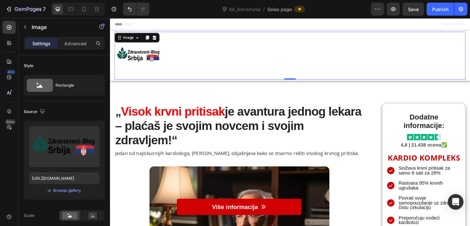
click at [166, 58] on img at bounding box center [141, 59] width 52 height 52
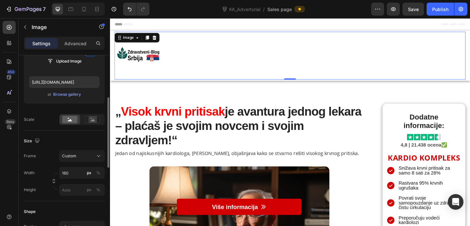
scroll to position [101, 0]
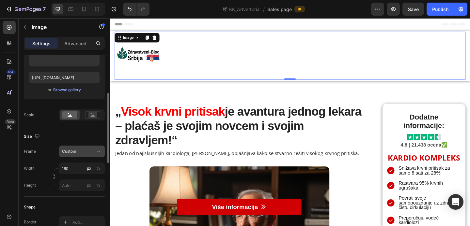
click at [79, 149] on div "Custom" at bounding box center [78, 152] width 32 height 6
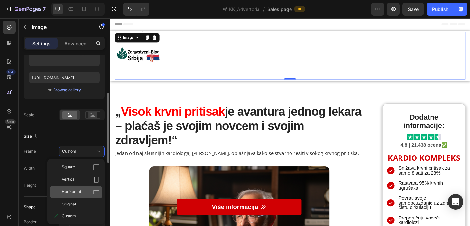
click at [76, 192] on span "Horizontal" at bounding box center [71, 192] width 19 height 7
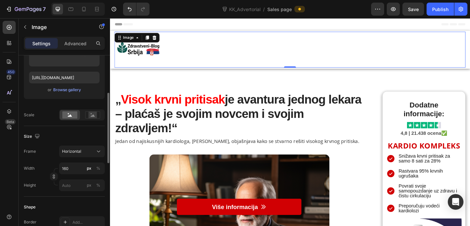
scroll to position [108, 0]
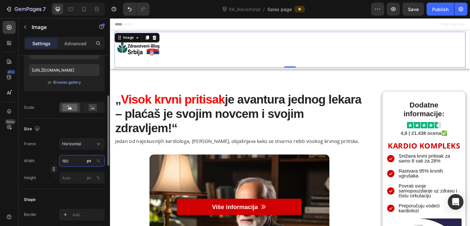
click at [74, 160] on input "160" at bounding box center [82, 161] width 46 height 12
type input "159"
type input "119"
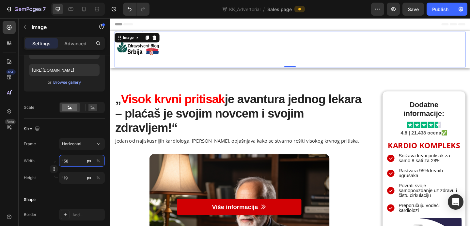
type input "157"
type input "118"
type input "156"
type input "117"
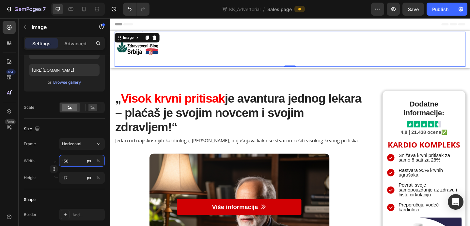
type input "155"
type input "116"
type input "156"
type input "117"
type input "157"
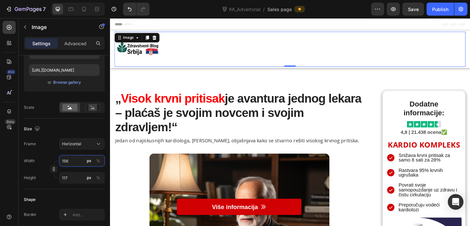
type input "118"
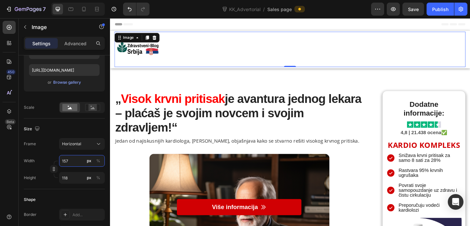
type input "158"
type input "119"
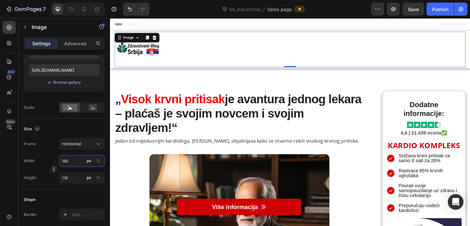
type input "161"
type input "121"
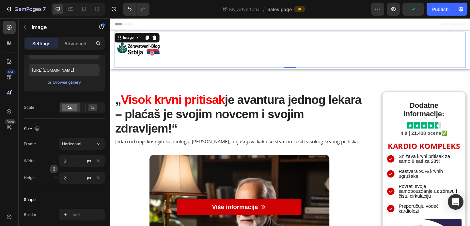
click at [53, 170] on icon "button" at bounding box center [54, 169] width 5 height 5
click at [77, 160] on input "161" at bounding box center [82, 161] width 46 height 12
type input "180"
click at [80, 176] on input "121" at bounding box center [82, 178] width 46 height 12
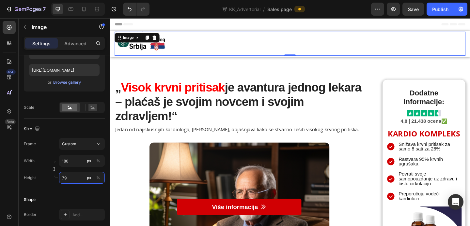
type input "78"
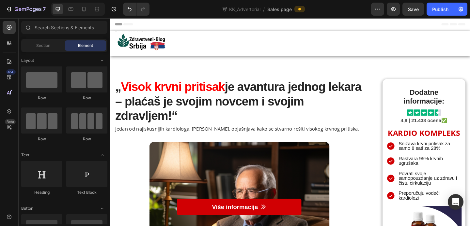
click at [207, 23] on div "Header" at bounding box center [305, 24] width 381 height 13
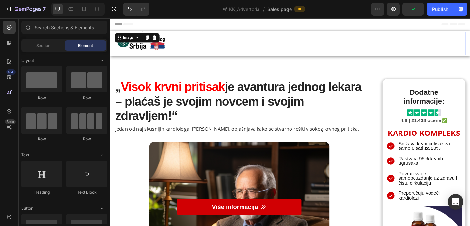
click at [181, 50] on div at bounding box center [306, 45] width 382 height 25
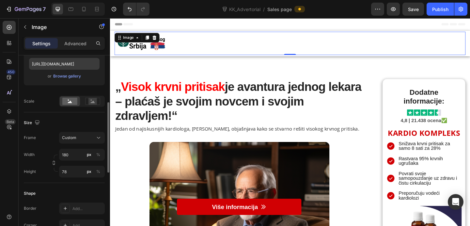
scroll to position [119, 0]
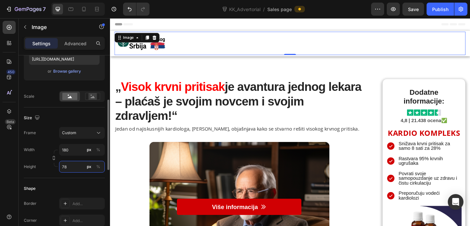
click at [71, 165] on input "78" at bounding box center [82, 167] width 46 height 12
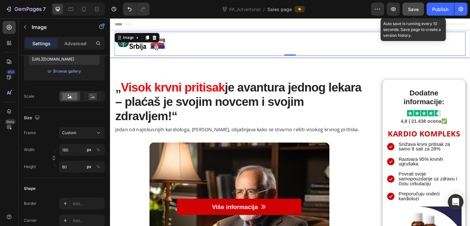
click at [416, 14] on button "Save" at bounding box center [413, 9] width 22 height 13
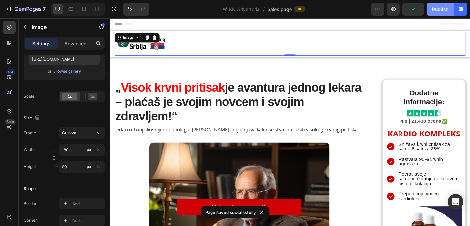
click at [440, 9] on div "Publish" at bounding box center [440, 9] width 16 height 7
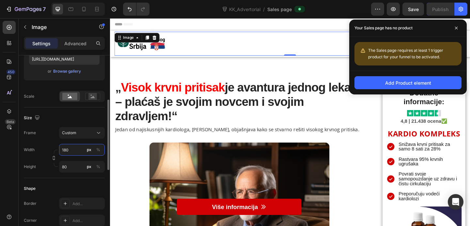
click at [75, 154] on input "180" at bounding box center [82, 150] width 46 height 12
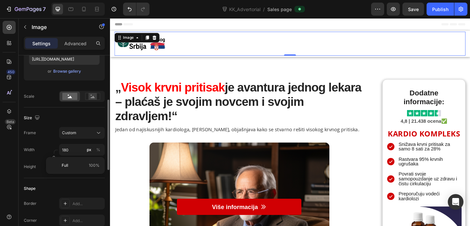
click at [91, 141] on div "Frame Custom Width 180 px % Height 80 px %" at bounding box center [64, 150] width 81 height 46
click at [71, 164] on input "80" at bounding box center [82, 167] width 46 height 12
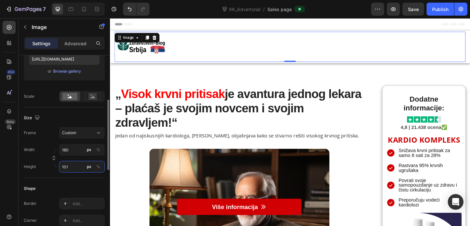
type input "100"
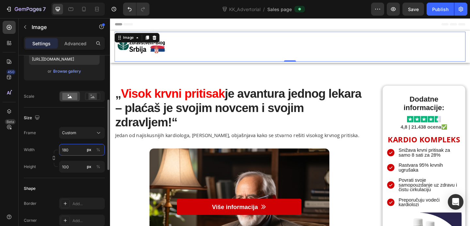
click at [74, 153] on input "180" at bounding box center [82, 150] width 46 height 12
type input "200"
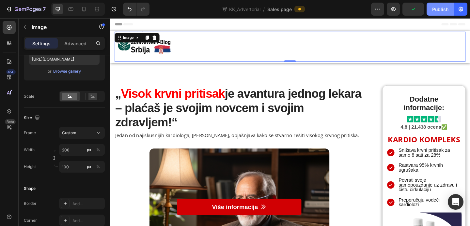
click at [440, 9] on div "Publish" at bounding box center [440, 9] width 16 height 7
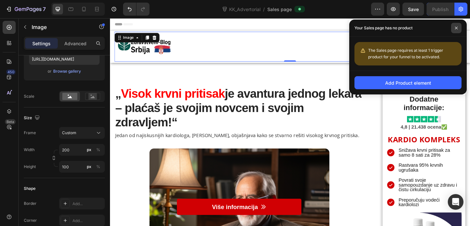
click at [456, 28] on icon at bounding box center [456, 27] width 3 height 3
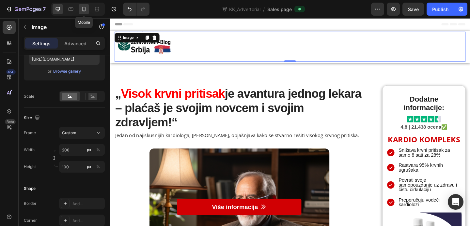
click at [84, 10] on icon at bounding box center [84, 9] width 7 height 7
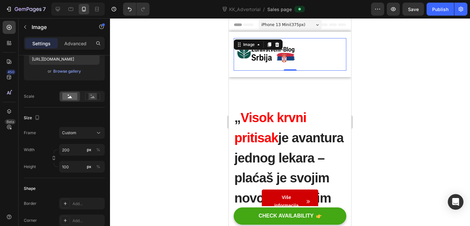
click at [318, 24] on icon at bounding box center [317, 25] width 3 height 2
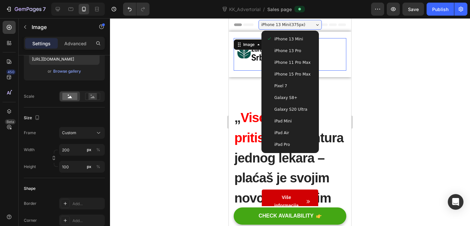
click at [303, 73] on span "iPhone 15 Pro Max" at bounding box center [292, 74] width 36 height 7
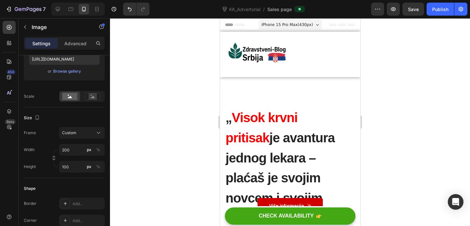
click at [279, 54] on img at bounding box center [256, 54] width 65 height 33
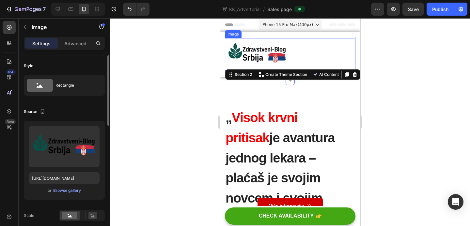
click at [301, 58] on div at bounding box center [289, 54] width 131 height 33
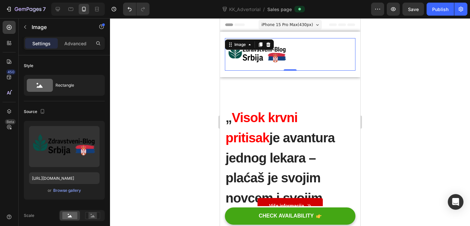
click at [297, 64] on div at bounding box center [289, 54] width 131 height 33
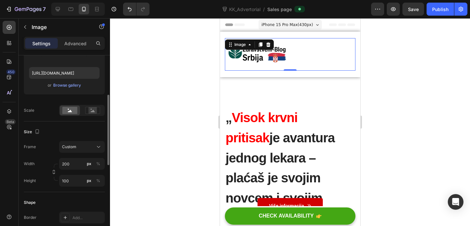
scroll to position [107, 0]
click at [76, 165] on input "200" at bounding box center [82, 163] width 46 height 12
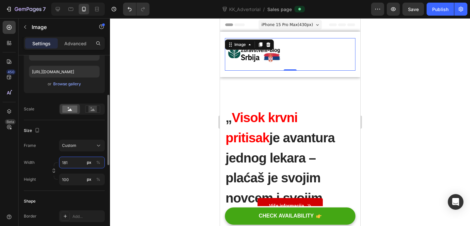
type input "180"
click at [76, 182] on input "100" at bounding box center [82, 180] width 46 height 12
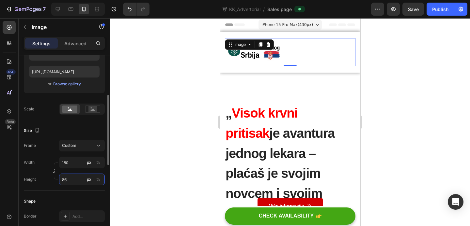
type input "85"
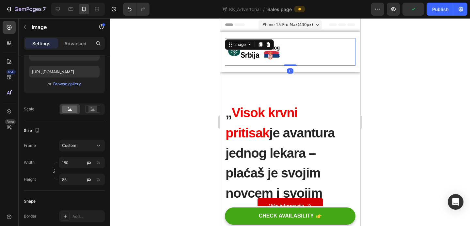
drag, startPoint x: 294, startPoint y: 65, endPoint x: 294, endPoint y: 61, distance: 3.9
click at [294, 61] on div "Image 0" at bounding box center [289, 52] width 131 height 28
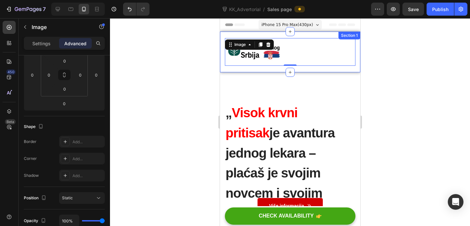
click at [306, 71] on div "Heading Image 0 Text block Row Section 1" at bounding box center [290, 52] width 140 height 41
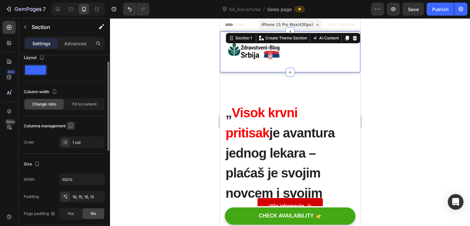
scroll to position [10, 0]
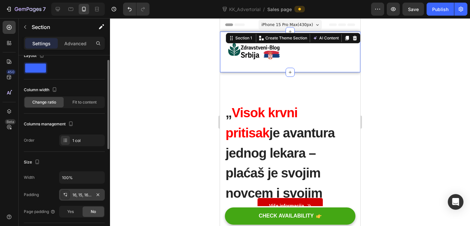
click at [79, 194] on div "16, 15, 16, 15" at bounding box center [81, 196] width 19 height 6
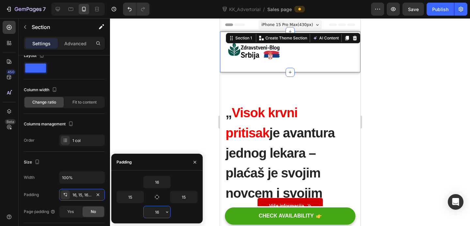
click at [156, 211] on input "16" at bounding box center [157, 213] width 27 height 12
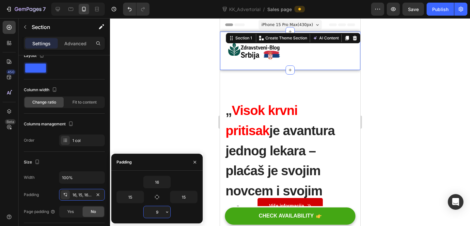
type input "10"
click at [427, 131] on div at bounding box center [290, 122] width 360 height 208
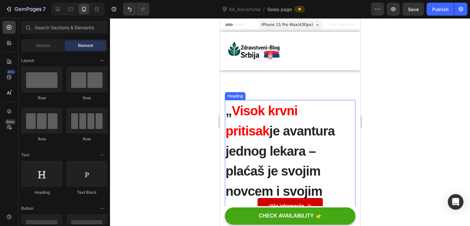
click at [322, 148] on strong "je avantura jednog lekara – plaćaš je svojim novcem i svojim zdravljem!“" at bounding box center [279, 171] width 109 height 95
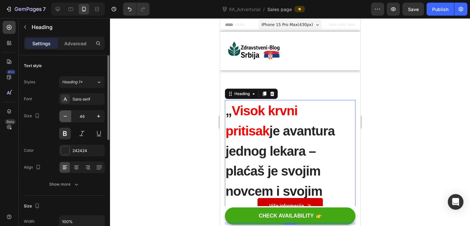
click at [65, 115] on icon "button" at bounding box center [65, 116] width 7 height 7
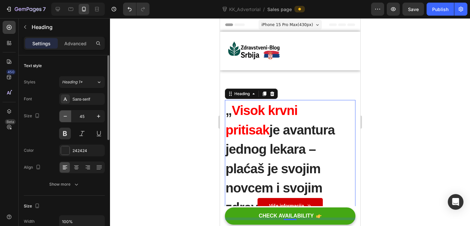
click at [65, 115] on icon "button" at bounding box center [65, 116] width 7 height 7
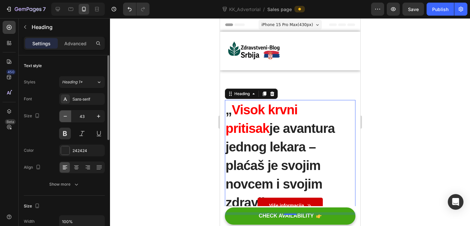
click at [65, 115] on icon "button" at bounding box center [65, 116] width 7 height 7
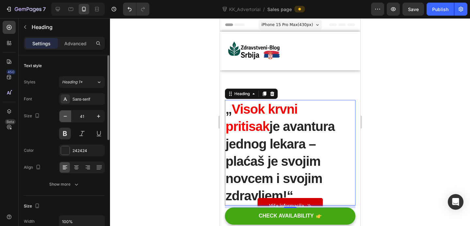
click at [65, 115] on icon "button" at bounding box center [65, 116] width 7 height 7
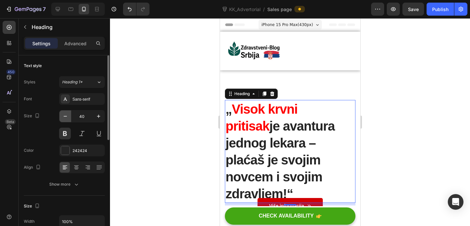
click at [65, 115] on icon "button" at bounding box center [65, 116] width 7 height 7
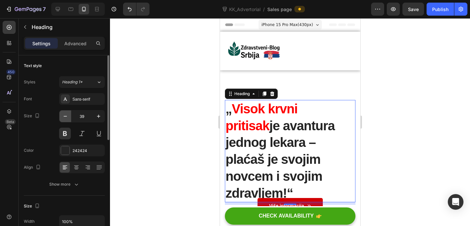
click at [65, 115] on icon "button" at bounding box center [65, 116] width 7 height 7
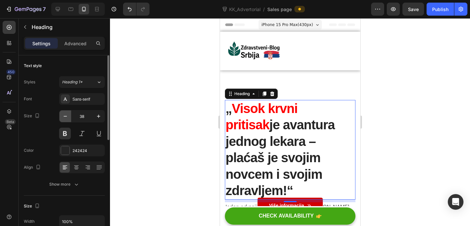
click at [65, 115] on icon "button" at bounding box center [65, 116] width 7 height 7
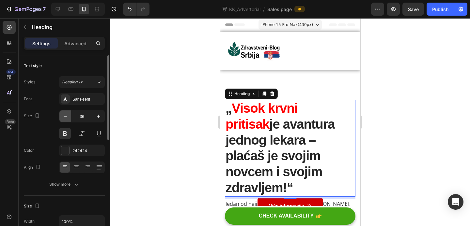
click at [65, 115] on icon "button" at bounding box center [65, 116] width 7 height 7
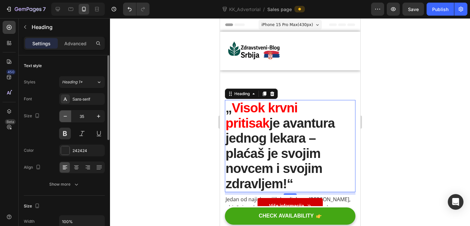
click at [65, 115] on icon "button" at bounding box center [65, 116] width 7 height 7
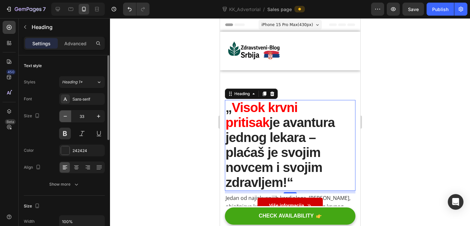
click at [65, 115] on icon "button" at bounding box center [65, 116] width 7 height 7
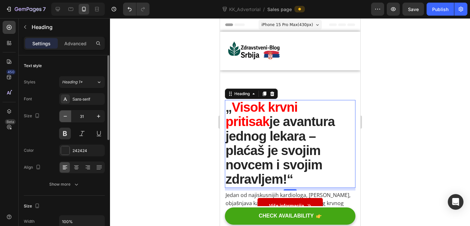
click at [65, 115] on icon "button" at bounding box center [65, 116] width 7 height 7
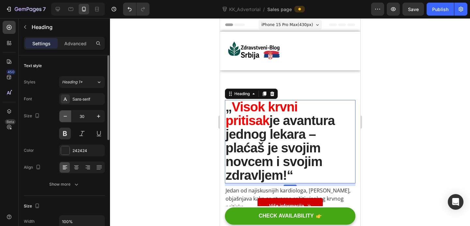
click at [65, 115] on icon "button" at bounding box center [65, 116] width 7 height 7
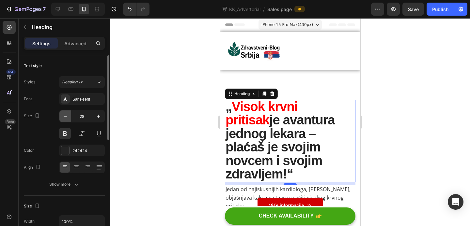
click at [65, 117] on icon "button" at bounding box center [65, 116] width 7 height 7
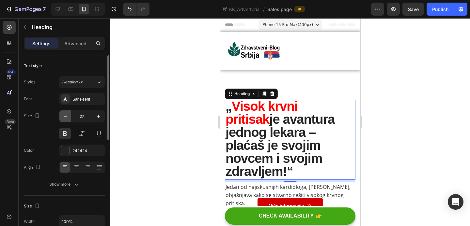
click at [65, 117] on icon "button" at bounding box center [65, 116] width 7 height 7
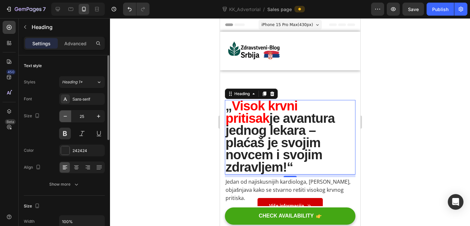
click at [65, 116] on icon "button" at bounding box center [65, 116] width 3 height 1
type input "24"
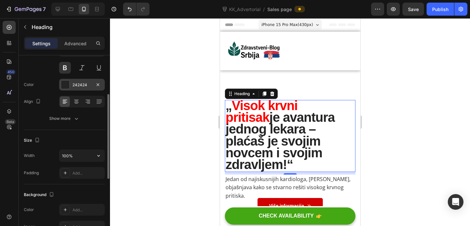
scroll to position [77, 0]
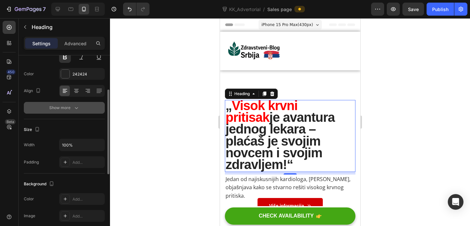
click at [73, 113] on button "Show more" at bounding box center [64, 108] width 81 height 12
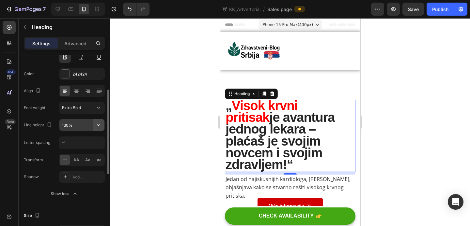
click at [100, 125] on icon "button" at bounding box center [98, 125] width 7 height 7
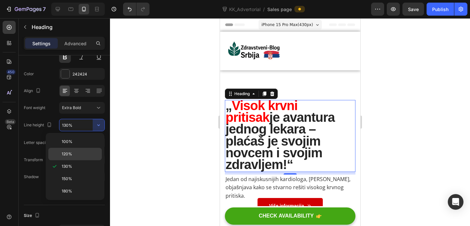
click at [81, 154] on p "120%" at bounding box center [80, 154] width 37 height 6
type input "120%"
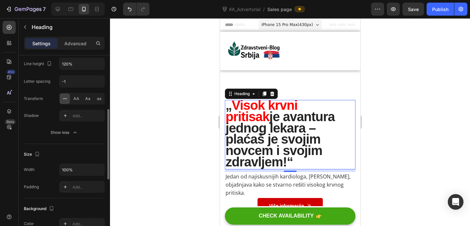
scroll to position [140, 0]
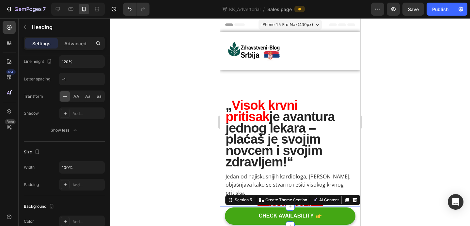
click at [358, 211] on div "CHECK AVAILABILITY Button Section 5 You can create reusable sections Create The…" at bounding box center [290, 217] width 140 height 20
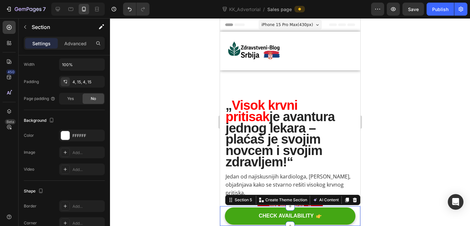
scroll to position [0, 0]
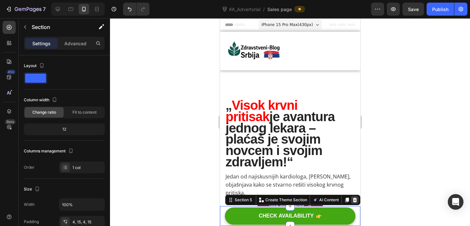
click at [356, 201] on icon at bounding box center [354, 200] width 5 height 5
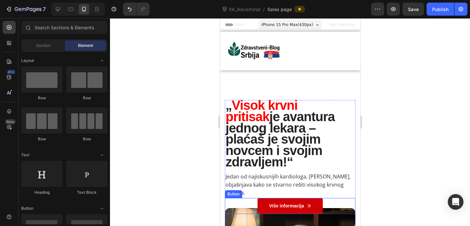
click at [319, 205] on link "Više informacija" at bounding box center [289, 206] width 65 height 16
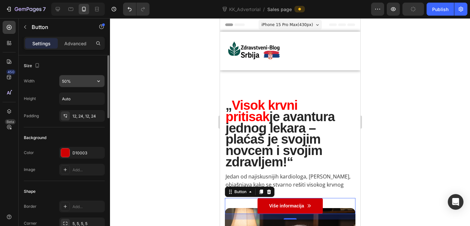
click at [80, 87] on div "50%" at bounding box center [82, 81] width 46 height 12
click at [81, 83] on input "50%" at bounding box center [81, 81] width 45 height 12
click at [97, 82] on icon "button" at bounding box center [98, 81] width 7 height 7
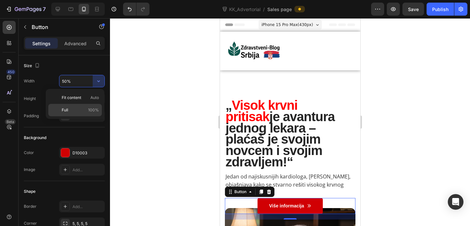
click at [84, 109] on p "Full 100%" at bounding box center [80, 110] width 37 height 6
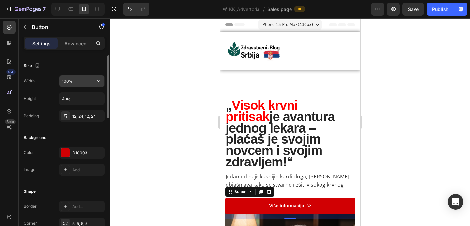
click at [77, 83] on input "100%" at bounding box center [81, 81] width 45 height 12
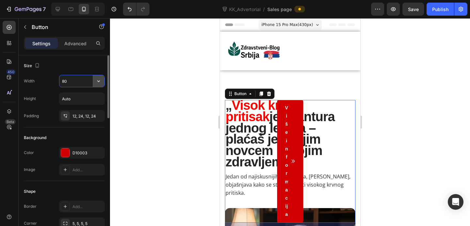
click at [102, 83] on button "button" at bounding box center [99, 81] width 12 height 12
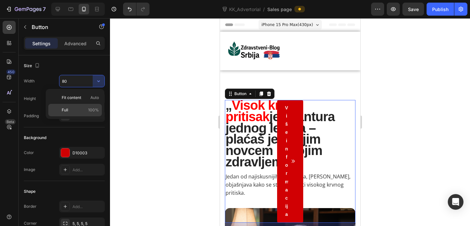
click at [93, 108] on span "100%" at bounding box center [93, 110] width 11 height 6
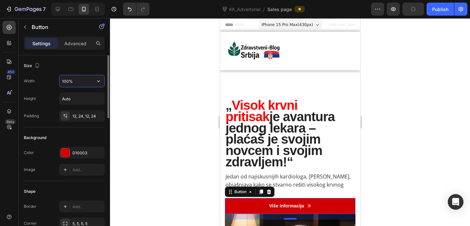
click at [69, 81] on input "100%" at bounding box center [81, 81] width 45 height 12
type input "80%"
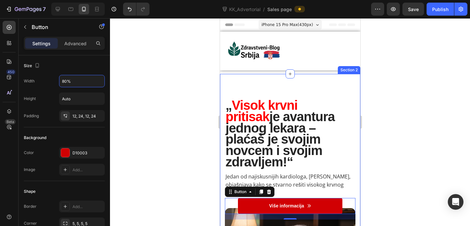
click at [195, 197] on div at bounding box center [290, 122] width 360 height 208
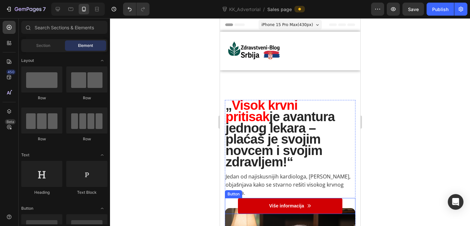
click at [257, 207] on link "Više informacija" at bounding box center [290, 206] width 104 height 16
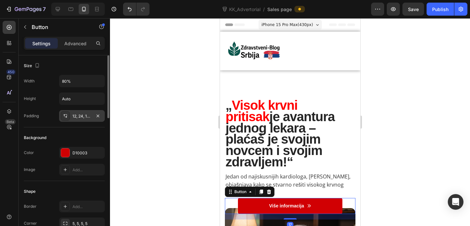
click at [71, 117] on div "12, 24, 12, 24" at bounding box center [82, 116] width 46 height 12
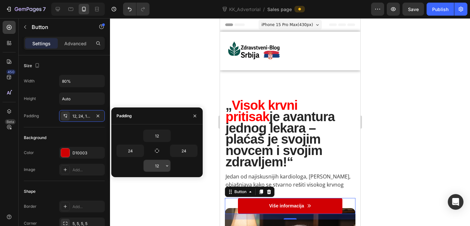
click at [159, 165] on input "12" at bounding box center [157, 166] width 27 height 12
type input "12"
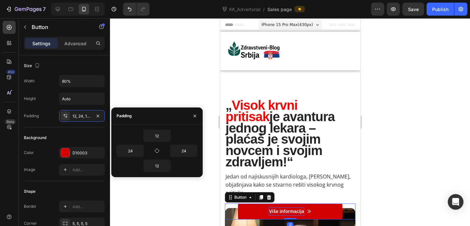
drag, startPoint x: 293, startPoint y: 219, endPoint x: 296, endPoint y: 211, distance: 8.2
click at [296, 211] on div "Više informacija Button 0" at bounding box center [289, 212] width 131 height 16
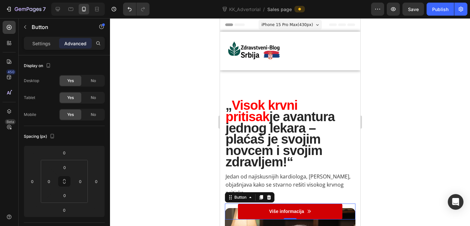
click at [415, 163] on div at bounding box center [290, 122] width 360 height 208
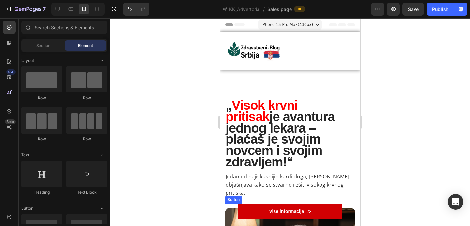
click at [262, 214] on link "Više informacija" at bounding box center [290, 212] width 104 height 16
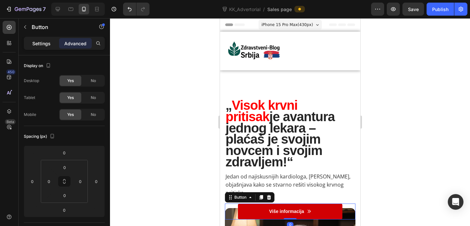
click at [44, 42] on p "Settings" at bounding box center [41, 43] width 18 height 7
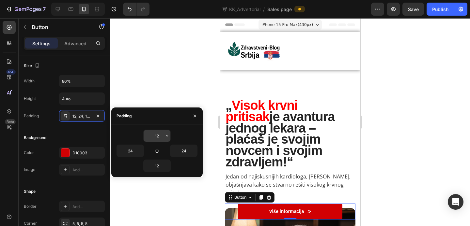
click at [156, 138] on input "12" at bounding box center [157, 136] width 27 height 12
type input "8"
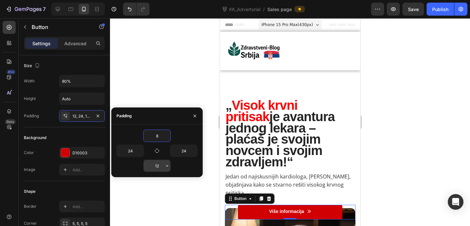
click at [163, 169] on input "12" at bounding box center [157, 166] width 27 height 12
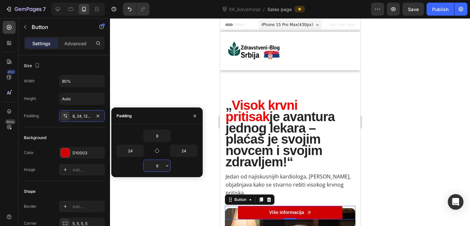
type input "8"
click at [188, 151] on input "24" at bounding box center [183, 151] width 27 height 12
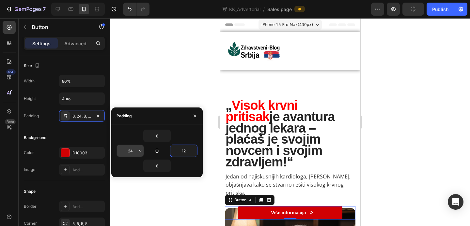
type input "12"
click at [135, 151] on input "24" at bounding box center [130, 151] width 27 height 12
type input "12"
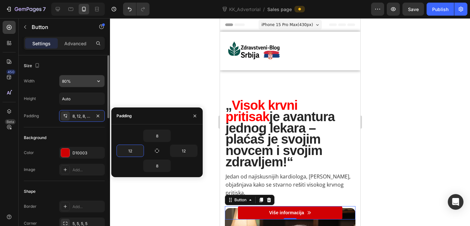
click at [64, 82] on input "80%" at bounding box center [81, 81] width 45 height 12
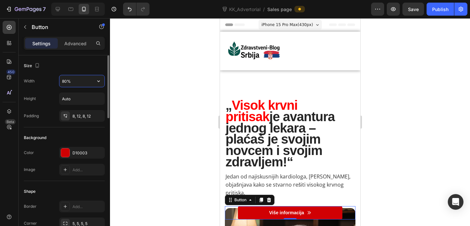
click at [67, 82] on input "80%" at bounding box center [81, 81] width 45 height 12
type input "70%"
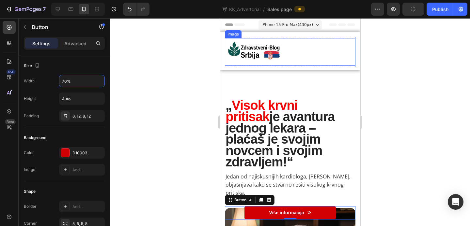
click at [398, 94] on div at bounding box center [290, 122] width 360 height 208
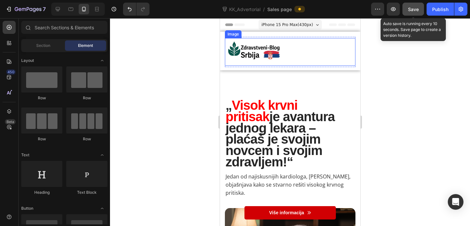
click at [413, 8] on span "Save" at bounding box center [413, 10] width 11 height 6
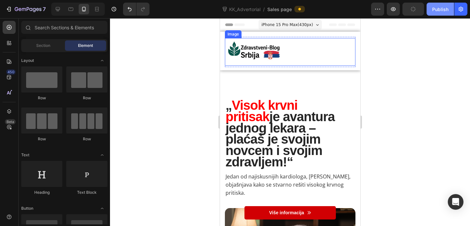
click at [446, 9] on div "Publish" at bounding box center [440, 9] width 16 height 7
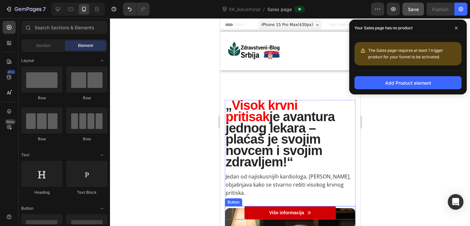
click at [345, 211] on div "Više informacija Button" at bounding box center [289, 213] width 131 height 13
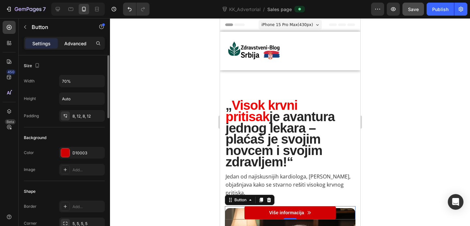
click at [79, 43] on p "Advanced" at bounding box center [75, 43] width 22 height 7
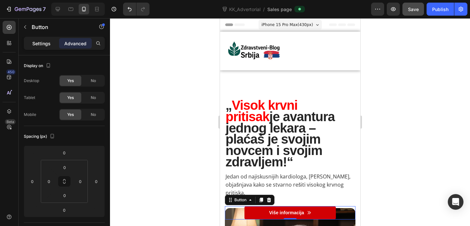
click at [44, 46] on p "Settings" at bounding box center [41, 43] width 18 height 7
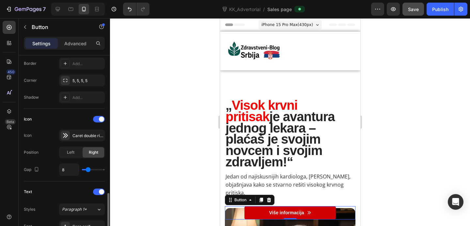
scroll to position [222, 0]
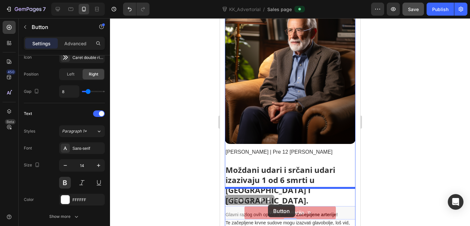
drag, startPoint x: 268, startPoint y: 213, endPoint x: 268, endPoint y: 205, distance: 7.8
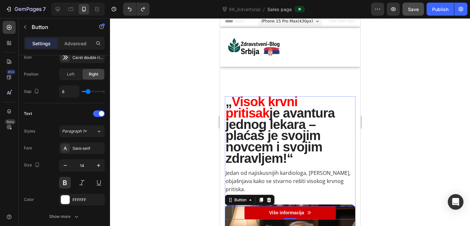
scroll to position [0, 0]
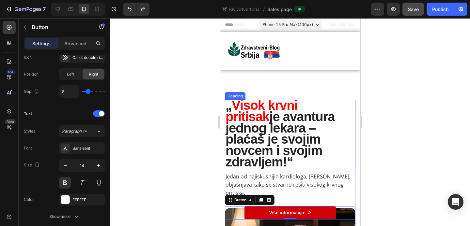
click at [317, 147] on strong "je avantura jednog lekara – plaćaš je svojim novcem i svojim zdravljem!“" at bounding box center [279, 140] width 109 height 60
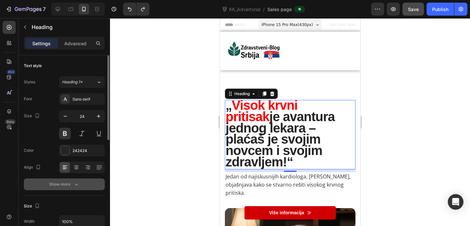
click at [73, 184] on icon "button" at bounding box center [76, 184] width 7 height 7
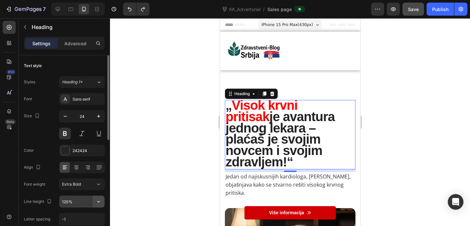
click at [99, 198] on button "button" at bounding box center [99, 202] width 12 height 12
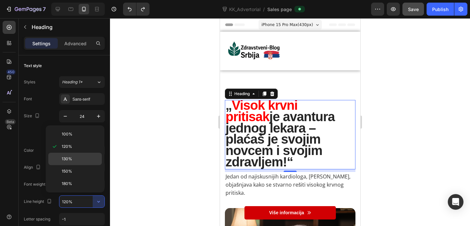
click at [84, 155] on div "130%" at bounding box center [75, 159] width 54 height 12
type input "130%"
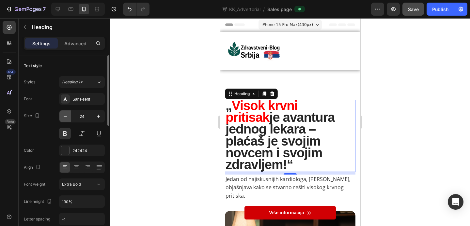
click at [64, 116] on icon "button" at bounding box center [65, 116] width 3 height 1
type input "23"
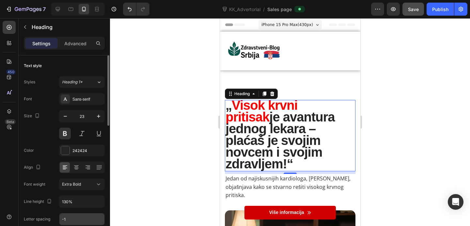
click at [77, 223] on input "-1" at bounding box center [81, 220] width 45 height 12
type input "0"
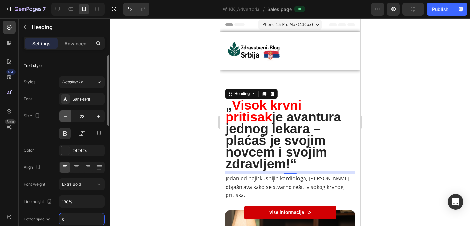
click at [68, 119] on icon "button" at bounding box center [65, 116] width 7 height 7
type input "22"
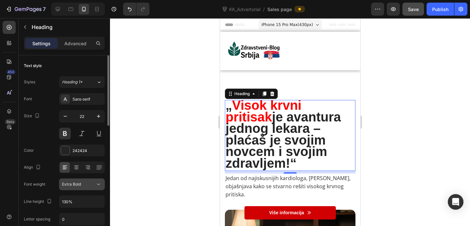
click at [98, 188] on icon at bounding box center [98, 184] width 7 height 7
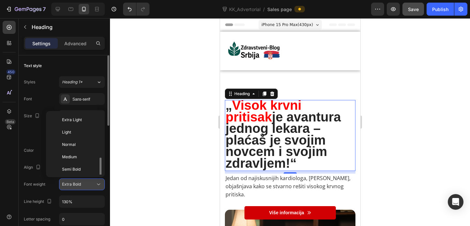
scroll to position [26, 0]
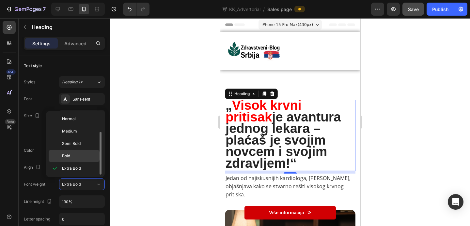
click at [81, 158] on p "Bold" at bounding box center [79, 156] width 35 height 6
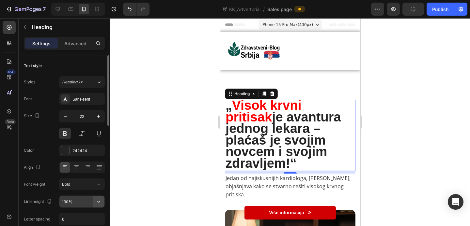
click at [98, 200] on icon "button" at bounding box center [98, 202] width 7 height 7
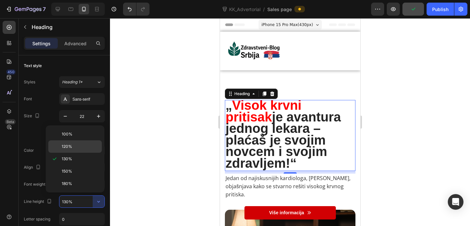
click at [76, 152] on div "120%" at bounding box center [75, 147] width 54 height 12
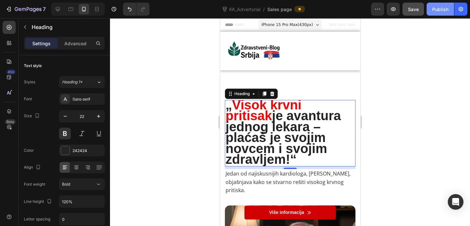
click at [436, 9] on div "Publish" at bounding box center [440, 9] width 16 height 7
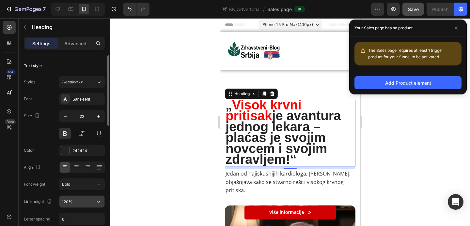
click at [101, 202] on icon "button" at bounding box center [98, 202] width 7 height 7
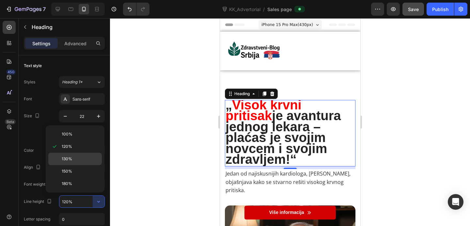
click at [80, 160] on p "130%" at bounding box center [80, 159] width 37 height 6
type input "130%"
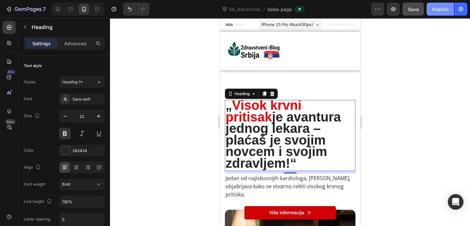
click at [433, 10] on div "Publish" at bounding box center [440, 9] width 16 height 7
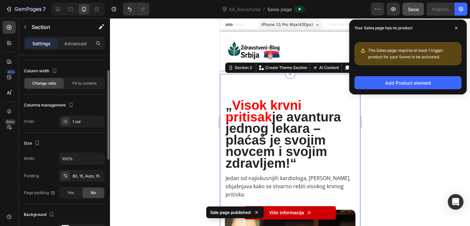
scroll to position [30, 0]
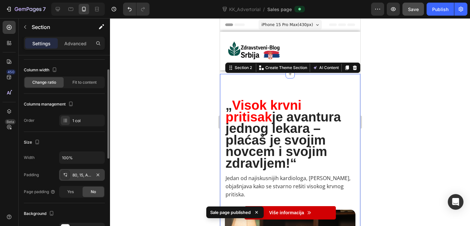
click at [82, 172] on div "80, 15, Auto, 15" at bounding box center [82, 175] width 46 height 12
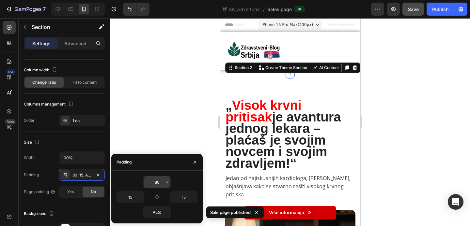
click at [158, 185] on input "80" at bounding box center [157, 183] width 27 height 12
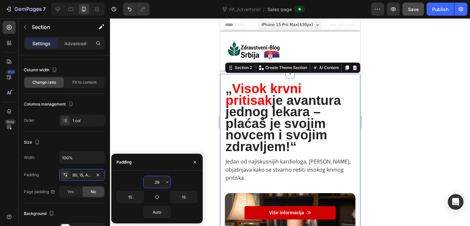
type input "30"
click at [136, 196] on input "15" at bounding box center [130, 198] width 27 height 12
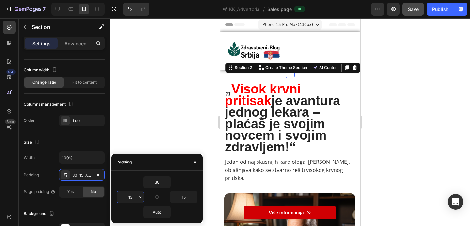
type input "12"
click at [186, 199] on input "15" at bounding box center [183, 198] width 27 height 12
type input "12"
click at [389, 92] on div at bounding box center [290, 122] width 360 height 208
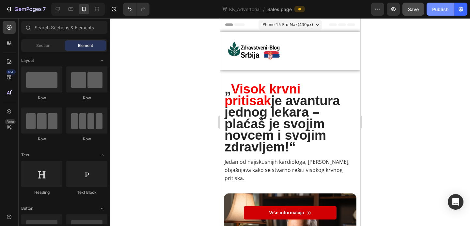
click at [439, 11] on div "Publish" at bounding box center [440, 9] width 16 height 7
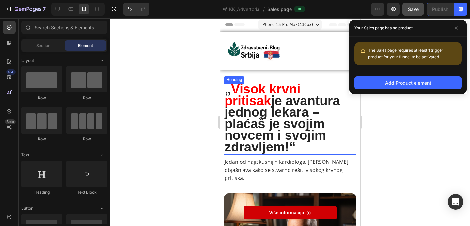
click at [347, 114] on p "⁠⁠⁠⁠⁠⁠⁠ „ Visok krvni pritisak je avantura jednog lekara – plaćaš je svojim nov…" at bounding box center [289, 120] width 131 height 70
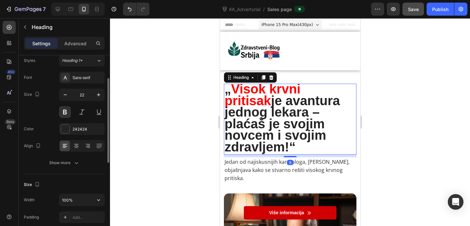
scroll to position [36, 0]
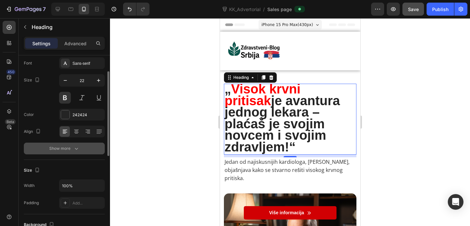
click at [78, 152] on icon "button" at bounding box center [76, 149] width 7 height 7
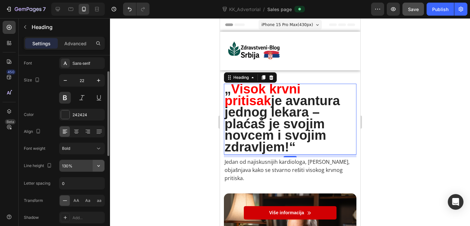
click at [100, 167] on icon "button" at bounding box center [98, 166] width 7 height 7
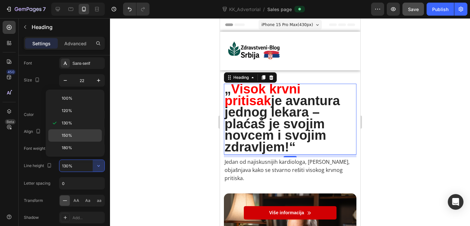
click at [82, 135] on p "150%" at bounding box center [80, 136] width 37 height 6
type input "150%"
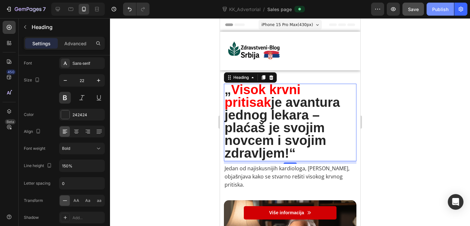
click at [436, 12] on div "Publish" at bounding box center [440, 9] width 16 height 7
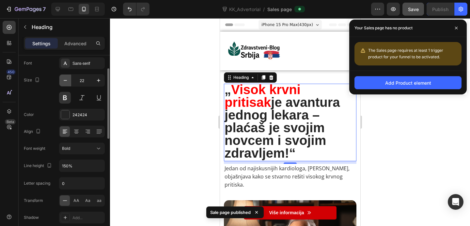
click at [66, 84] on button "button" at bounding box center [65, 81] width 12 height 12
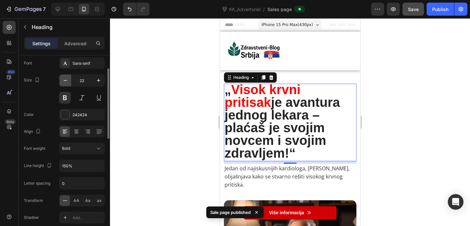
click at [66, 84] on button "button" at bounding box center [65, 81] width 12 height 12
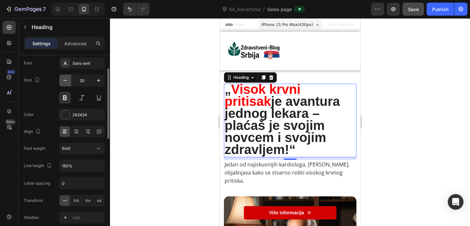
click at [64, 81] on icon "button" at bounding box center [65, 80] width 7 height 7
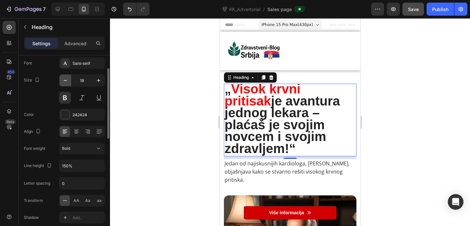
click at [64, 81] on icon "button" at bounding box center [65, 80] width 7 height 7
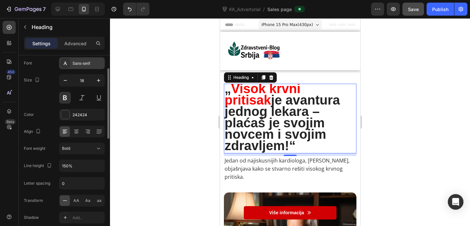
click at [92, 65] on div "Sans-serif" at bounding box center [87, 64] width 31 height 6
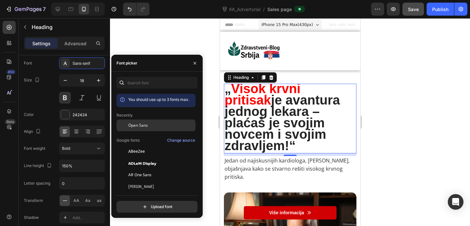
click at [147, 125] on span "Open Sans" at bounding box center [138, 126] width 20 height 6
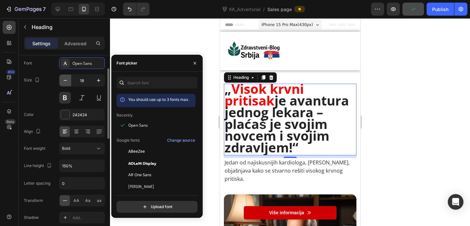
click at [69, 82] on button "button" at bounding box center [65, 81] width 12 height 12
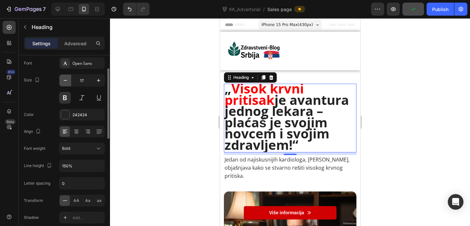
click at [69, 82] on button "button" at bounding box center [65, 81] width 12 height 12
type input "16"
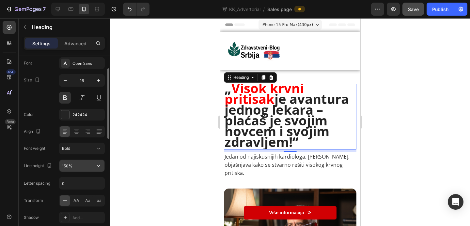
click at [87, 164] on input "150%" at bounding box center [81, 166] width 45 height 12
click at [97, 166] on icon "button" at bounding box center [98, 166] width 3 height 2
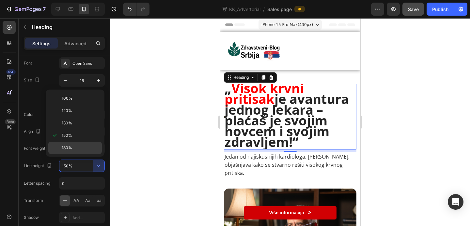
click at [77, 146] on p "180%" at bounding box center [80, 148] width 37 height 6
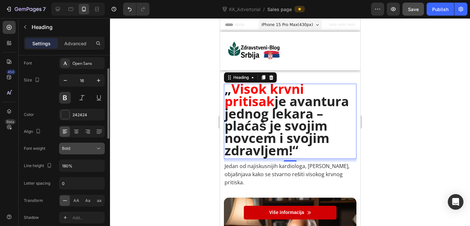
click at [100, 147] on icon at bounding box center [98, 149] width 7 height 7
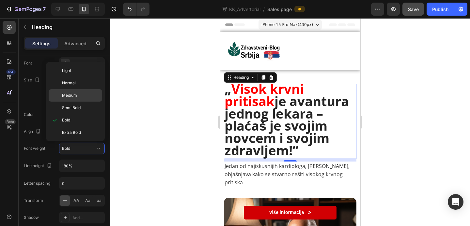
click at [81, 99] on div "Medium" at bounding box center [76, 95] width 54 height 12
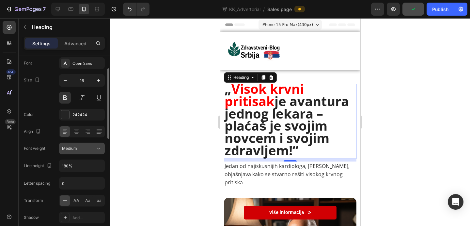
click at [102, 149] on button "Medium" at bounding box center [82, 149] width 46 height 12
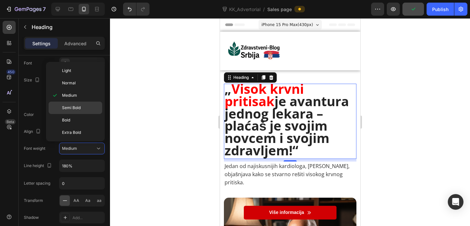
click at [80, 111] on div "Semi Bold" at bounding box center [76, 108] width 54 height 12
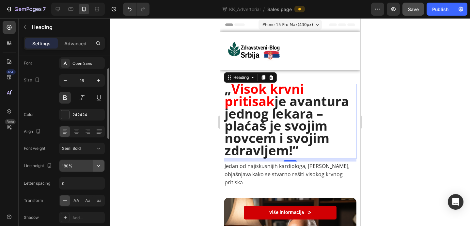
click at [101, 165] on icon "button" at bounding box center [98, 166] width 7 height 7
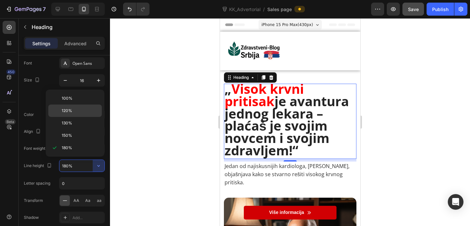
click at [76, 111] on p "120%" at bounding box center [80, 111] width 37 height 6
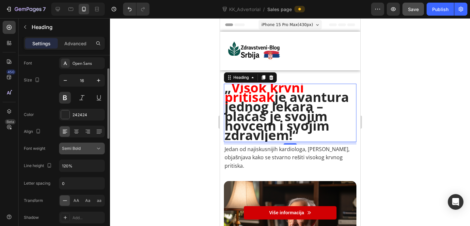
click at [100, 148] on icon at bounding box center [98, 149] width 7 height 7
click at [103, 169] on button "button" at bounding box center [99, 166] width 12 height 12
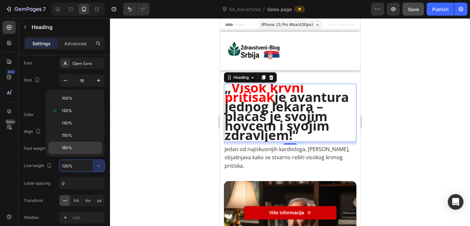
click at [73, 147] on p "180%" at bounding box center [80, 148] width 37 height 6
type input "180%"
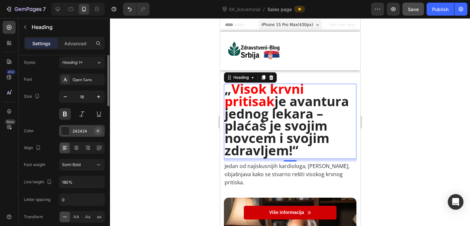
scroll to position [0, 0]
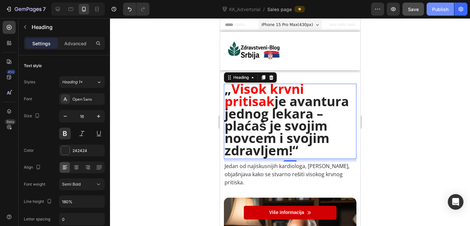
click at [441, 8] on div "Publish" at bounding box center [440, 9] width 16 height 7
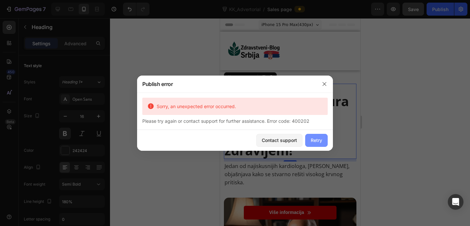
click at [320, 139] on div "Retry" at bounding box center [316, 140] width 11 height 7
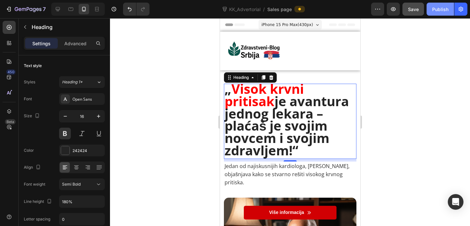
click at [438, 4] on button "Publish" at bounding box center [439, 9] width 27 height 13
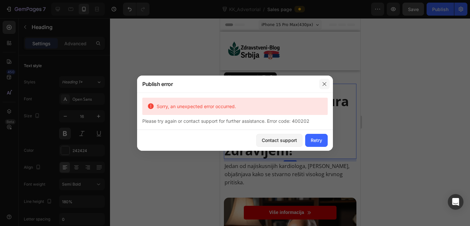
click at [324, 86] on icon "button" at bounding box center [324, 84] width 5 height 5
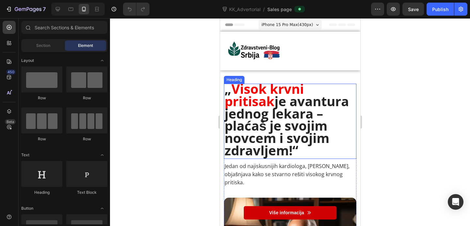
click at [248, 114] on strong "je avantura jednog lekara – plaćaš je svojim novcem i svojim zdravljem!“" at bounding box center [286, 125] width 124 height 67
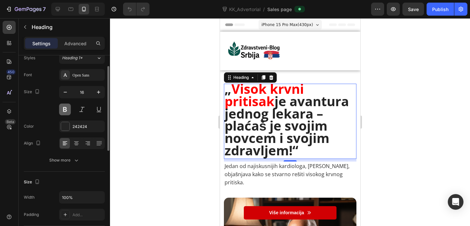
scroll to position [35, 0]
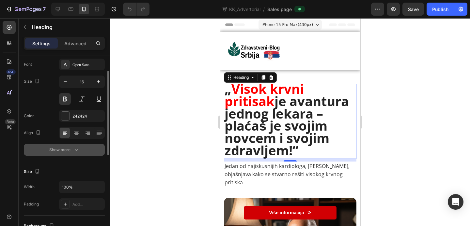
click at [70, 149] on div "Show more" at bounding box center [64, 150] width 30 height 7
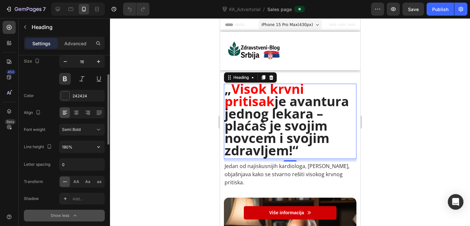
scroll to position [59, 0]
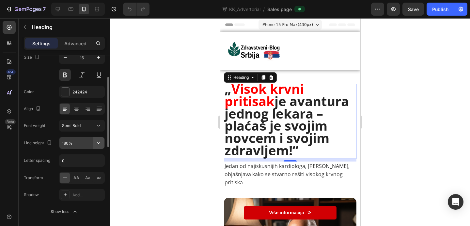
click at [101, 142] on icon "button" at bounding box center [98, 143] width 7 height 7
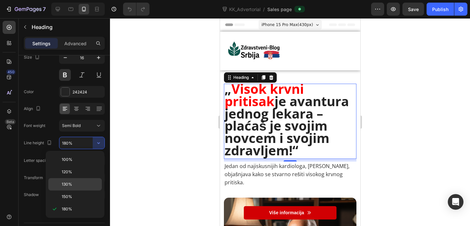
click at [82, 186] on p "130%" at bounding box center [80, 185] width 37 height 6
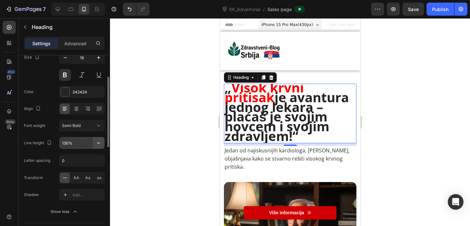
click at [99, 141] on icon "button" at bounding box center [98, 143] width 7 height 7
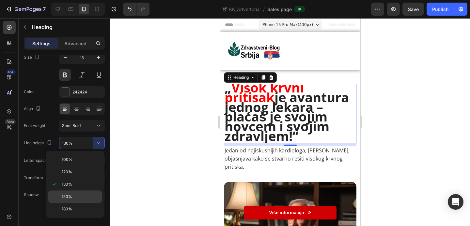
click at [80, 197] on p "150%" at bounding box center [80, 197] width 37 height 6
type input "150%"
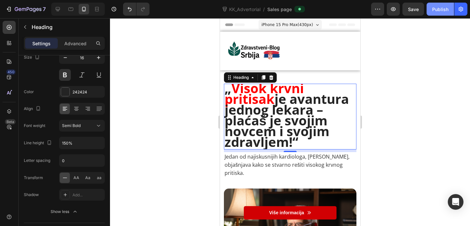
click at [439, 11] on div "Publish" at bounding box center [440, 9] width 16 height 7
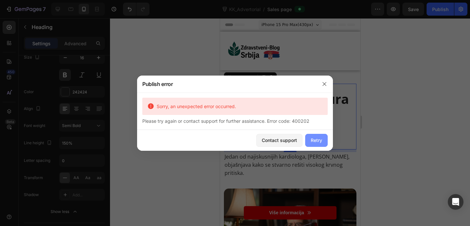
click at [316, 137] on div "Retry" at bounding box center [316, 140] width 11 height 7
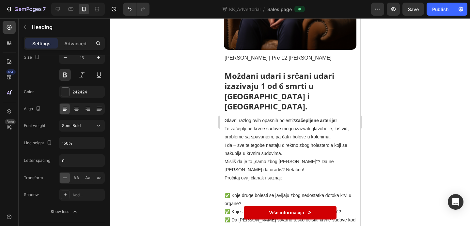
scroll to position [301, 0]
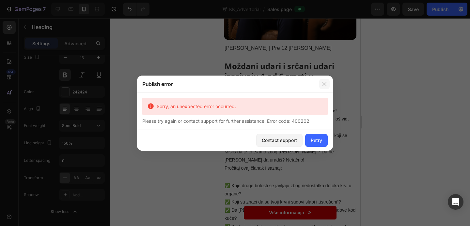
click at [326, 85] on icon "button" at bounding box center [324, 84] width 5 height 5
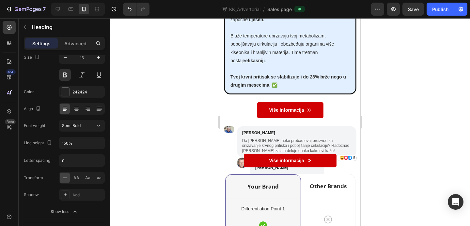
scroll to position [6479, 0]
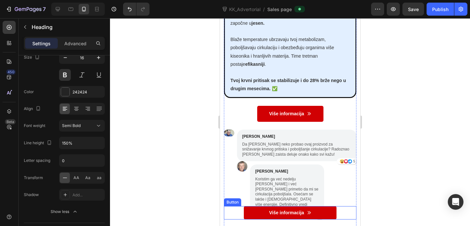
click at [229, 207] on div "Više informacija Button" at bounding box center [290, 213] width 132 height 13
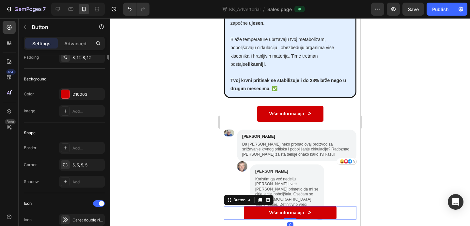
scroll to position [0, 0]
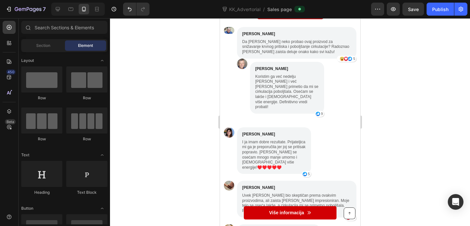
scroll to position [6582, 0]
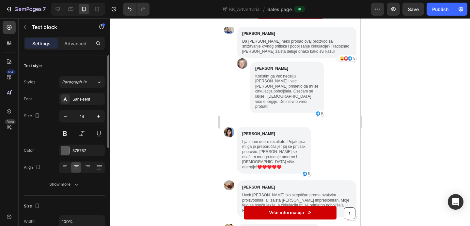
click at [76, 191] on div "Text style Styles Paragraph 1* Font Sans-serif Size 14 Color 575757 Align Show …" at bounding box center [64, 125] width 81 height 141
click at [76, 190] on button "Show more" at bounding box center [64, 185] width 81 height 12
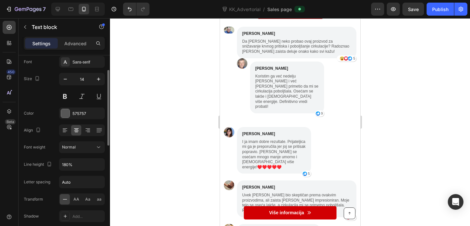
scroll to position [38, 0]
click at [102, 163] on button "button" at bounding box center [99, 164] width 12 height 12
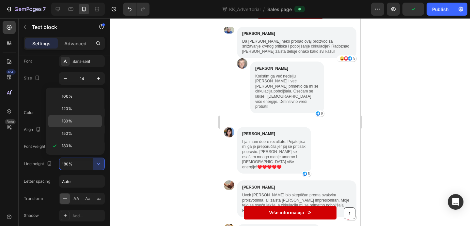
click at [80, 123] on p "130%" at bounding box center [80, 121] width 37 height 6
type input "130%"
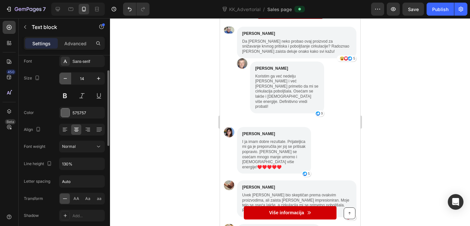
click at [67, 78] on icon "button" at bounding box center [65, 78] width 7 height 7
type input "12"
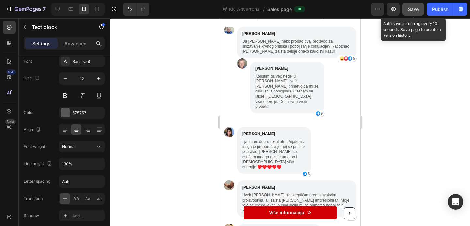
click at [410, 8] on span "Save" at bounding box center [413, 10] width 11 height 6
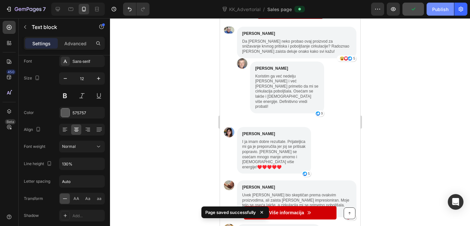
click at [438, 13] on button "Publish" at bounding box center [439, 9] width 27 height 13
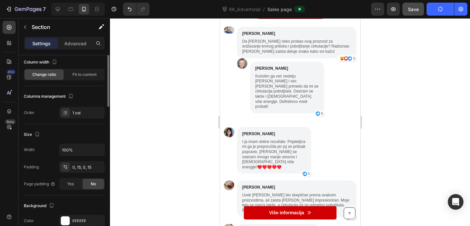
scroll to position [0, 0]
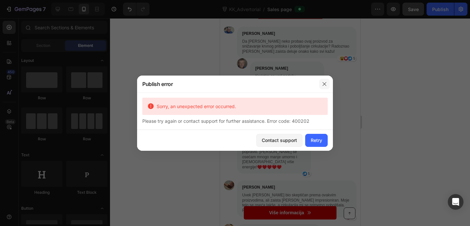
click at [325, 81] on button "button" at bounding box center [324, 84] width 10 height 10
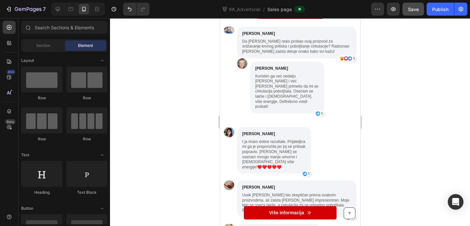
click at [429, 37] on div at bounding box center [290, 122] width 360 height 208
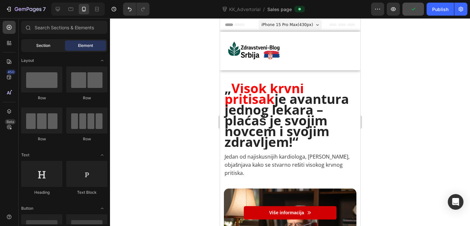
click at [44, 47] on span "Section" at bounding box center [43, 46] width 14 height 6
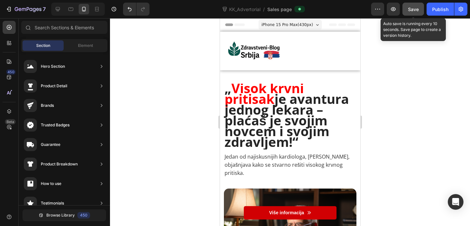
click at [413, 11] on span "Save" at bounding box center [413, 10] width 11 height 6
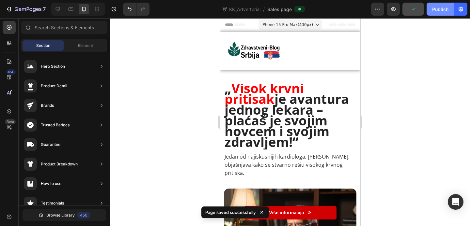
click at [440, 8] on div "Publish" at bounding box center [440, 9] width 16 height 7
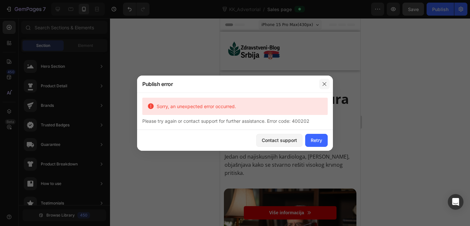
click at [325, 86] on icon "button" at bounding box center [324, 84] width 5 height 5
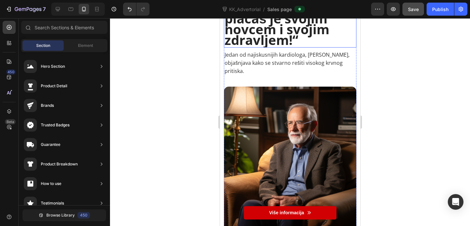
scroll to position [102, 0]
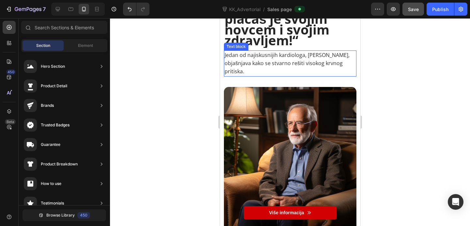
click at [279, 69] on p "Jedan od najiskusnijih kardiologa, [PERSON_NAME], objašnjava kako se stvarno re…" at bounding box center [289, 63] width 131 height 25
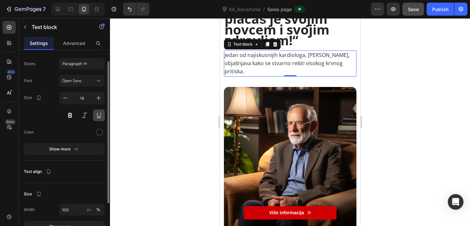
scroll to position [14, 0]
click at [99, 98] on icon "button" at bounding box center [98, 97] width 7 height 7
type input "15"
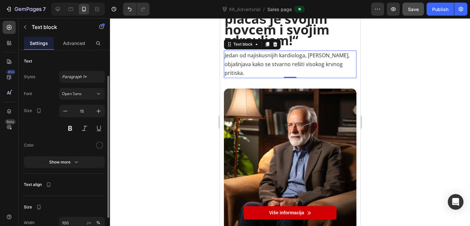
scroll to position [72, 0]
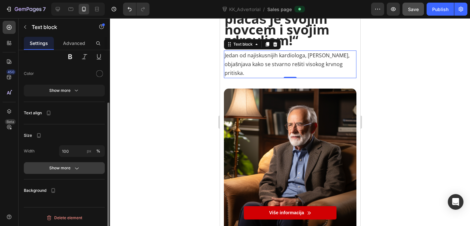
click at [68, 167] on div "Show more" at bounding box center [64, 168] width 30 height 7
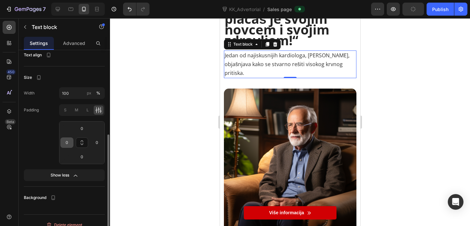
scroll to position [137, 0]
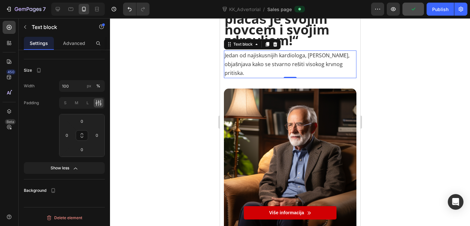
click at [284, 59] on span "Jedan od najiskusnijih kardiologa, [PERSON_NAME], objašnjava kako se stvarno re…" at bounding box center [286, 64] width 125 height 25
click at [155, 82] on div at bounding box center [290, 122] width 360 height 208
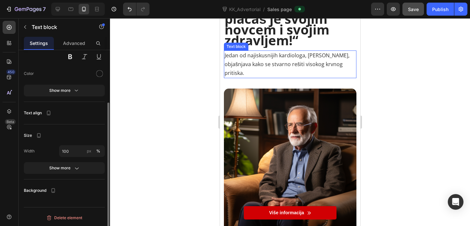
click at [322, 62] on span "Jedan od najiskusnijih kardiologa, [PERSON_NAME], objašnjava kako se stvarno re…" at bounding box center [286, 64] width 125 height 25
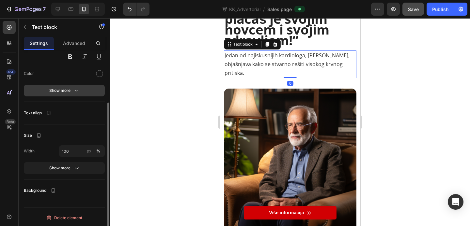
click at [70, 94] on button "Show more" at bounding box center [64, 91] width 81 height 12
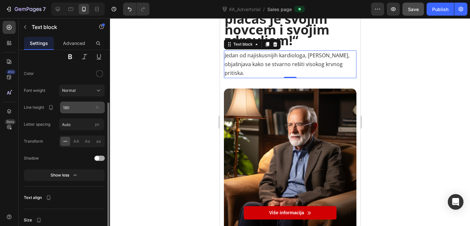
click at [97, 107] on span "%" at bounding box center [97, 107] width 4 height 5
click at [97, 107] on input "180" at bounding box center [82, 108] width 45 height 12
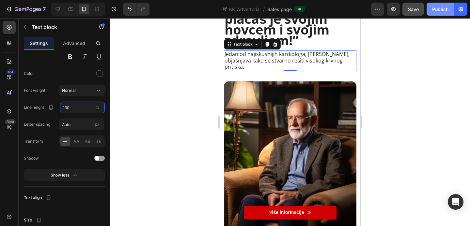
type input "130"
click at [436, 8] on div "Publish" at bounding box center [440, 9] width 16 height 7
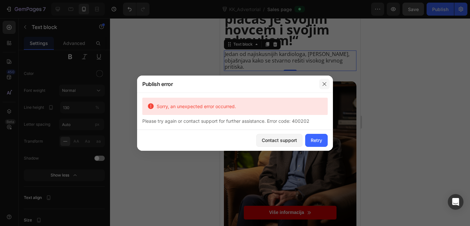
click at [324, 82] on icon "button" at bounding box center [324, 84] width 5 height 5
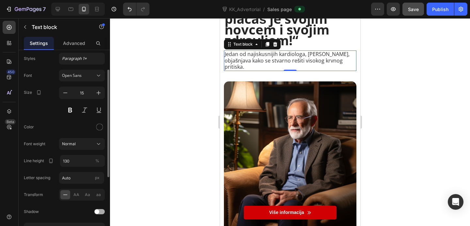
scroll to position [0, 0]
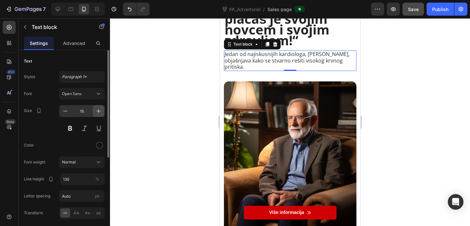
click at [100, 109] on icon "button" at bounding box center [98, 111] width 7 height 7
type input "16"
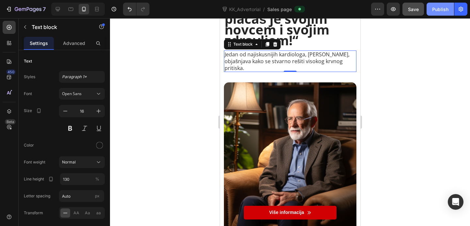
click at [431, 11] on button "Publish" at bounding box center [439, 9] width 27 height 13
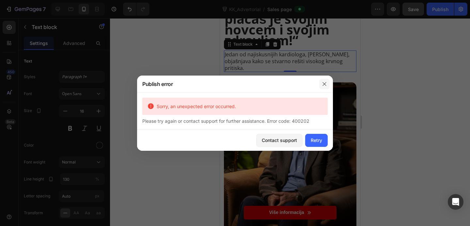
click at [329, 84] on button "button" at bounding box center [324, 84] width 10 height 10
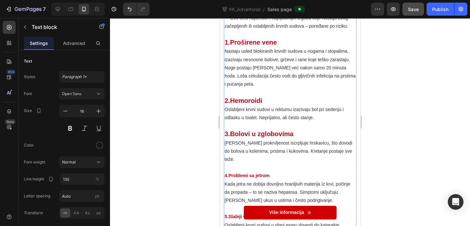
scroll to position [1269, 0]
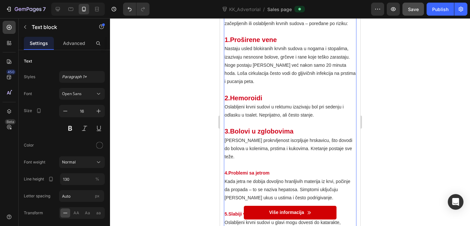
click at [266, 171] on strong "4.Problemi sa jetrom" at bounding box center [246, 173] width 45 height 5
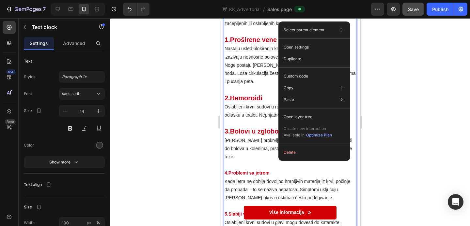
click at [268, 169] on p "4.Problemi sa jetrom Kada jetra ne dobija dovoljno hranljivih materija iz krvi,…" at bounding box center [289, 185] width 131 height 33
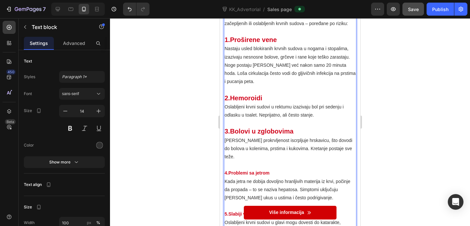
click at [266, 171] on strong "4.Problemi sa jetrom" at bounding box center [246, 173] width 45 height 5
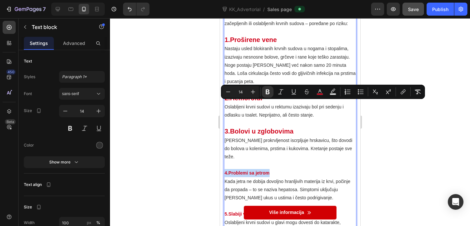
drag, startPoint x: 270, startPoint y: 105, endPoint x: 225, endPoint y: 105, distance: 44.7
click at [225, 169] on p "4.Problemi sa jetrom Kada jetra ne dobija dovoljno hranljivih materija iz krvi,…" at bounding box center [289, 185] width 131 height 33
click at [251, 94] on icon "Editor contextual toolbar" at bounding box center [253, 92] width 7 height 7
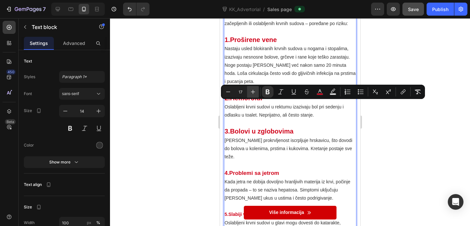
click at [251, 94] on icon "Editor contextual toolbar" at bounding box center [253, 92] width 7 height 7
type input "20"
click at [375, 113] on div at bounding box center [290, 122] width 360 height 208
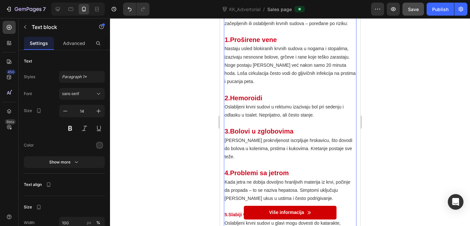
click at [293, 128] on p "3.Bolovi u zglobovima [PERSON_NAME] prokrvljenost iscrpljuje hrskavicu, što dov…" at bounding box center [289, 145] width 131 height 34
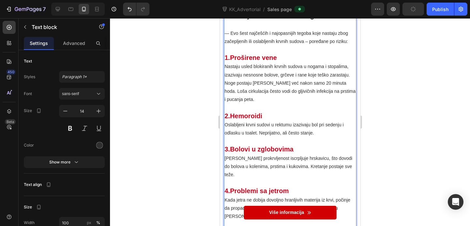
scroll to position [1252, 0]
click at [282, 145] on p "3.Bolovi u zglobovima [PERSON_NAME] prokrvljenost iscrpljuje hrskavicu, što dov…" at bounding box center [289, 162] width 131 height 34
drag, startPoint x: 226, startPoint y: 88, endPoint x: 240, endPoint y: 88, distance: 13.7
click at [240, 145] on strong "3.Bolovi u zglobovima" at bounding box center [258, 148] width 69 height 7
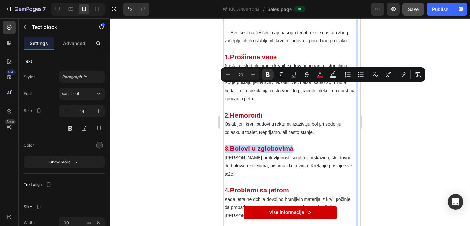
drag, startPoint x: 225, startPoint y: 88, endPoint x: 293, endPoint y: 90, distance: 68.2
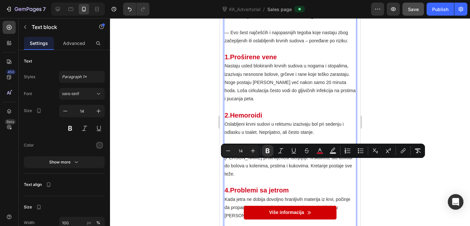
drag, startPoint x: 225, startPoint y: 163, endPoint x: 279, endPoint y: 167, distance: 54.0
click at [253, 150] on icon "Editor contextual toolbar" at bounding box center [253, 151] width 7 height 7
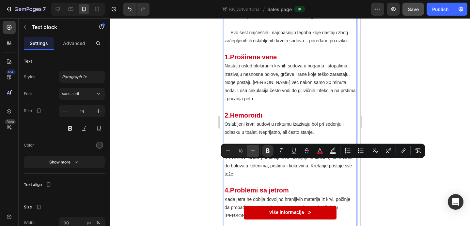
click at [253, 150] on icon "Editor contextual toolbar" at bounding box center [253, 151] width 7 height 7
type input "14"
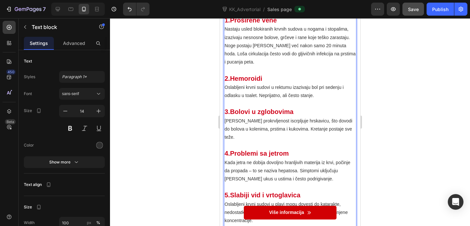
scroll to position [1289, 0]
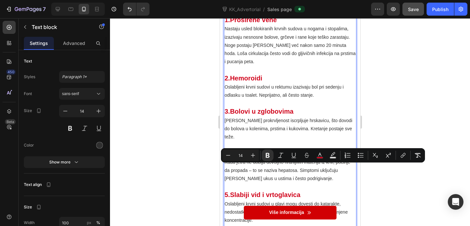
drag, startPoint x: 225, startPoint y: 169, endPoint x: 297, endPoint y: 172, distance: 71.8
click at [251, 157] on icon "Editor contextual toolbar" at bounding box center [253, 155] width 7 height 7
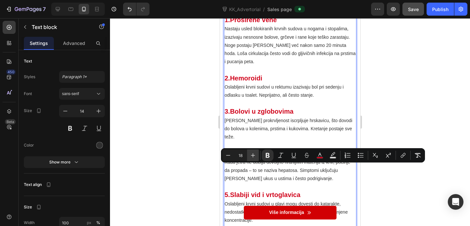
click at [251, 157] on icon "Editor contextual toolbar" at bounding box center [253, 155] width 7 height 7
type input "20"
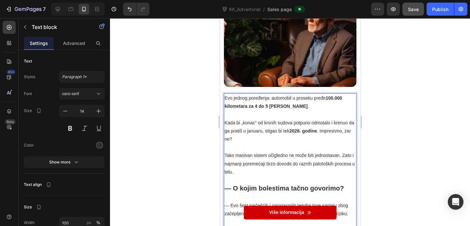
scroll to position [1077, 0]
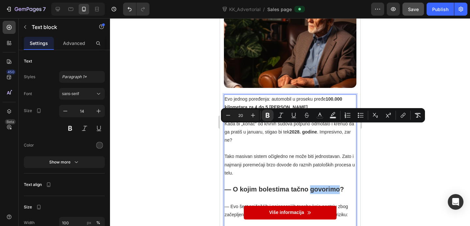
click at [389, 141] on div at bounding box center [290, 122] width 360 height 208
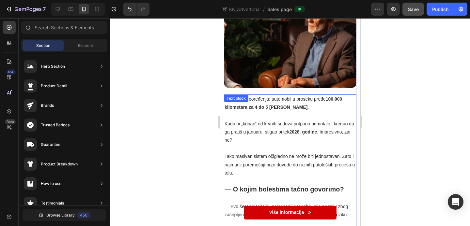
click at [280, 186] on strong "— O kojim bolestima tačno govorimo?" at bounding box center [283, 189] width 119 height 7
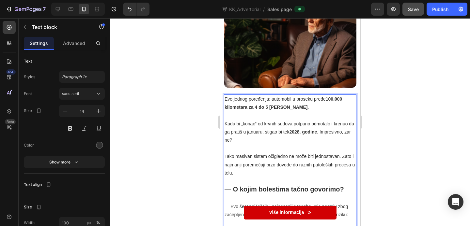
click at [229, 186] on strong "— O kojim bolestima tačno govorimo?" at bounding box center [283, 189] width 119 height 7
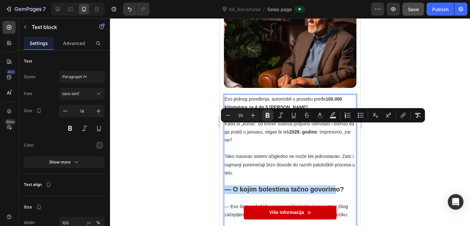
drag, startPoint x: 225, startPoint y: 129, endPoint x: 336, endPoint y: 130, distance: 110.6
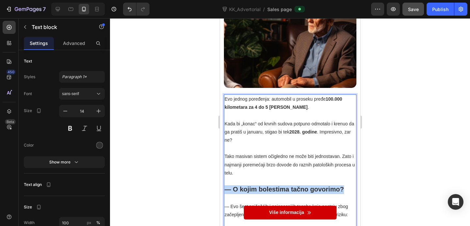
click at [343, 186] on strong "— O kojim bolestima tačno govorimo?" at bounding box center [283, 189] width 119 height 7
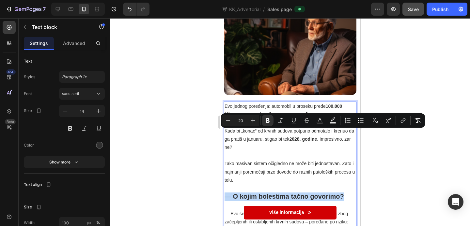
scroll to position [1069, 0]
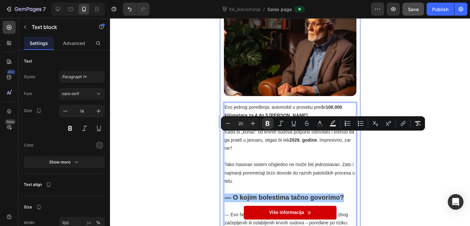
click at [388, 149] on div at bounding box center [290, 122] width 360 height 208
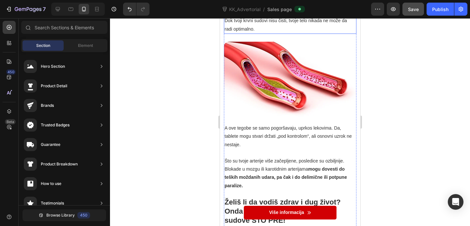
scroll to position [1580, 0]
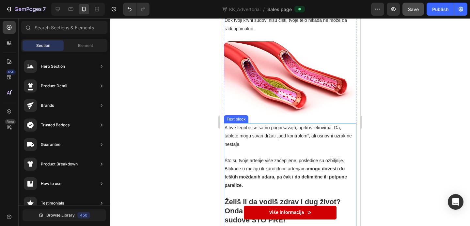
click at [286, 198] on p "Želiš li da vodiš zdrav i dug život? Onda moraš očistiti svoje krvne sudove ŠTO…" at bounding box center [289, 212] width 131 height 28
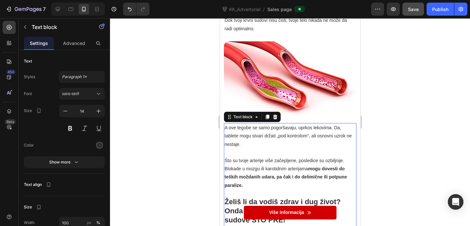
click at [286, 198] on p "Želiš li da vodiš zdrav i dug život? Onda moraš očistiti svoje krvne sudove ŠTO…" at bounding box center [289, 212] width 131 height 28
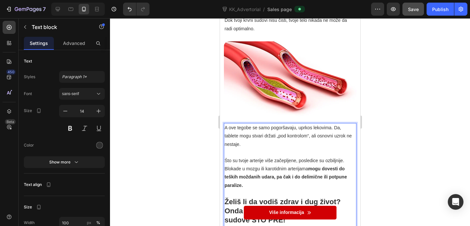
click at [259, 226] on p "Rich Text Editor. Editing area: main" at bounding box center [289, 230] width 131 height 8
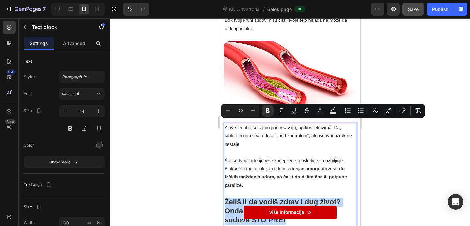
drag, startPoint x: 286, startPoint y: 144, endPoint x: 225, endPoint y: 126, distance: 63.6
click at [225, 198] on p "Želiš li da vodiš zdrav i dug život? Onda moraš očistiti svoje krvne sudove ŠTO…" at bounding box center [289, 212] width 131 height 28
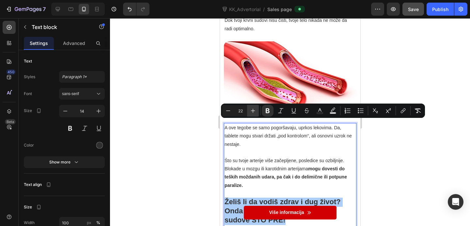
click at [254, 108] on icon "Editor contextual toolbar" at bounding box center [253, 111] width 7 height 7
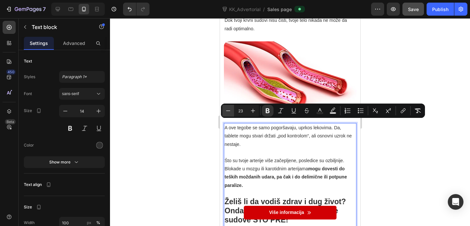
click at [231, 111] on icon "Editor contextual toolbar" at bounding box center [228, 111] width 7 height 7
type input "22"
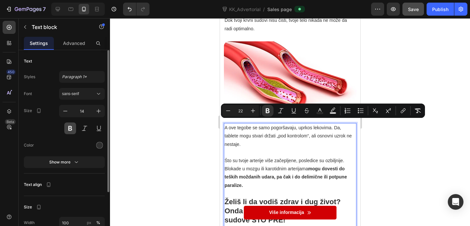
click at [73, 128] on button at bounding box center [70, 129] width 12 height 12
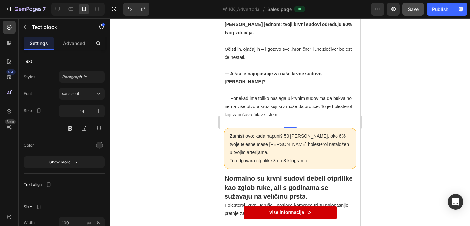
scroll to position [1968, 0]
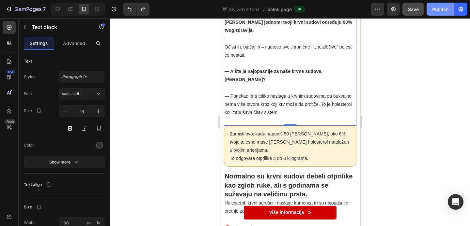
click at [437, 11] on div "Publish" at bounding box center [440, 9] width 16 height 7
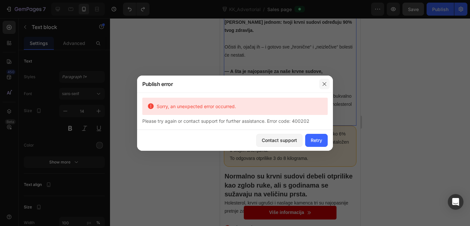
click at [325, 85] on icon "button" at bounding box center [324, 84] width 5 height 5
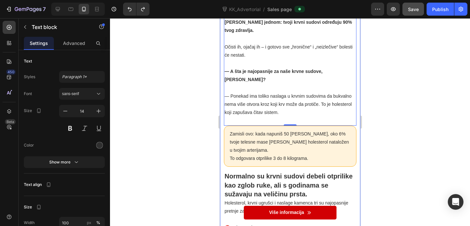
click at [409, 16] on div "7 Version history KK_Advertorial / Sales page Preview Save Publish" at bounding box center [235, 9] width 470 height 19
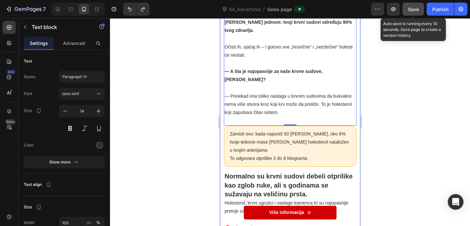
click at [413, 9] on span "Save" at bounding box center [413, 10] width 11 height 6
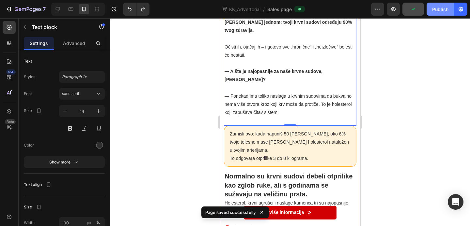
click at [437, 9] on div "Publish" at bounding box center [440, 9] width 16 height 7
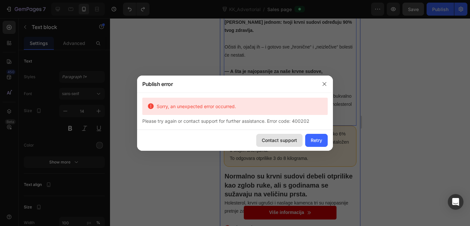
click at [276, 142] on div "Contact support" at bounding box center [279, 140] width 35 height 7
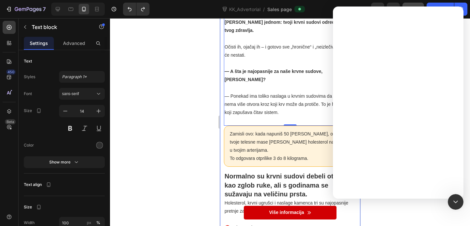
scroll to position [0, 0]
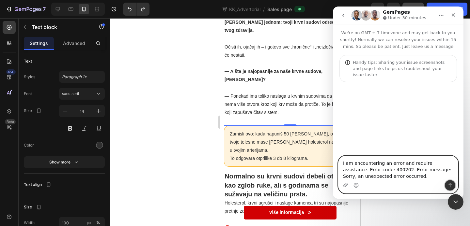
click at [449, 188] on button "Send a message…" at bounding box center [450, 185] width 10 height 10
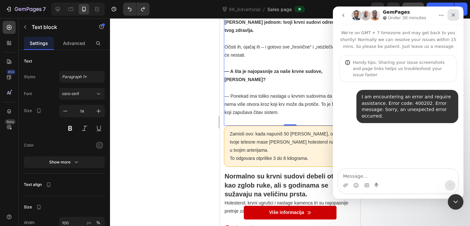
click at [453, 15] on icon "Close" at bounding box center [454, 15] width 4 height 4
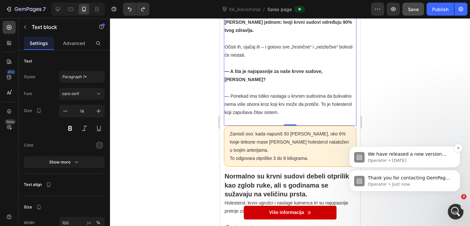
scroll to position [16, 0]
click at [422, 160] on p "Operator • [DATE]" at bounding box center [410, 161] width 84 height 6
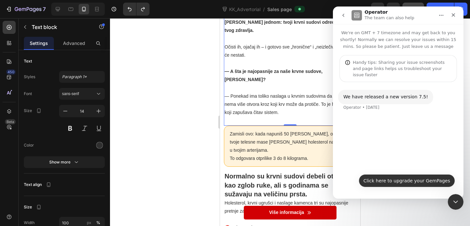
click at [411, 178] on button "Click here to upgrade your GemPages" at bounding box center [407, 181] width 96 height 13
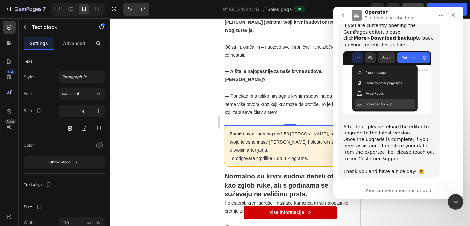
scroll to position [126, 0]
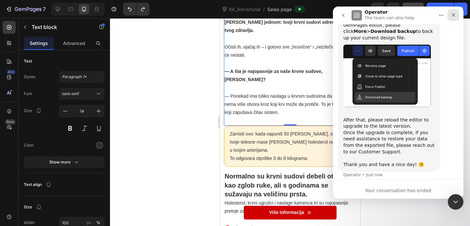
click at [456, 15] on div "Close" at bounding box center [453, 15] width 12 height 12
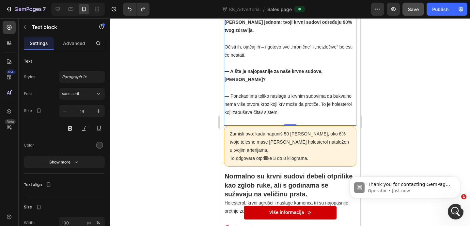
scroll to position [0, 0]
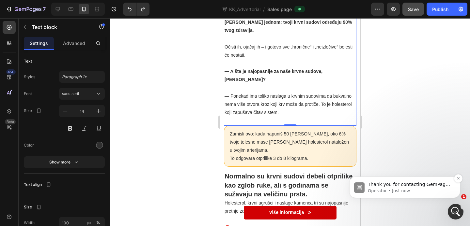
click at [404, 184] on span "Thank you for contacting GemPages Support! 👋 Our support team will assist you s…" at bounding box center [410, 201] width 84 height 38
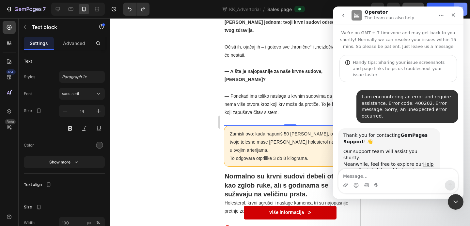
scroll to position [16, 0]
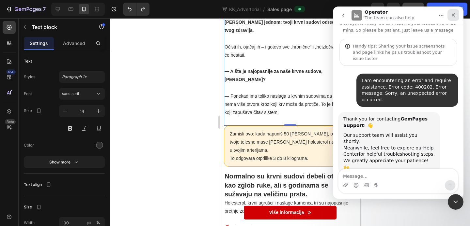
click at [452, 16] on icon "Close" at bounding box center [453, 14] width 5 height 5
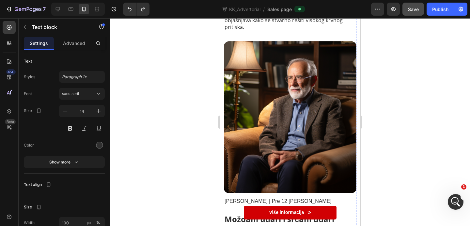
scroll to position [0, 0]
